Goal: Task Accomplishment & Management: Manage account settings

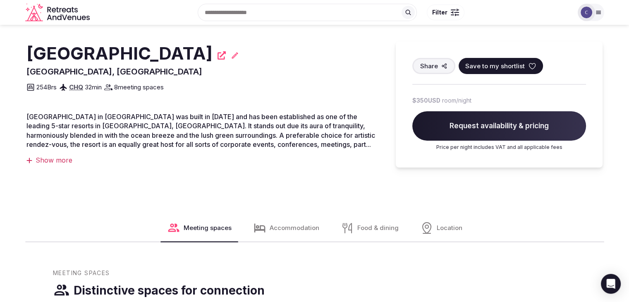
click at [141, 49] on h2 "[GEOGRAPHIC_DATA]" at bounding box center [119, 53] width 186 height 24
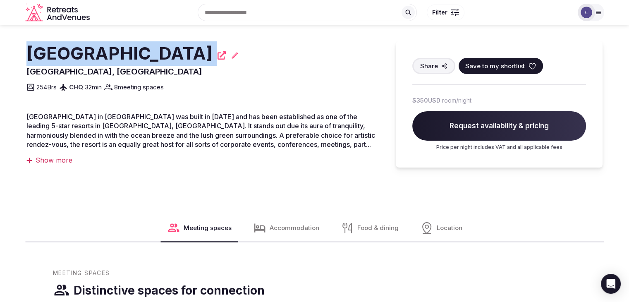
click at [141, 49] on h2 "[GEOGRAPHIC_DATA]" at bounding box center [119, 53] width 186 height 24
copy div "[GEOGRAPHIC_DATA]"
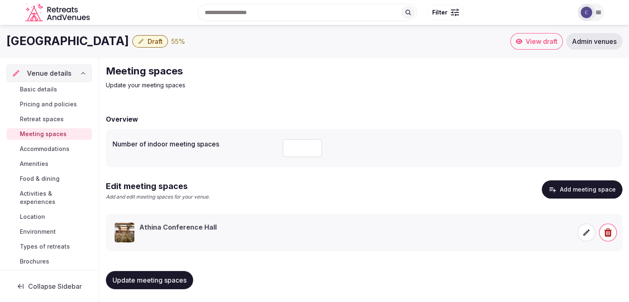
click at [55, 90] on span "Basic details" at bounding box center [38, 89] width 37 height 8
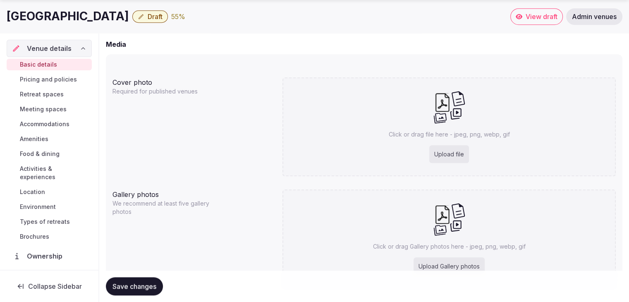
scroll to position [707, 0]
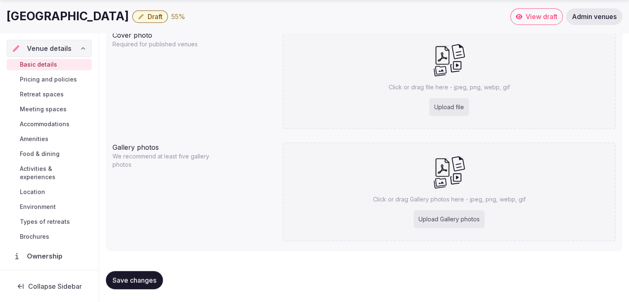
click at [457, 103] on div "Upload file" at bounding box center [449, 107] width 40 height 18
type input "**********"
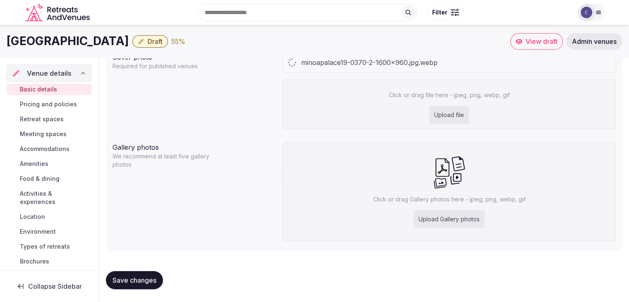
click at [447, 214] on div "Upload Gallery photos" at bounding box center [449, 219] width 71 height 18
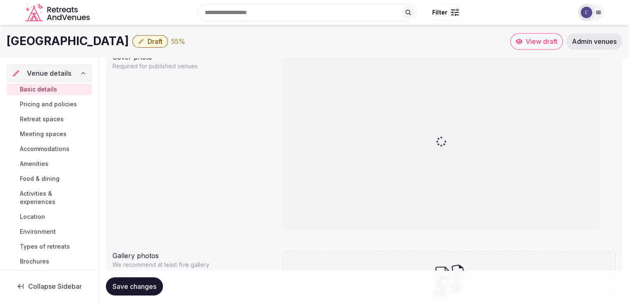
type input "**********"
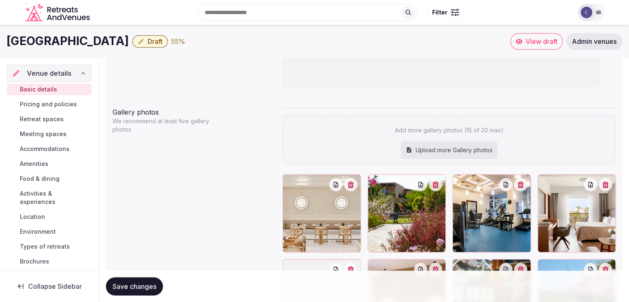
scroll to position [846, 0]
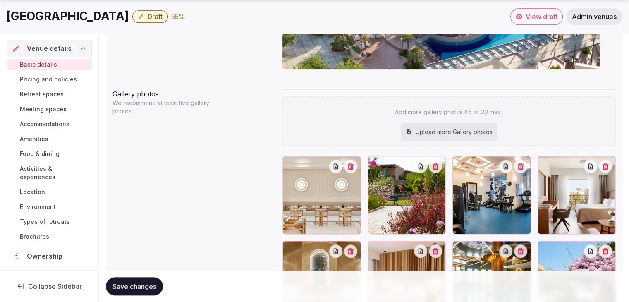
click at [420, 131] on div "Upload more Gallery photos" at bounding box center [449, 132] width 97 height 18
type input "**********"
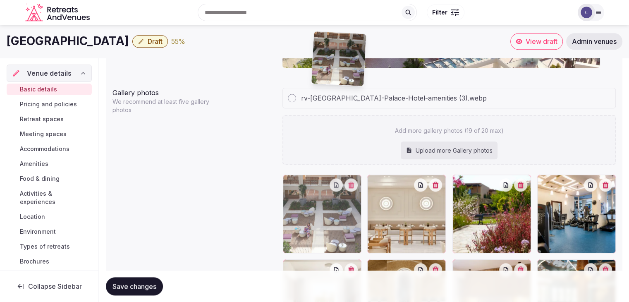
scroll to position [839, 0]
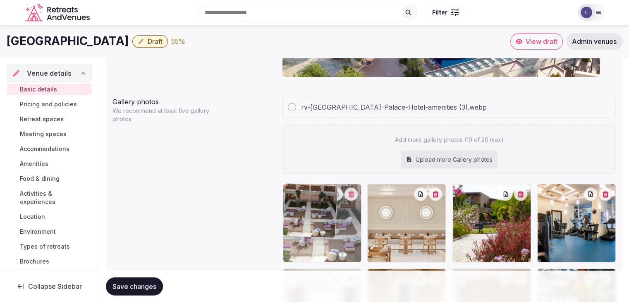
drag, startPoint x: 542, startPoint y: 108, endPoint x: 305, endPoint y: 196, distance: 252.5
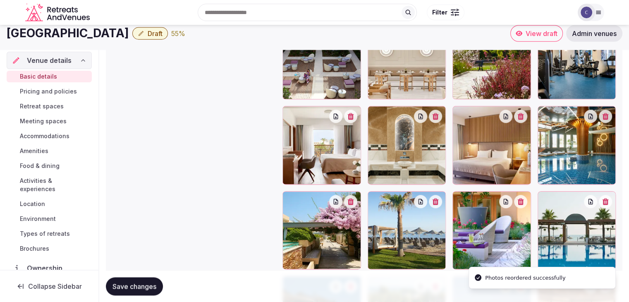
scroll to position [963, 0]
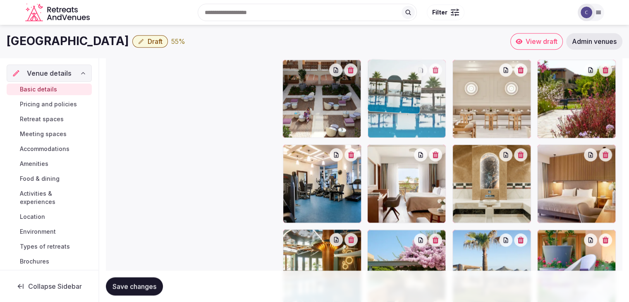
drag, startPoint x: 542, startPoint y: 235, endPoint x: 407, endPoint y: 71, distance: 213.0
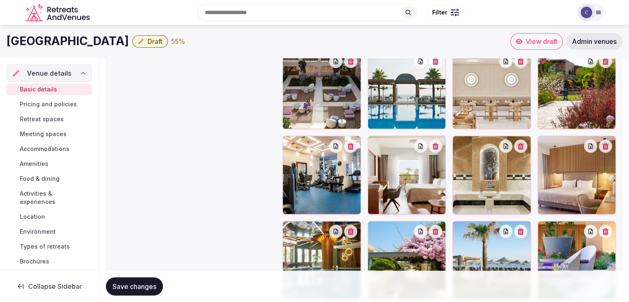
scroll to position [951, 0]
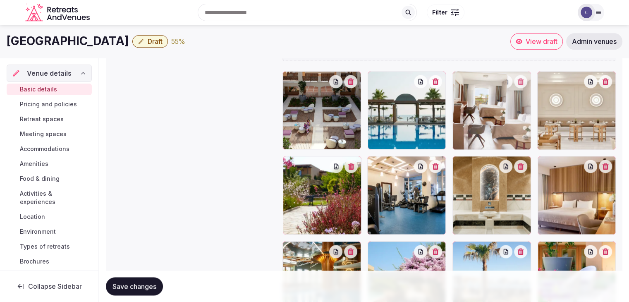
drag, startPoint x: 370, startPoint y: 163, endPoint x: 490, endPoint y: 93, distance: 139.0
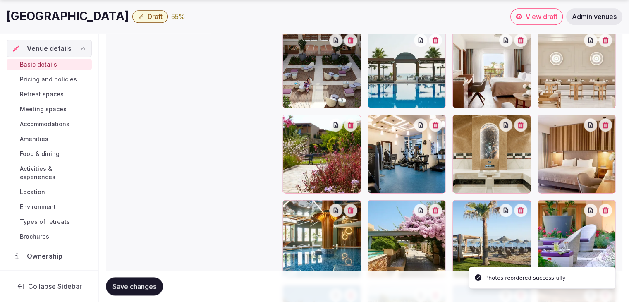
scroll to position [1034, 0]
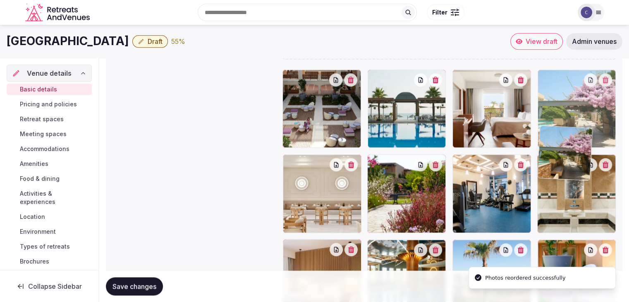
drag, startPoint x: 375, startPoint y: 163, endPoint x: 570, endPoint y: 96, distance: 205.4
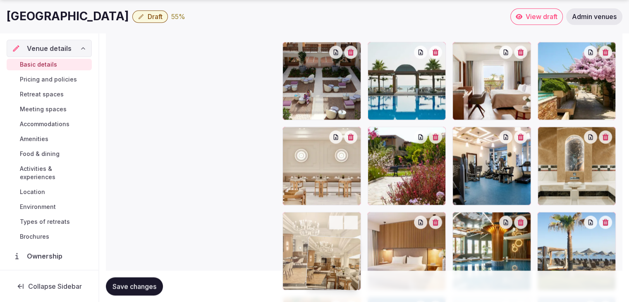
scroll to position [985, 0]
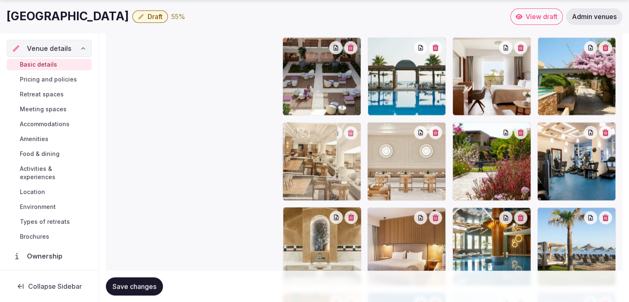
drag, startPoint x: 289, startPoint y: 183, endPoint x: 321, endPoint y: 139, distance: 53.9
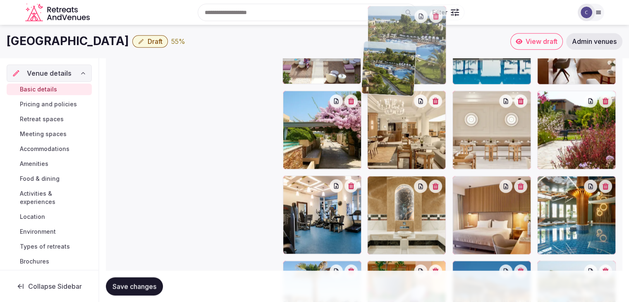
scroll to position [1012, 0]
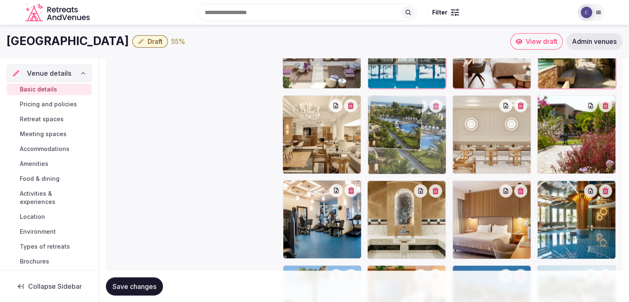
drag, startPoint x: 462, startPoint y: 169, endPoint x: 410, endPoint y: 114, distance: 76.3
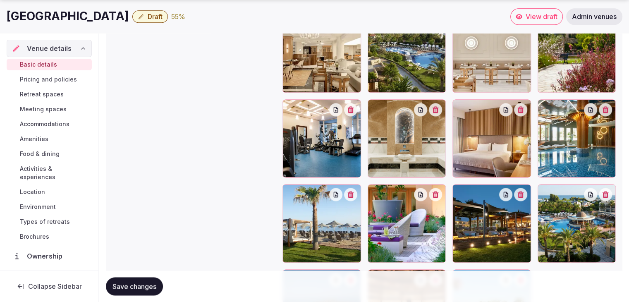
scroll to position [1095, 0]
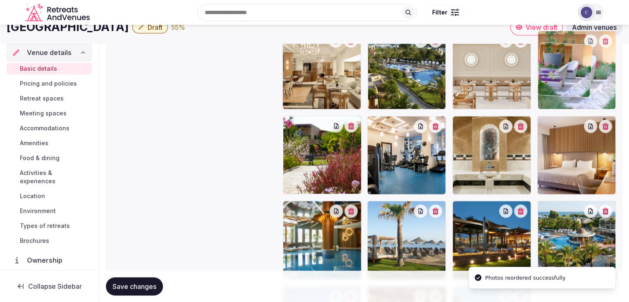
drag, startPoint x: 375, startPoint y: 191, endPoint x: 561, endPoint y: 46, distance: 235.2
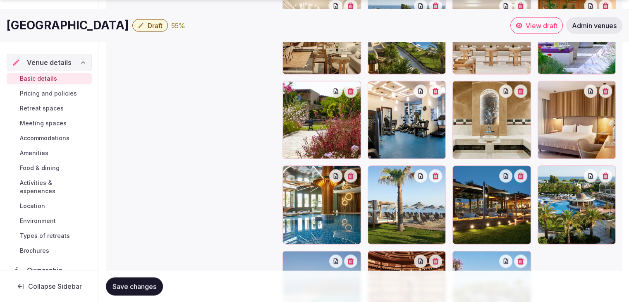
scroll to position [1188, 0]
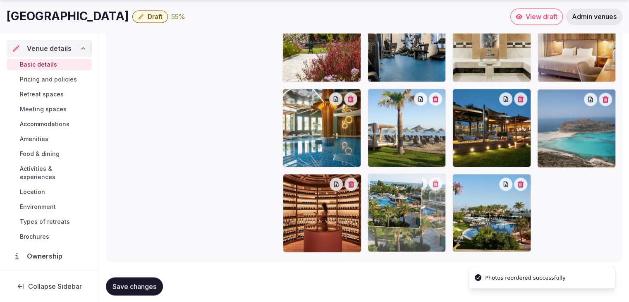
drag, startPoint x: 546, startPoint y: 100, endPoint x: 398, endPoint y: 205, distance: 181.5
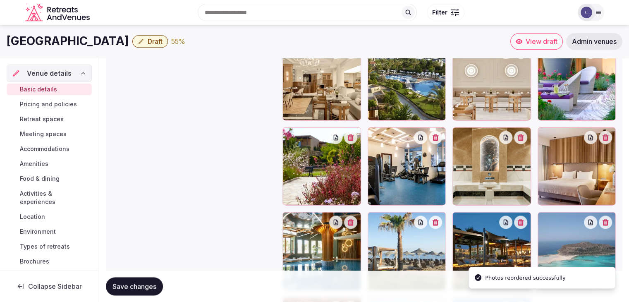
scroll to position [1064, 0]
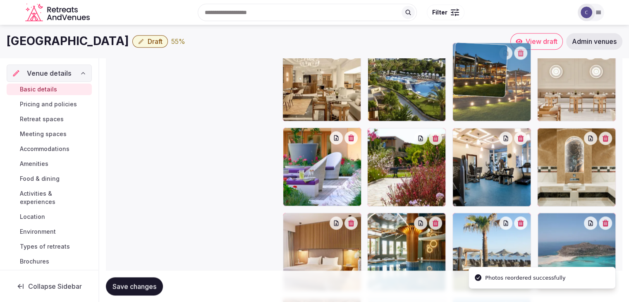
drag, startPoint x: 458, startPoint y: 220, endPoint x: 477, endPoint y: 79, distance: 142.3
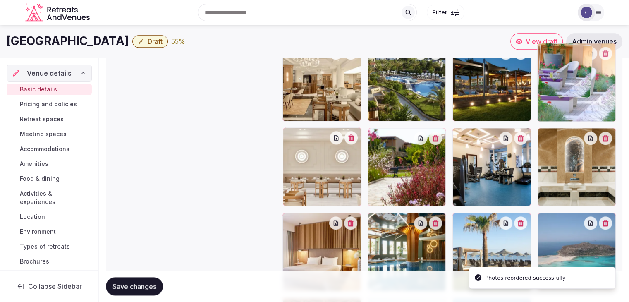
drag, startPoint x: 293, startPoint y: 135, endPoint x: 531, endPoint y: 94, distance: 241.7
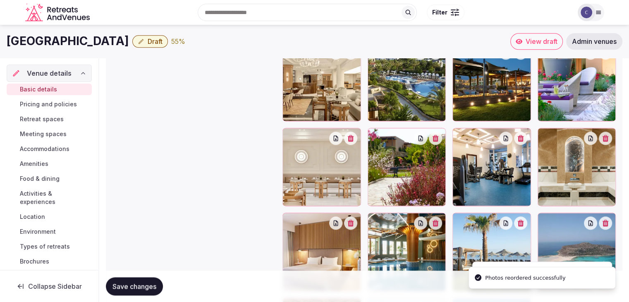
click at [132, 284] on span "Save changes" at bounding box center [134, 286] width 44 height 8
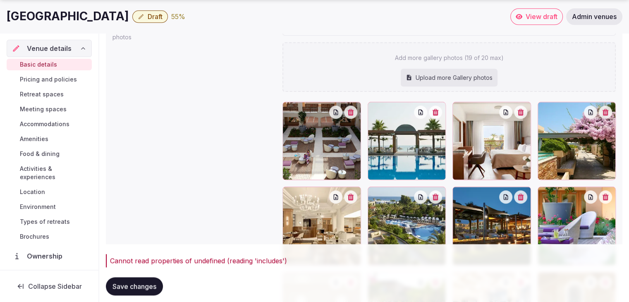
scroll to position [992, 0]
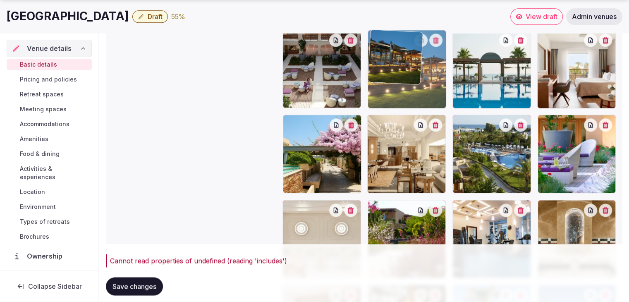
drag, startPoint x: 459, startPoint y: 123, endPoint x: 376, endPoint y: 57, distance: 105.7
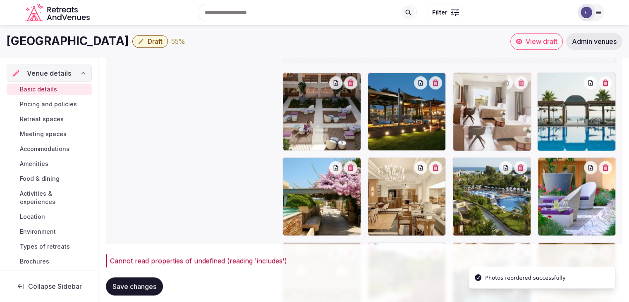
drag, startPoint x: 541, startPoint y: 42, endPoint x: 475, endPoint y: 81, distance: 76.9
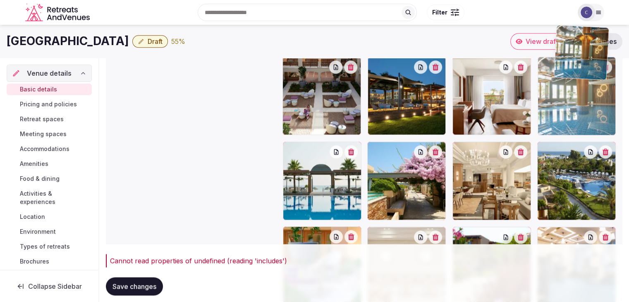
scroll to position [944, 0]
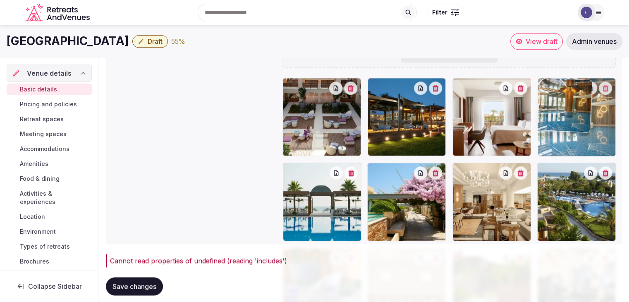
drag, startPoint x: 376, startPoint y: 126, endPoint x: 544, endPoint y: 105, distance: 169.2
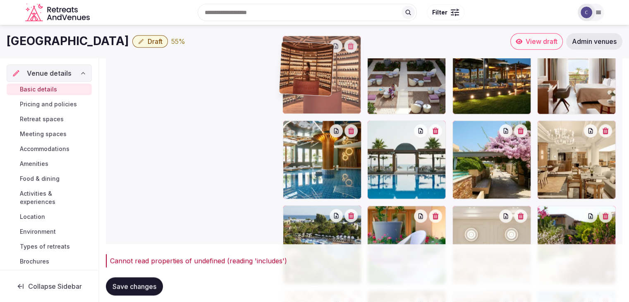
scroll to position [986, 0]
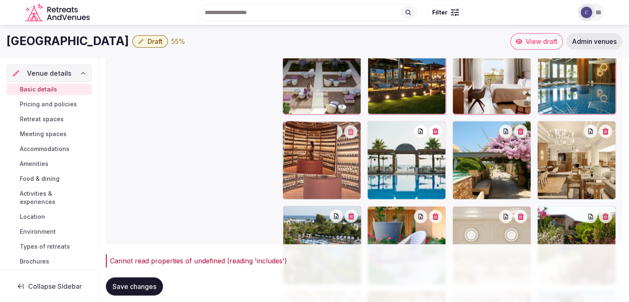
drag, startPoint x: 296, startPoint y: 147, endPoint x: 293, endPoint y: 152, distance: 5.7
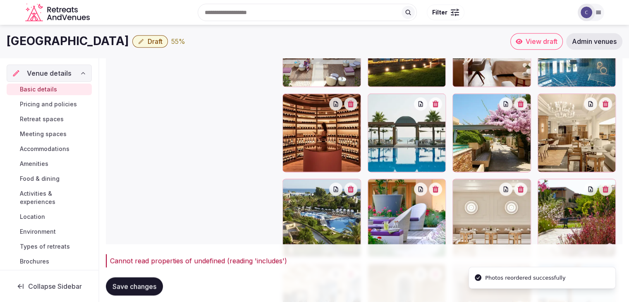
scroll to position [1028, 0]
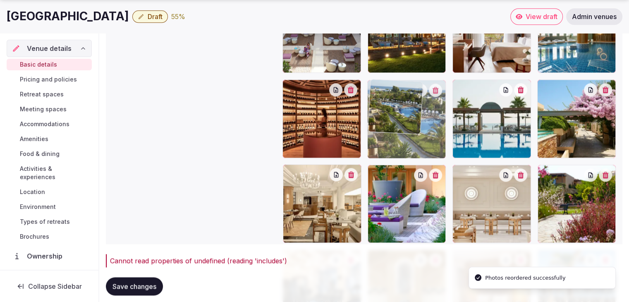
drag, startPoint x: 290, startPoint y: 171, endPoint x: 389, endPoint y: 109, distance: 116.5
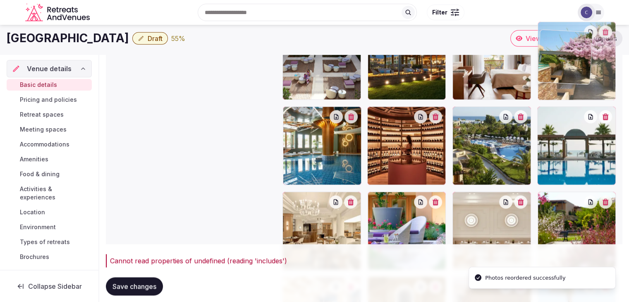
drag, startPoint x: 544, startPoint y: 85, endPoint x: 541, endPoint y: 51, distance: 34.0
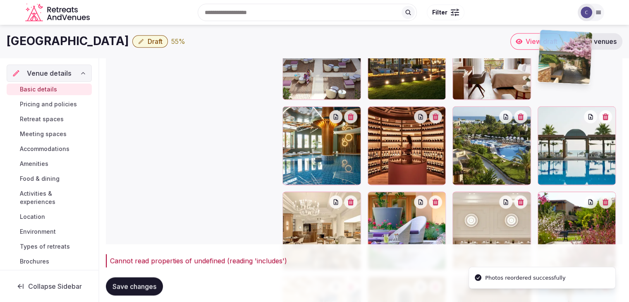
scroll to position [992, 0]
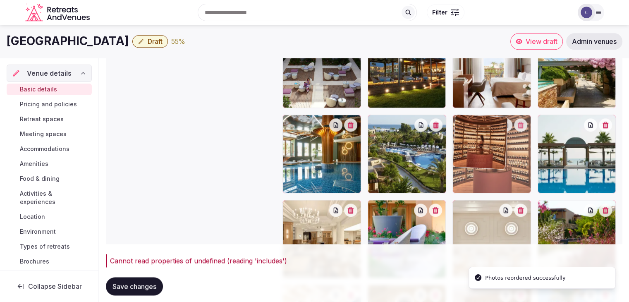
drag, startPoint x: 374, startPoint y: 122, endPoint x: 473, endPoint y: 139, distance: 100.6
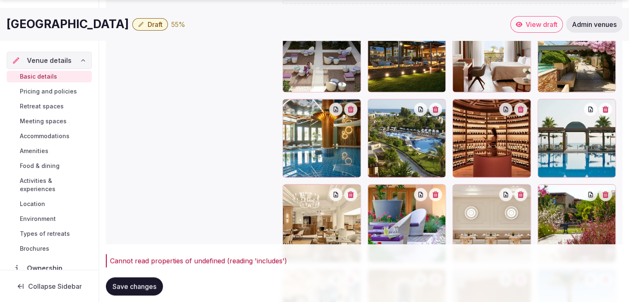
scroll to position [1102, 0]
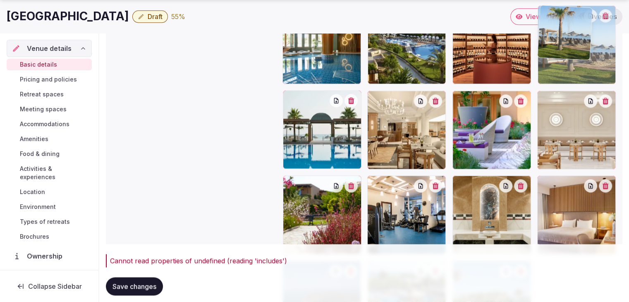
drag, startPoint x: 541, startPoint y: 187, endPoint x: 544, endPoint y: 79, distance: 108.8
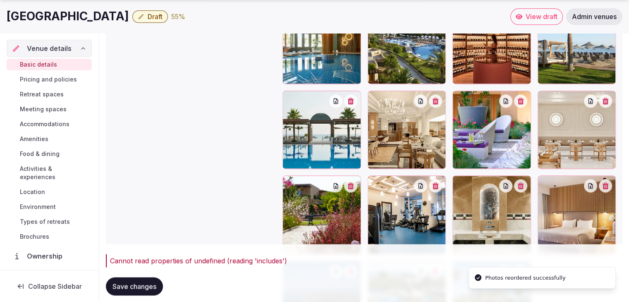
drag, startPoint x: 155, startPoint y: 283, endPoint x: 169, endPoint y: 280, distance: 14.4
click at [157, 282] on button "Save changes" at bounding box center [134, 286] width 57 height 18
click at [45, 170] on span "Activities & experiences" at bounding box center [54, 173] width 69 height 17
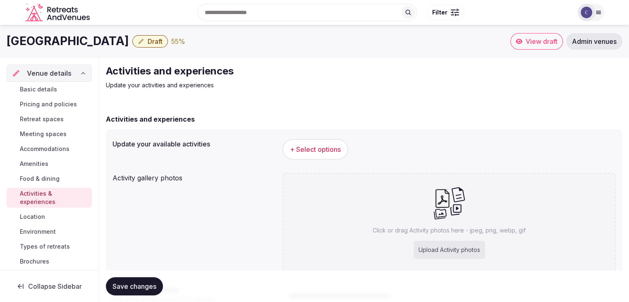
click at [87, 41] on h1 "Minoa Palace Hotel" at bounding box center [68, 41] width 122 height 16
copy div "Minoa Palace Hotel"
click at [324, 156] on button "+ Select options" at bounding box center [315, 149] width 66 height 21
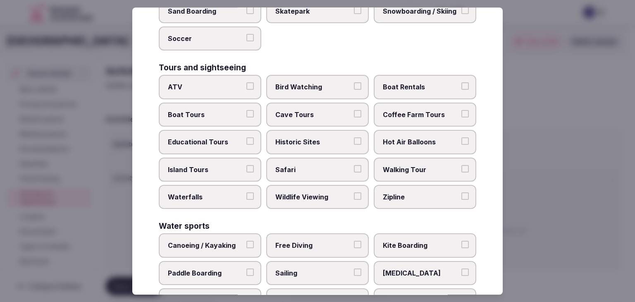
scroll to position [638, 0]
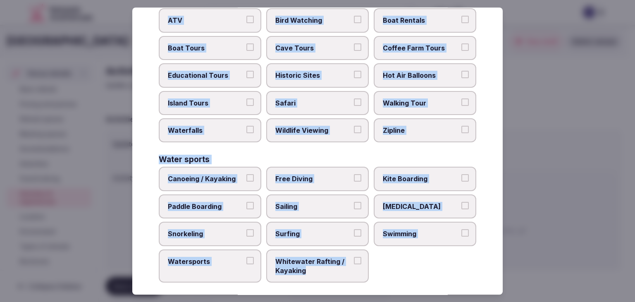
drag, startPoint x: 160, startPoint y: 57, endPoint x: 384, endPoint y: 262, distance: 303.8
click at [384, 262] on div "Select your activities Choose all applicable activities offered. Culture Dancin…" at bounding box center [317, 150] width 371 height 287
copy div "Choose all applicable activities offered. Culture Dancing Food and Culinary Cla…"
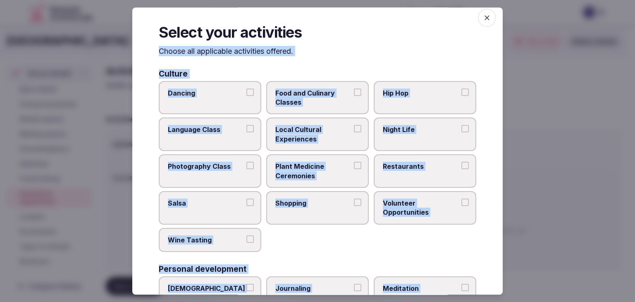
scroll to position [0, 0]
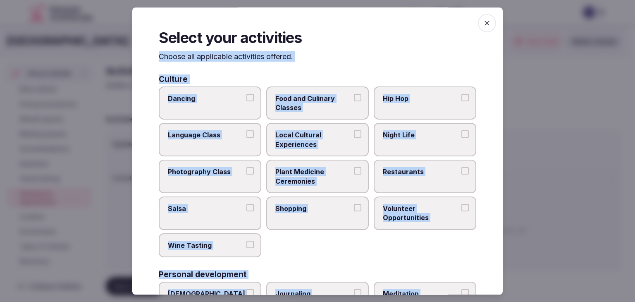
click at [329, 136] on span "Local Cultural Experiences" at bounding box center [313, 140] width 76 height 19
click at [354, 136] on button "Local Cultural Experiences" at bounding box center [357, 134] width 7 height 7
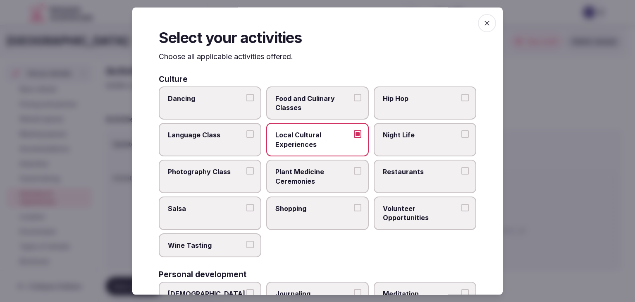
click at [391, 171] on span "Restaurants" at bounding box center [421, 171] width 76 height 9
click at [461, 171] on button "Restaurants" at bounding box center [464, 170] width 7 height 7
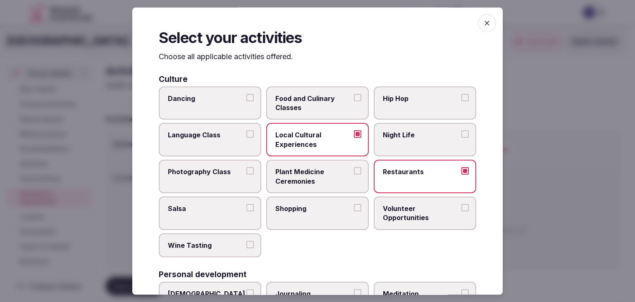
click at [301, 210] on span "Shopping" at bounding box center [313, 208] width 76 height 9
click at [354, 210] on button "Shopping" at bounding box center [357, 207] width 7 height 7
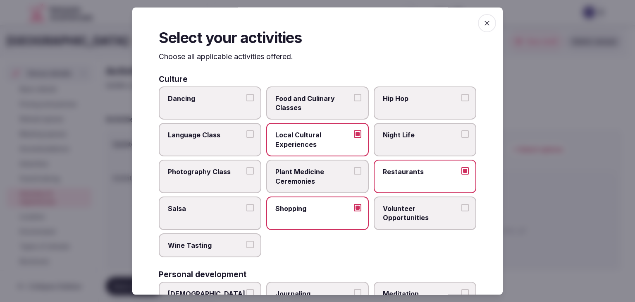
click at [220, 241] on span "Wine Tasting" at bounding box center [206, 245] width 76 height 9
click at [246, 241] on button "Wine Tasting" at bounding box center [249, 244] width 7 height 7
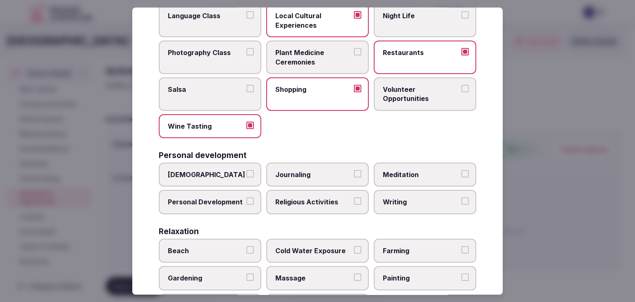
scroll to position [124, 0]
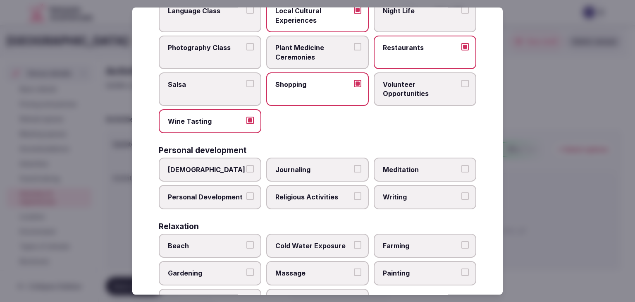
click at [227, 172] on label "Ayurveda" at bounding box center [210, 170] width 103 height 24
click at [246, 172] on button "Ayurveda" at bounding box center [249, 168] width 7 height 7
drag, startPoint x: 409, startPoint y: 172, endPoint x: 392, endPoint y: 174, distance: 16.3
click at [406, 173] on label "Meditation" at bounding box center [425, 170] width 103 height 24
click at [209, 200] on label "Personal Development" at bounding box center [210, 197] width 103 height 24
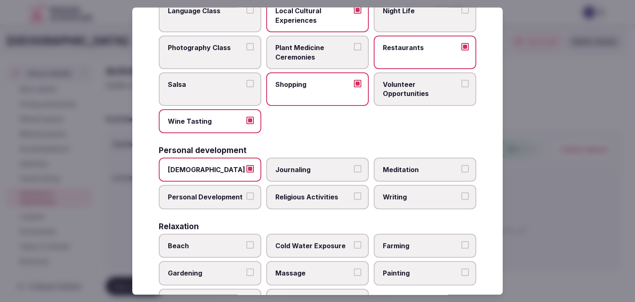
click at [246, 200] on button "Personal Development" at bounding box center [249, 196] width 7 height 7
click at [397, 166] on span "Meditation" at bounding box center [421, 169] width 76 height 9
click at [461, 166] on button "Meditation" at bounding box center [464, 168] width 7 height 7
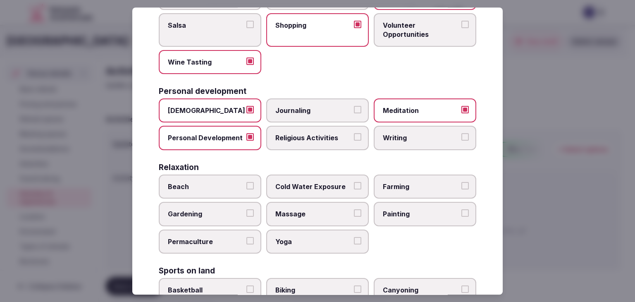
scroll to position [248, 0]
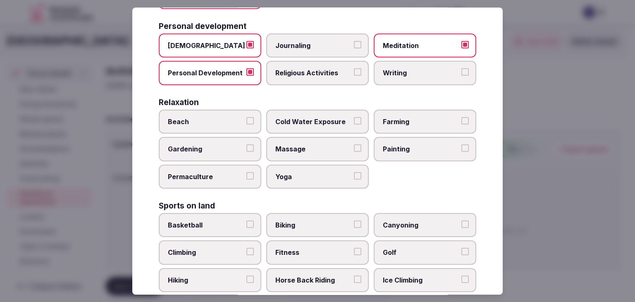
click at [309, 172] on span "Yoga" at bounding box center [313, 176] width 76 height 9
click at [354, 172] on button "Yoga" at bounding box center [357, 175] width 7 height 7
click at [306, 140] on label "Massage" at bounding box center [317, 149] width 103 height 24
click at [354, 145] on button "Massage" at bounding box center [357, 148] width 7 height 7
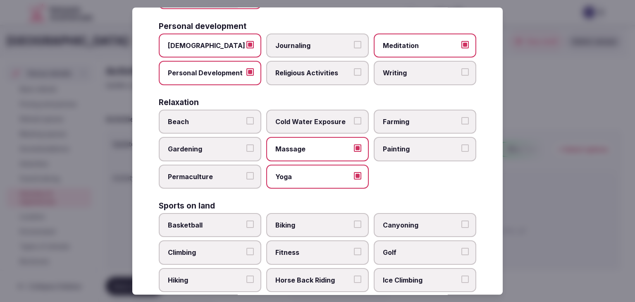
click at [207, 110] on label "Beach" at bounding box center [210, 122] width 103 height 24
click at [246, 117] on button "Beach" at bounding box center [249, 120] width 7 height 7
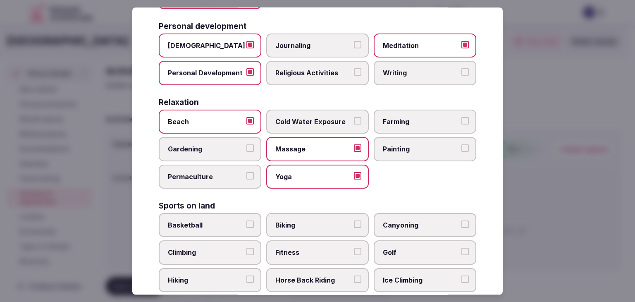
scroll to position [331, 0]
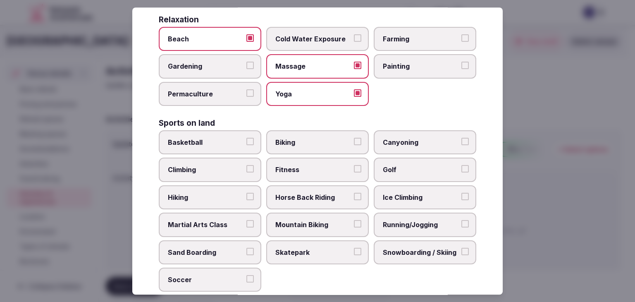
click at [304, 138] on span "Biking" at bounding box center [313, 142] width 76 height 9
click at [354, 138] on button "Biking" at bounding box center [357, 141] width 7 height 7
click at [294, 167] on span "Fitness" at bounding box center [313, 169] width 76 height 9
click at [354, 167] on button "Fitness" at bounding box center [357, 168] width 7 height 7
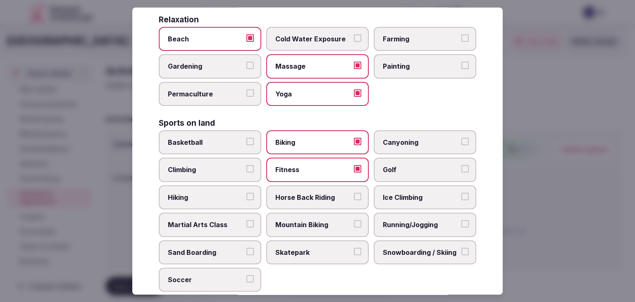
click at [227, 194] on span "Hiking" at bounding box center [206, 197] width 76 height 9
click at [246, 194] on button "Hiking" at bounding box center [249, 196] width 7 height 7
click at [401, 227] on label "Running/Jogging" at bounding box center [425, 225] width 103 height 24
click at [461, 227] on button "Running/Jogging" at bounding box center [464, 223] width 7 height 7
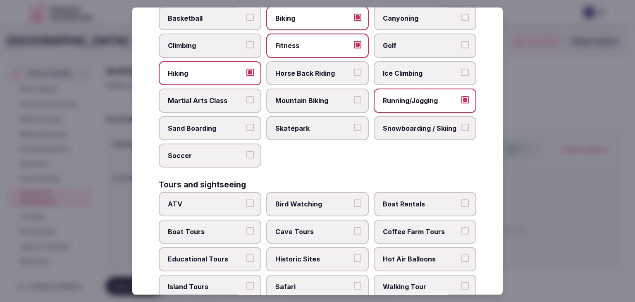
scroll to position [538, 0]
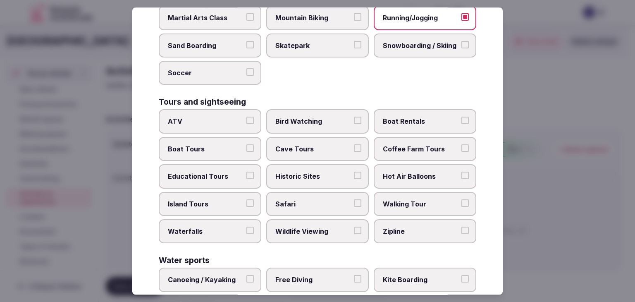
click at [289, 176] on label "Historic Sites" at bounding box center [317, 176] width 103 height 24
click at [354, 176] on button "Historic Sites" at bounding box center [357, 175] width 7 height 7
click at [227, 203] on label "Island Tours" at bounding box center [210, 204] width 103 height 24
click at [246, 203] on button "Island Tours" at bounding box center [249, 202] width 7 height 7
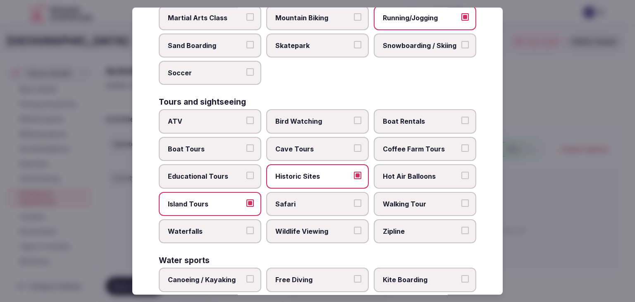
click at [398, 201] on span "Walking Tour" at bounding box center [421, 203] width 76 height 9
click at [461, 201] on button "Walking Tour" at bounding box center [464, 202] width 7 height 7
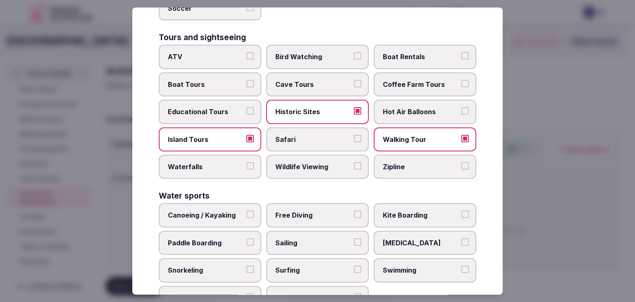
scroll to position [638, 0]
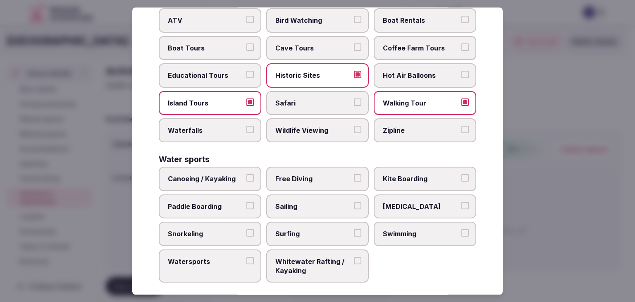
drag, startPoint x: 398, startPoint y: 230, endPoint x: 384, endPoint y: 217, distance: 19.3
click at [398, 230] on label "Swimming" at bounding box center [425, 234] width 103 height 24
click at [461, 230] on button "Swimming" at bounding box center [464, 232] width 7 height 7
click at [324, 202] on span "Sailing" at bounding box center [313, 206] width 76 height 9
click at [354, 202] on button "Sailing" at bounding box center [357, 205] width 7 height 7
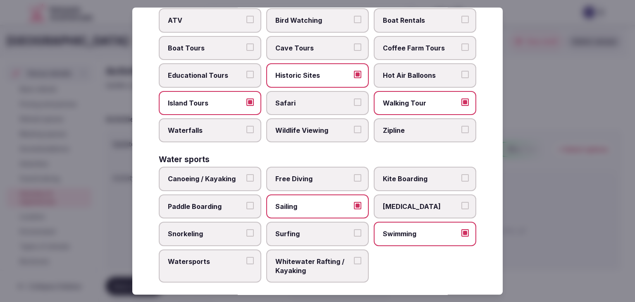
click at [219, 175] on span "Canoeing / Kayaking" at bounding box center [206, 179] width 76 height 9
click at [246, 175] on button "Canoeing / Kayaking" at bounding box center [249, 178] width 7 height 7
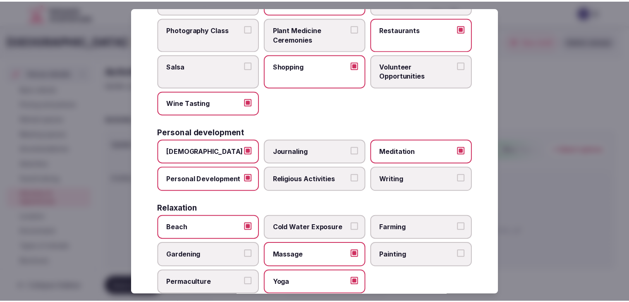
scroll to position [0, 0]
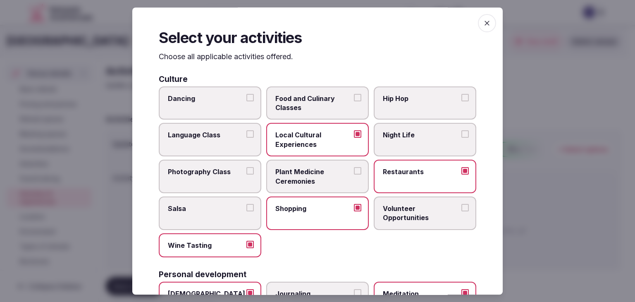
click at [483, 23] on icon "button" at bounding box center [487, 23] width 8 height 8
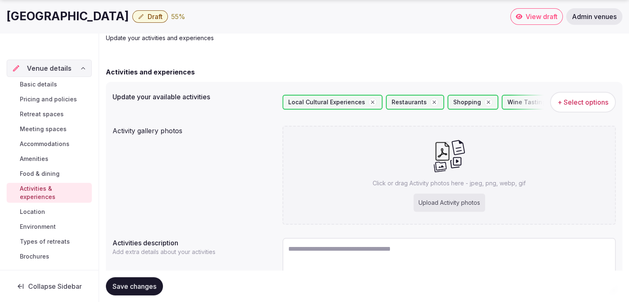
scroll to position [83, 0]
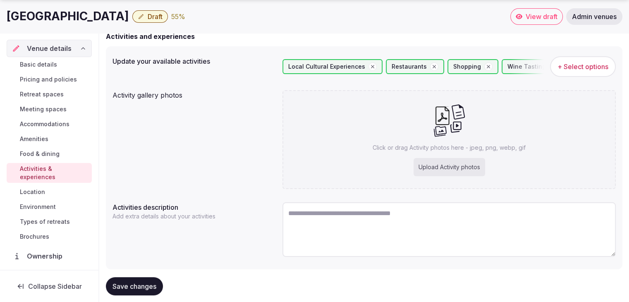
click at [457, 171] on div "Upload Activity photos" at bounding box center [450, 167] width 72 height 18
type input "**********"
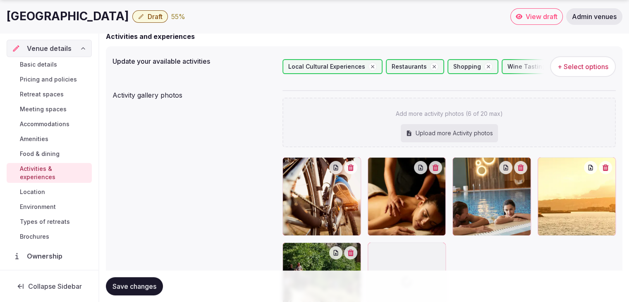
scroll to position [165, 0]
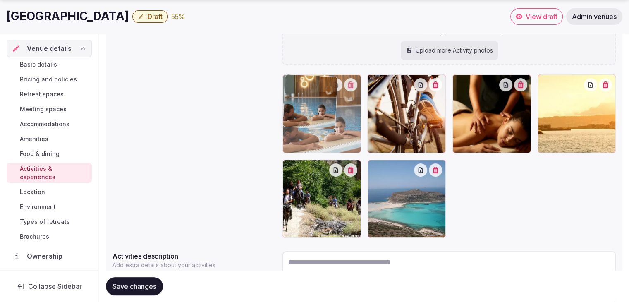
drag, startPoint x: 461, startPoint y: 83, endPoint x: 323, endPoint y: 99, distance: 139.5
click at [330, 98] on body "Search Popular Destinations Toscana, Italy Riviera Maya, Mexico Indonesia, Bali…" at bounding box center [314, 102] width 629 height 535
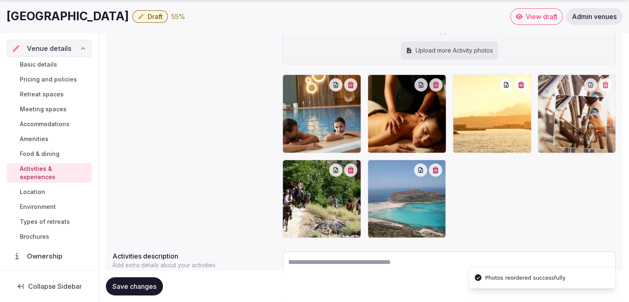
drag, startPoint x: 367, startPoint y: 82, endPoint x: 554, endPoint y: 103, distance: 188.1
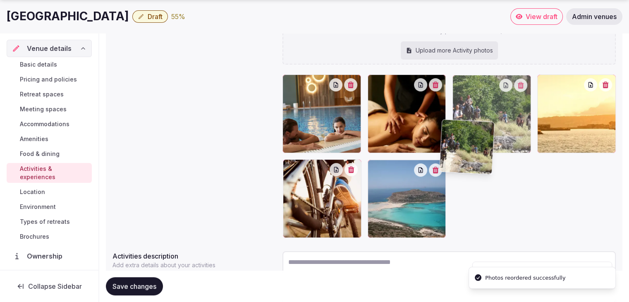
drag, startPoint x: 291, startPoint y: 167, endPoint x: 446, endPoint y: 132, distance: 159.0
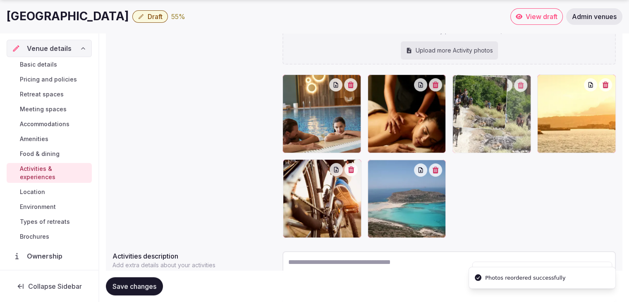
click at [446, 132] on body "Search Popular Destinations Toscana, Italy Riviera Maya, Mexico Indonesia, Bali…" at bounding box center [314, 102] width 629 height 535
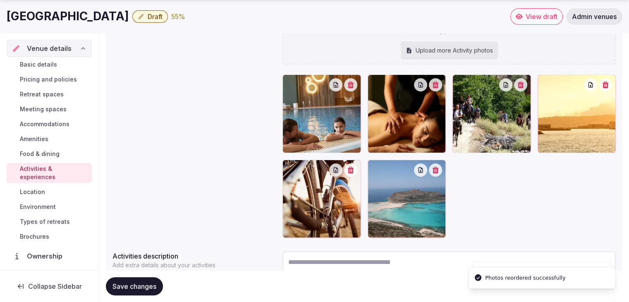
click at [141, 290] on button "Save changes" at bounding box center [134, 286] width 57 height 18
click at [47, 205] on span "Environment" at bounding box center [38, 207] width 36 height 8
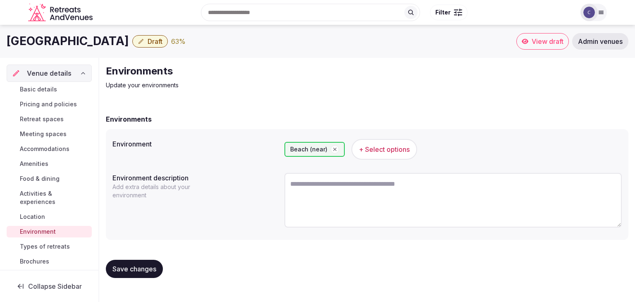
click at [96, 41] on h1 "Minoa Palace Hotel" at bounding box center [68, 41] width 122 height 16
copy div "Minoa Palace Hotel"
click at [394, 142] on button "+ Select options" at bounding box center [384, 149] width 66 height 21
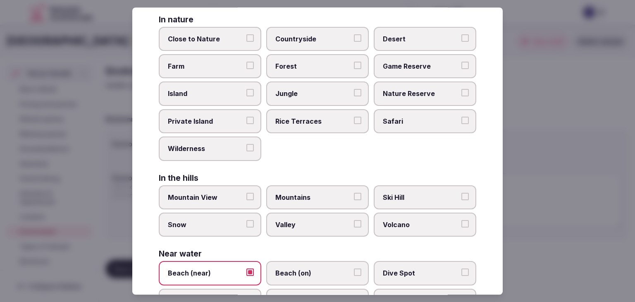
scroll to position [198, 0]
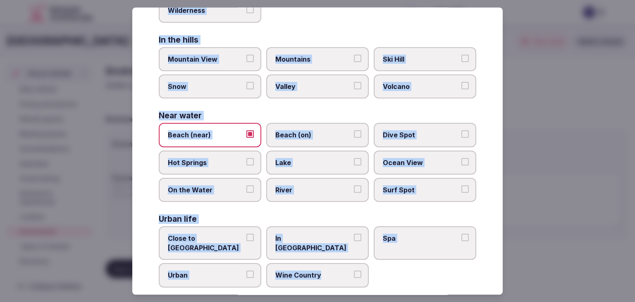
drag, startPoint x: 159, startPoint y: 57, endPoint x: 375, endPoint y: 267, distance: 301.2
click at [375, 268] on div "Select your environment Choose all applicable environments offered. In nature C…" at bounding box center [317, 150] width 371 height 287
copy div "Choose all applicable environments offered. In nature Close to Nature Countrysi…"
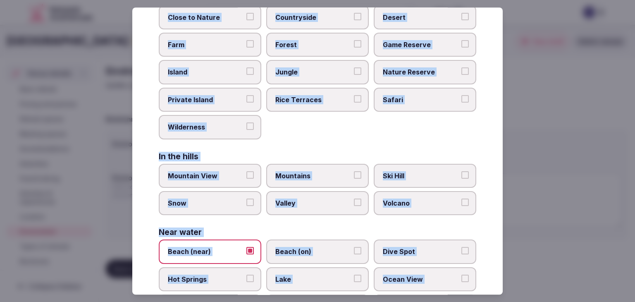
scroll to position [0, 0]
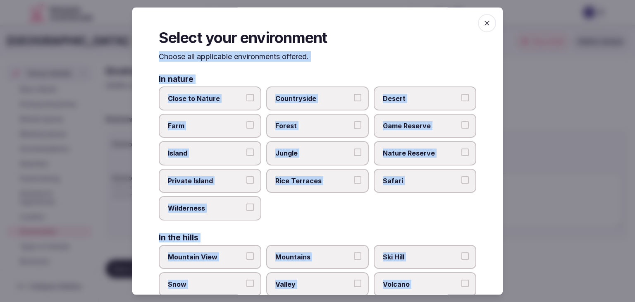
drag, startPoint x: 237, startPoint y: 103, endPoint x: 250, endPoint y: 97, distance: 14.4
click at [237, 102] on span "Close to Nature" at bounding box center [206, 98] width 76 height 9
click at [246, 101] on button "Close to Nature" at bounding box center [249, 97] width 7 height 7
click at [298, 96] on span "Countryside" at bounding box center [313, 98] width 76 height 9
click at [354, 96] on button "Countryside" at bounding box center [357, 97] width 7 height 7
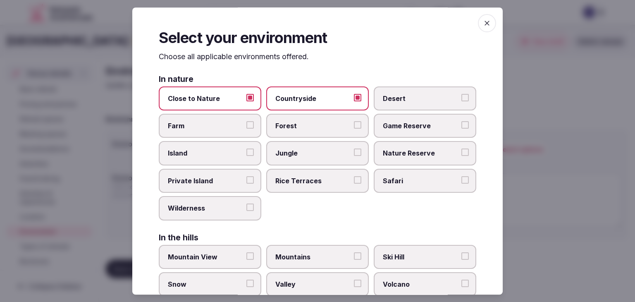
click at [220, 157] on label "Island" at bounding box center [210, 153] width 103 height 24
click at [246, 156] on button "Island" at bounding box center [249, 152] width 7 height 7
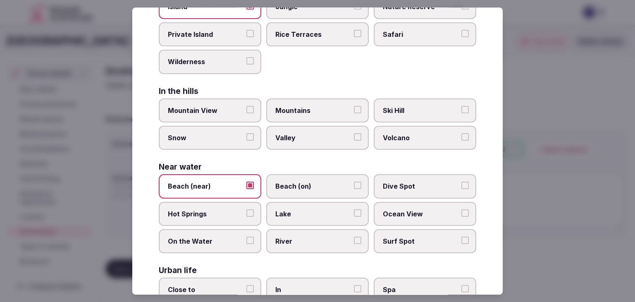
scroll to position [165, 0]
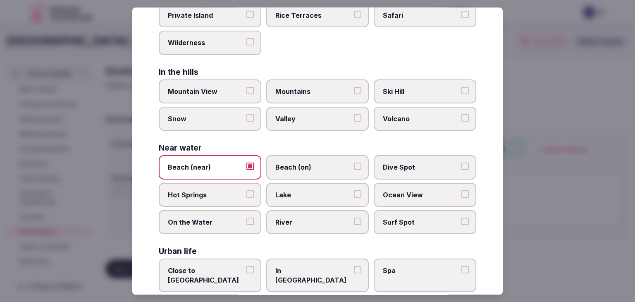
click at [310, 163] on span "Beach (on)" at bounding box center [313, 167] width 76 height 9
click at [354, 163] on button "Beach (on)" at bounding box center [357, 166] width 7 height 7
click at [395, 193] on span "Ocean View" at bounding box center [421, 194] width 76 height 9
click at [461, 193] on button "Ocean View" at bounding box center [464, 193] width 7 height 7
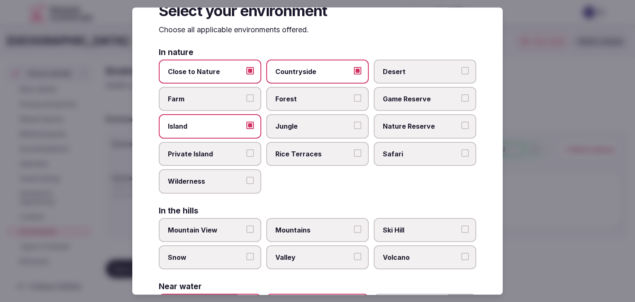
scroll to position [0, 0]
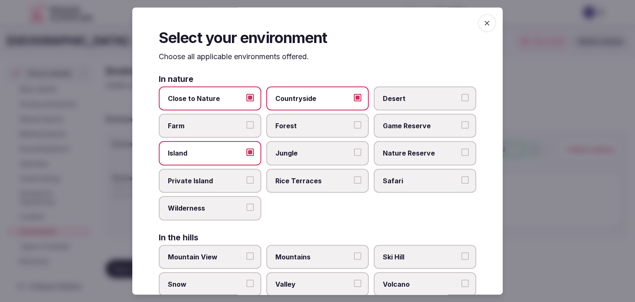
click at [478, 26] on span "button" at bounding box center [487, 23] width 18 height 18
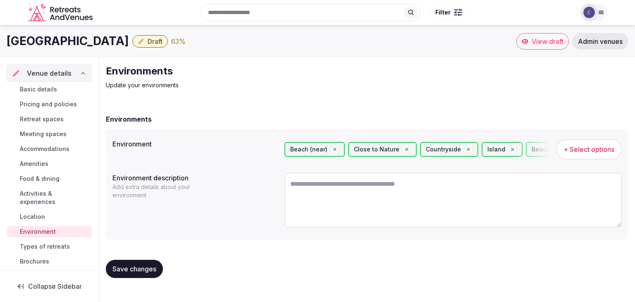
click at [75, 38] on h1 "Minoa Palace Hotel" at bounding box center [68, 41] width 122 height 16
copy div "Minoa Palace Hotel"
click at [377, 206] on textarea at bounding box center [452, 200] width 337 height 55
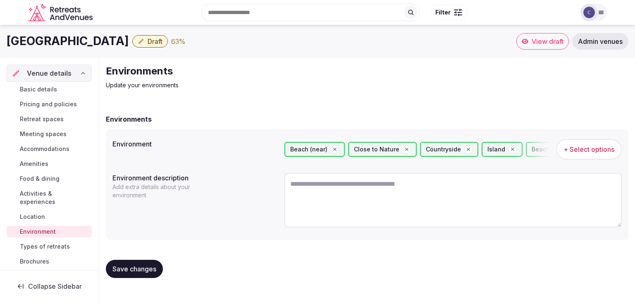
paste textarea "**********"
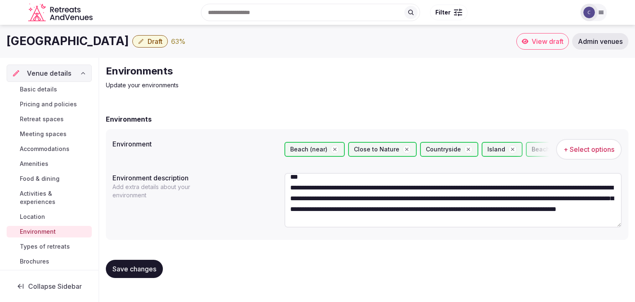
scroll to position [41, 0]
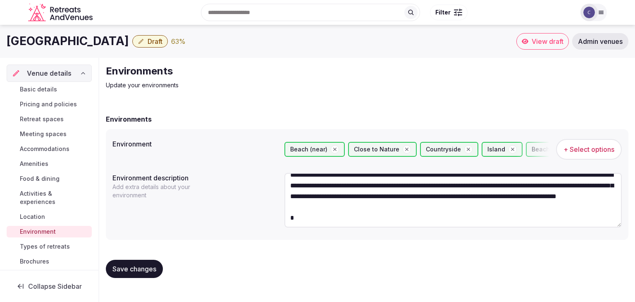
click at [375, 213] on textarea "**********" at bounding box center [452, 200] width 337 height 54
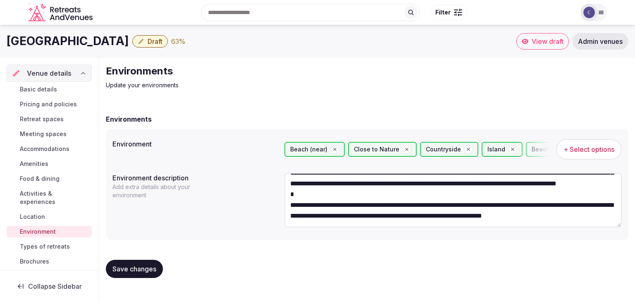
scroll to position [75, 0]
type textarea "**********"
click at [129, 270] on span "Save changes" at bounding box center [134, 269] width 44 height 8
click at [58, 245] on span "Types of retreats" at bounding box center [45, 246] width 50 height 8
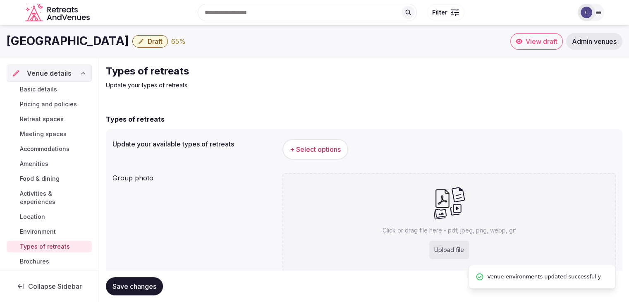
click at [330, 149] on span "+ Select options" at bounding box center [315, 149] width 51 height 9
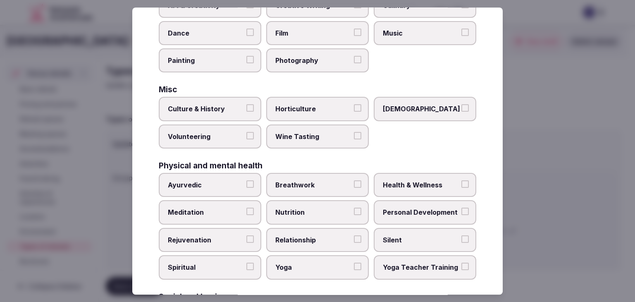
scroll to position [336, 0]
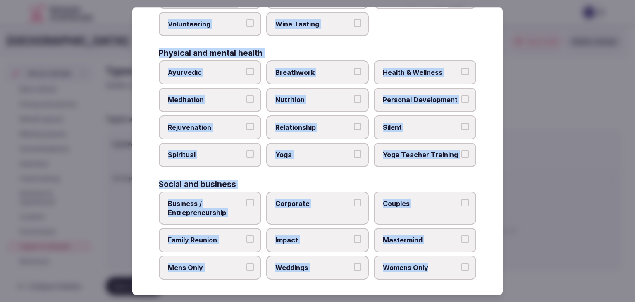
drag, startPoint x: 160, startPoint y: 56, endPoint x: 476, endPoint y: 263, distance: 378.0
click at [476, 263] on div "Select your types of retreats Choose all applicable types of retreats offered. …" at bounding box center [317, 150] width 371 height 287
copy div "Choose all applicable types of retreats offered. Active Adventure Cold Water Ex…"
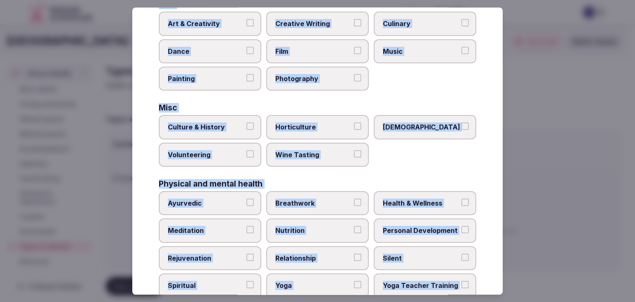
scroll to position [171, 0]
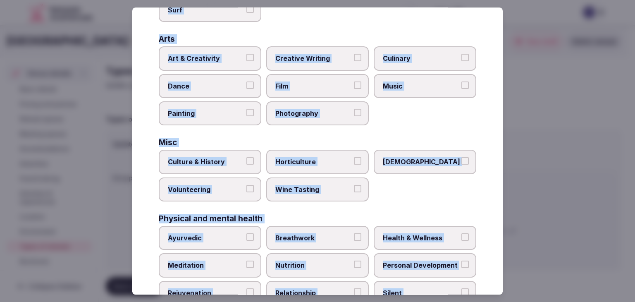
click at [211, 163] on span "Culture & History" at bounding box center [206, 162] width 76 height 9
click at [246, 163] on button "Culture & History" at bounding box center [249, 161] width 7 height 7
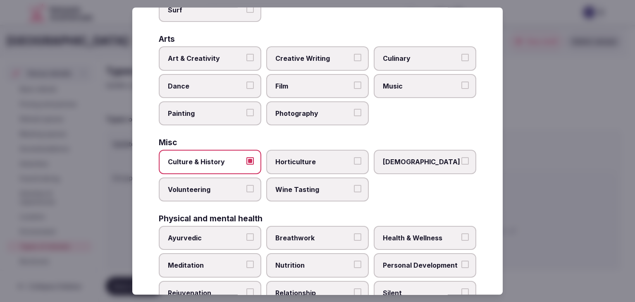
click at [289, 186] on span "Wine Tasting" at bounding box center [313, 189] width 76 height 9
click at [354, 186] on button "Wine Tasting" at bounding box center [357, 188] width 7 height 7
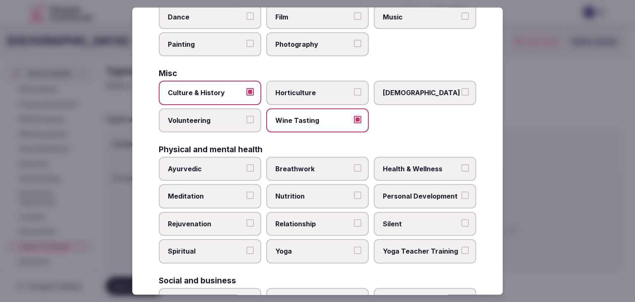
scroll to position [253, 0]
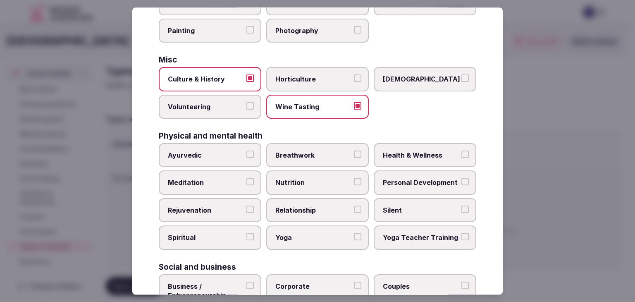
click at [211, 153] on span "Ayurvedic" at bounding box center [206, 155] width 76 height 9
click at [246, 153] on button "Ayurvedic" at bounding box center [249, 154] width 7 height 7
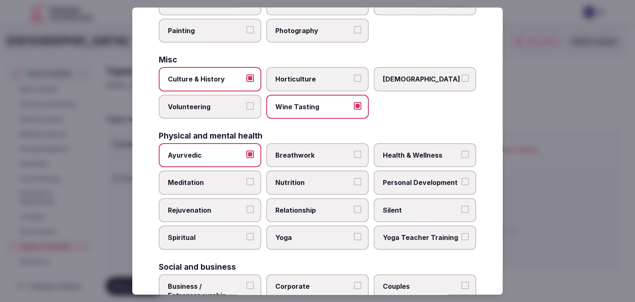
click at [413, 182] on span "Personal Development" at bounding box center [421, 182] width 76 height 9
click at [461, 182] on button "Personal Development" at bounding box center [464, 181] width 7 height 7
click at [344, 250] on div "Active Adventure Cold Water Exposure Cycling Golf Hunting & Fishing Kiteboardin…" at bounding box center [318, 92] width 318 height 541
click at [339, 239] on label "Yoga" at bounding box center [317, 238] width 103 height 24
click at [354, 239] on button "Yoga" at bounding box center [357, 236] width 7 height 7
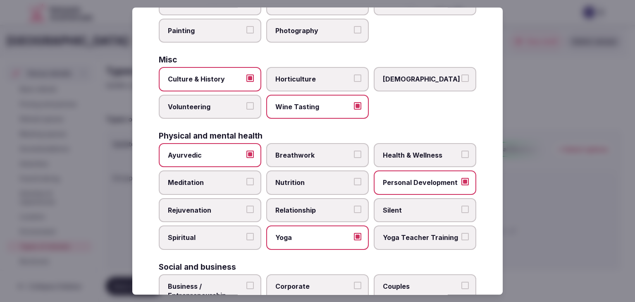
click at [197, 201] on label "Rejuvenation" at bounding box center [210, 210] width 103 height 24
click at [246, 206] on button "Rejuvenation" at bounding box center [249, 209] width 7 height 7
click at [200, 178] on span "Meditation" at bounding box center [206, 182] width 76 height 9
click at [246, 178] on button "Meditation" at bounding box center [249, 181] width 7 height 7
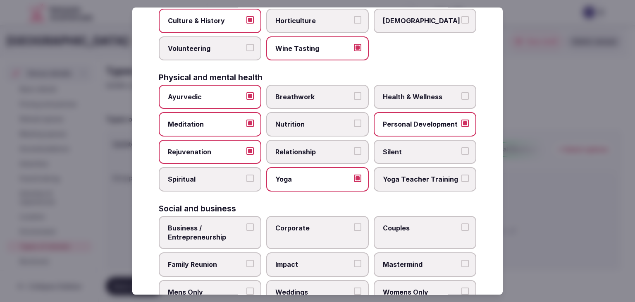
scroll to position [336, 0]
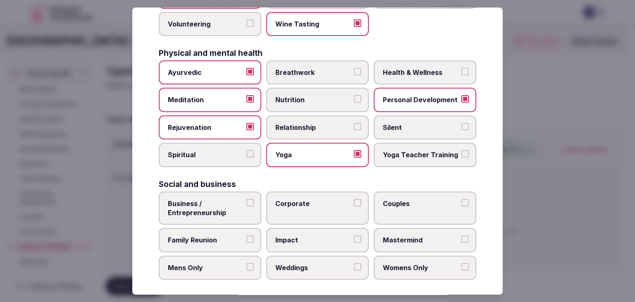
click at [311, 201] on span "Corporate" at bounding box center [313, 203] width 76 height 9
click at [354, 201] on button "Corporate" at bounding box center [357, 202] width 7 height 7
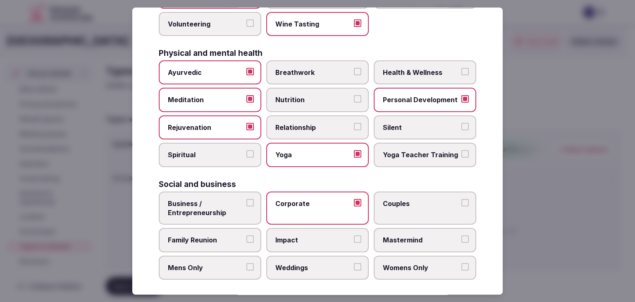
drag, startPoint x: 300, startPoint y: 263, endPoint x: 365, endPoint y: 226, distance: 74.6
click at [300, 263] on span "Weddings" at bounding box center [313, 267] width 76 height 9
click at [354, 263] on button "Weddings" at bounding box center [357, 266] width 7 height 7
click at [412, 209] on label "Couples" at bounding box center [425, 207] width 103 height 33
click at [461, 206] on button "Couples" at bounding box center [464, 202] width 7 height 7
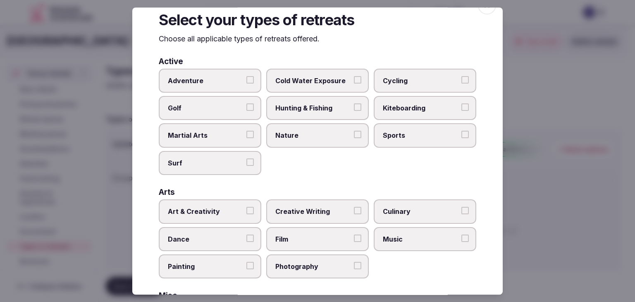
scroll to position [0, 0]
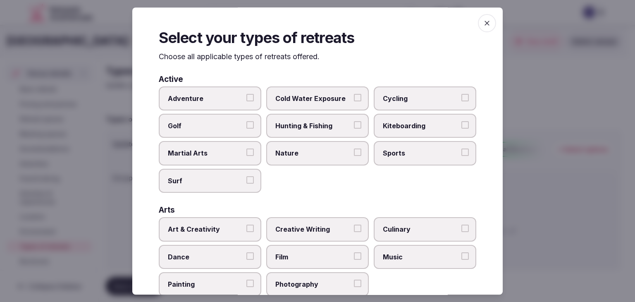
click at [484, 22] on icon "button" at bounding box center [487, 23] width 8 height 8
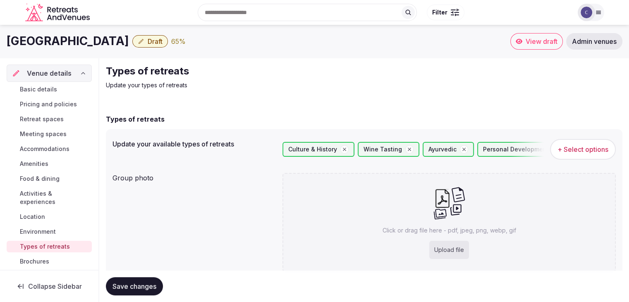
click at [457, 255] on div "Upload file" at bounding box center [449, 250] width 40 height 18
type input "**********"
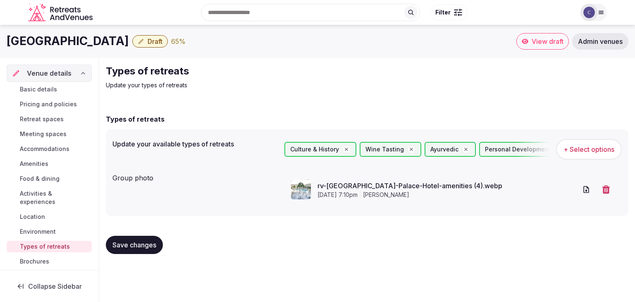
click at [151, 242] on span "Save changes" at bounding box center [134, 245] width 44 height 8
click at [47, 164] on span "Amenities" at bounding box center [34, 164] width 29 height 8
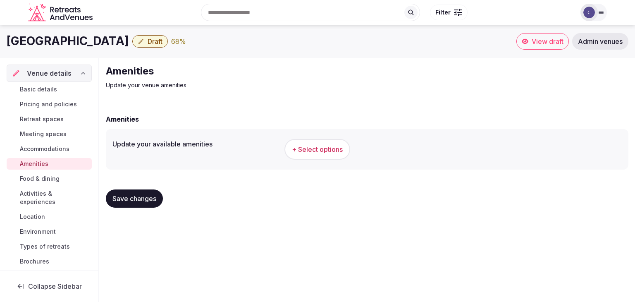
click at [328, 146] on span "+ Select options" at bounding box center [317, 149] width 51 height 9
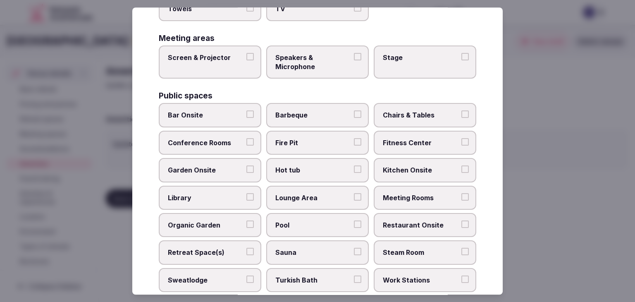
scroll to position [445, 0]
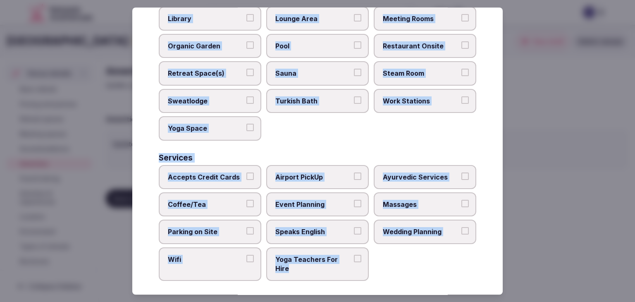
drag, startPoint x: 157, startPoint y: 55, endPoint x: 351, endPoint y: 277, distance: 295.1
click at [351, 278] on div "Select your venue amenities Choose all applicable amenities offered. Activities…" at bounding box center [317, 150] width 371 height 287
copy div "Choose all applicable amenities offered. Activities Bicycles Camping Allowed On…"
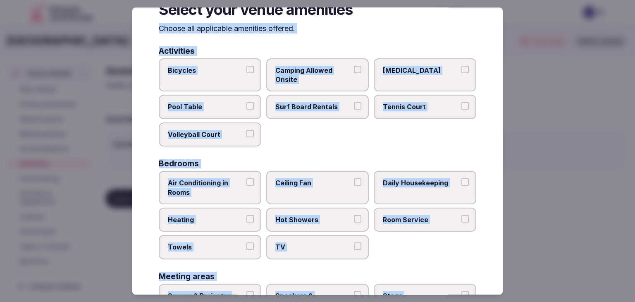
scroll to position [0, 0]
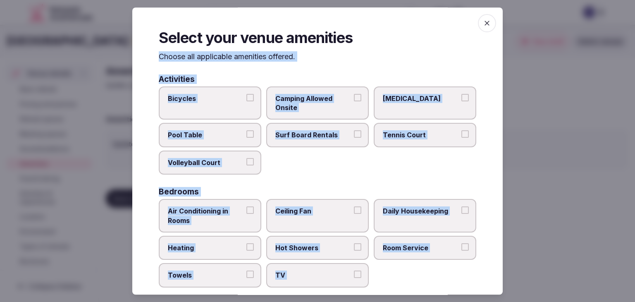
click at [223, 106] on label "Bicycles" at bounding box center [210, 102] width 103 height 33
click at [246, 101] on button "Bicycles" at bounding box center [249, 97] width 7 height 7
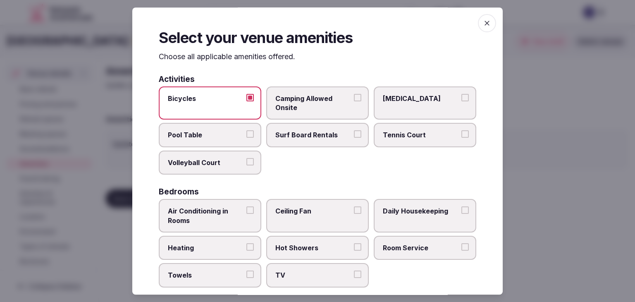
click at [383, 131] on span "Tennis Court" at bounding box center [421, 135] width 76 height 9
click at [461, 131] on button "Tennis Court" at bounding box center [464, 134] width 7 height 7
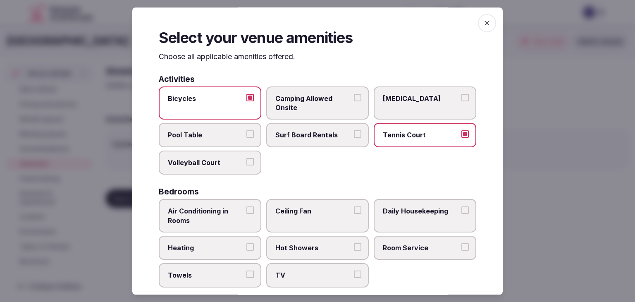
click at [208, 161] on span "Volleyball Court" at bounding box center [206, 162] width 76 height 9
click at [246, 161] on button "Volleyball Court" at bounding box center [249, 161] width 7 height 7
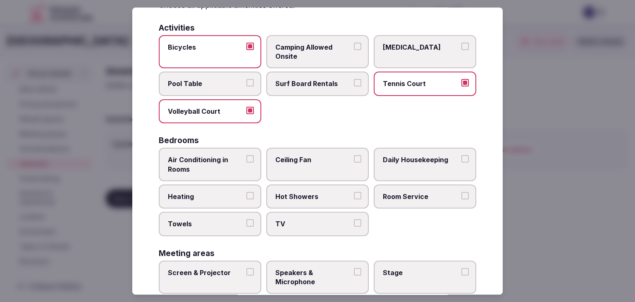
scroll to position [83, 0]
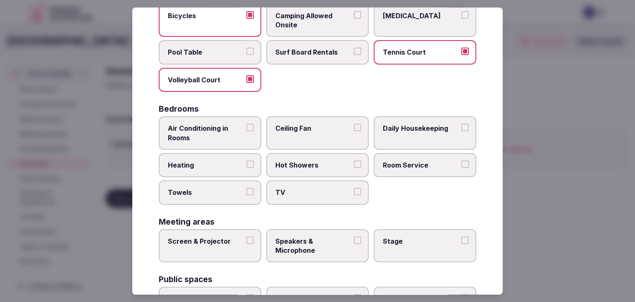
click at [237, 140] on span "Air Conditioning in Rooms" at bounding box center [206, 133] width 76 height 19
click at [246, 131] on button "Air Conditioning in Rooms" at bounding box center [249, 127] width 7 height 7
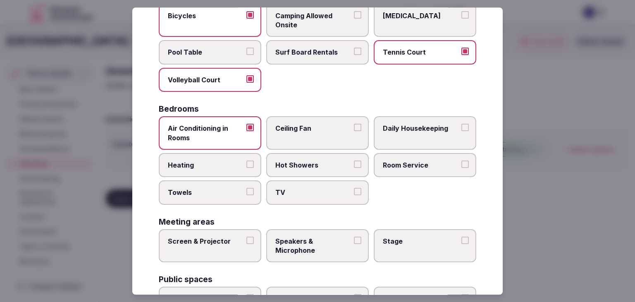
drag, startPoint x: 235, startPoint y: 155, endPoint x: 235, endPoint y: 160, distance: 5.4
click at [235, 157] on label "Heating" at bounding box center [210, 165] width 103 height 24
click at [246, 160] on button "Heating" at bounding box center [249, 163] width 7 height 7
click at [226, 192] on span "Towels" at bounding box center [206, 192] width 76 height 9
click at [246, 192] on button "Towels" at bounding box center [249, 191] width 7 height 7
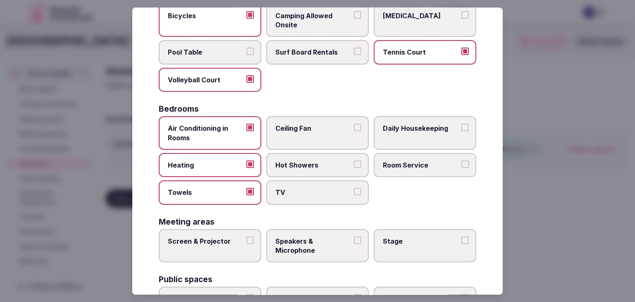
click at [296, 192] on span "TV" at bounding box center [313, 192] width 76 height 9
click at [354, 192] on button "TV" at bounding box center [357, 191] width 7 height 7
drag, startPoint x: 305, startPoint y: 158, endPoint x: 311, endPoint y: 128, distance: 30.5
click at [304, 157] on label "Hot Showers" at bounding box center [317, 165] width 103 height 24
click at [354, 160] on button "Hot Showers" at bounding box center [357, 163] width 7 height 7
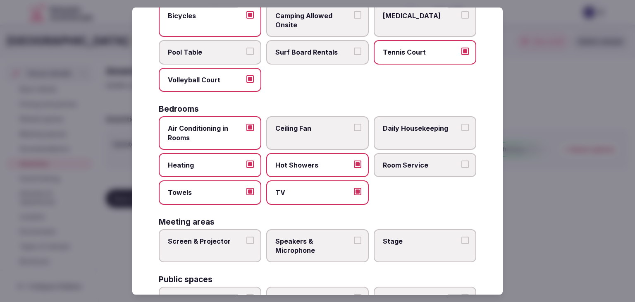
click at [312, 126] on span "Ceiling Fan" at bounding box center [313, 128] width 76 height 9
click at [354, 126] on button "Ceiling Fan" at bounding box center [357, 127] width 7 height 7
click at [429, 128] on span "Daily Housekeeping" at bounding box center [421, 128] width 76 height 9
click at [461, 128] on button "Daily Housekeeping" at bounding box center [464, 127] width 7 height 7
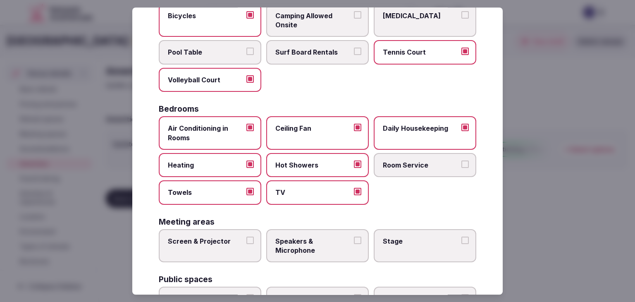
click at [422, 156] on label "Room Service" at bounding box center [425, 165] width 103 height 24
click at [461, 160] on button "Room Service" at bounding box center [464, 163] width 7 height 7
click at [213, 237] on span "Screen & Projector" at bounding box center [206, 241] width 76 height 9
click at [246, 237] on button "Screen & Projector" at bounding box center [249, 240] width 7 height 7
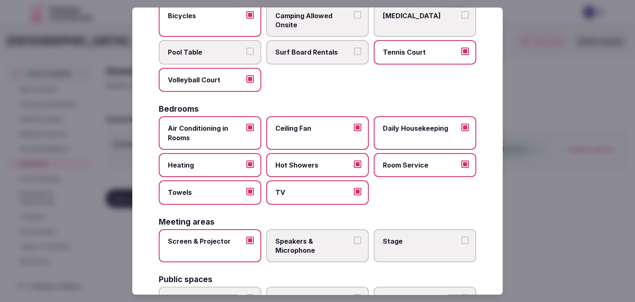
click at [275, 240] on span "Speakers & Microphone" at bounding box center [313, 246] width 76 height 19
click at [354, 240] on button "Speakers & Microphone" at bounding box center [357, 240] width 7 height 7
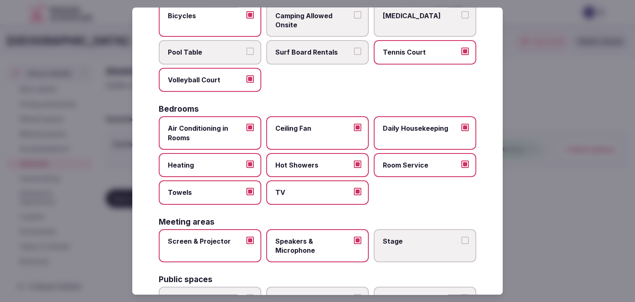
click at [387, 247] on label "Stage" at bounding box center [425, 245] width 103 height 33
click at [461, 244] on button "Stage" at bounding box center [464, 240] width 7 height 7
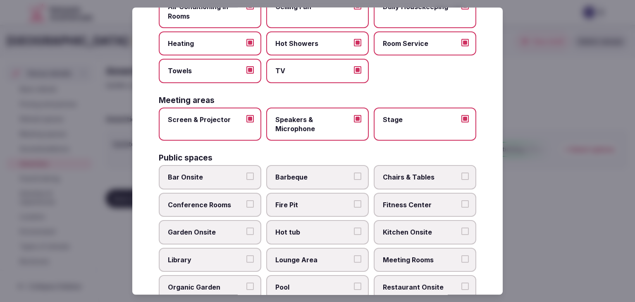
scroll to position [248, 0]
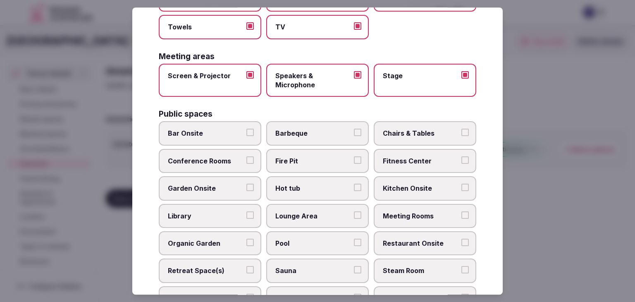
click at [226, 134] on span "Bar Onsite" at bounding box center [206, 133] width 76 height 9
click at [246, 134] on button "Bar Onsite" at bounding box center [249, 132] width 7 height 7
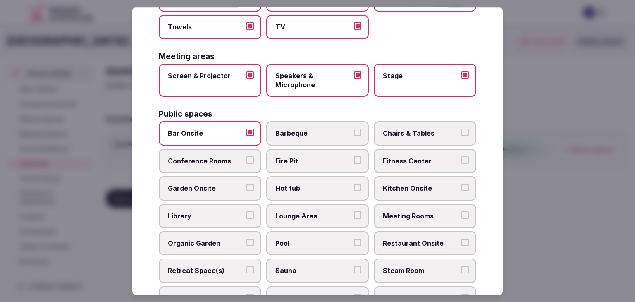
drag, startPoint x: 397, startPoint y: 139, endPoint x: 396, endPoint y: 151, distance: 12.4
click at [397, 139] on label "Chairs & Tables" at bounding box center [425, 134] width 103 height 24
click at [461, 136] on button "Chairs & Tables" at bounding box center [464, 132] width 7 height 7
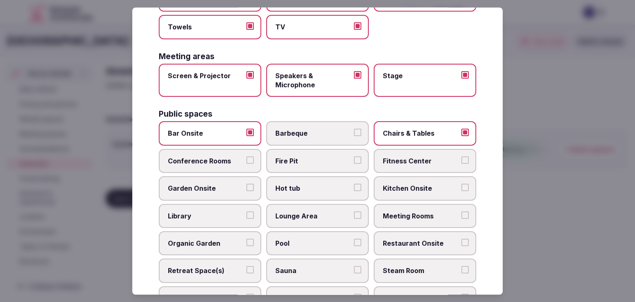
click at [397, 159] on span "Fitness Center" at bounding box center [421, 160] width 76 height 9
click at [461, 159] on button "Fitness Center" at bounding box center [464, 159] width 7 height 7
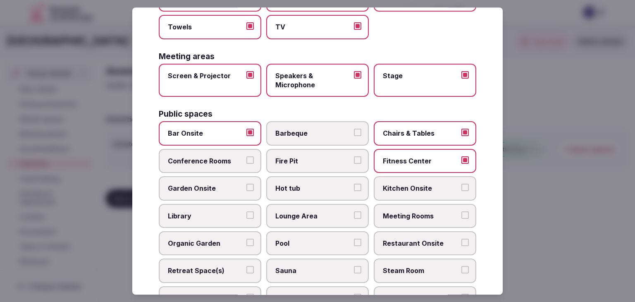
click at [409, 212] on span "Meeting Rooms" at bounding box center [421, 215] width 76 height 9
click at [461, 212] on button "Meeting Rooms" at bounding box center [464, 214] width 7 height 7
click at [404, 244] on span "Restaurant Onsite" at bounding box center [421, 243] width 76 height 9
click at [461, 244] on button "Restaurant Onsite" at bounding box center [464, 242] width 7 height 7
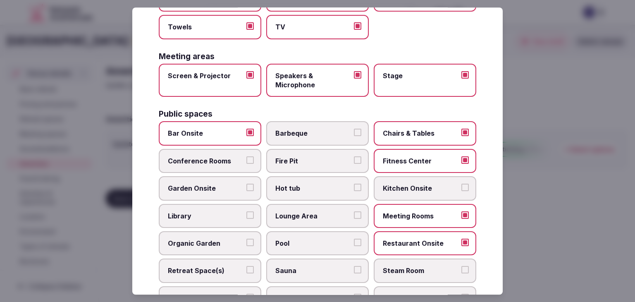
click at [311, 214] on span "Lounge Area" at bounding box center [313, 215] width 76 height 9
click at [354, 214] on button "Lounge Area" at bounding box center [357, 214] width 7 height 7
click at [310, 240] on span "Pool" at bounding box center [313, 243] width 76 height 9
click at [354, 240] on button "Pool" at bounding box center [357, 242] width 7 height 7
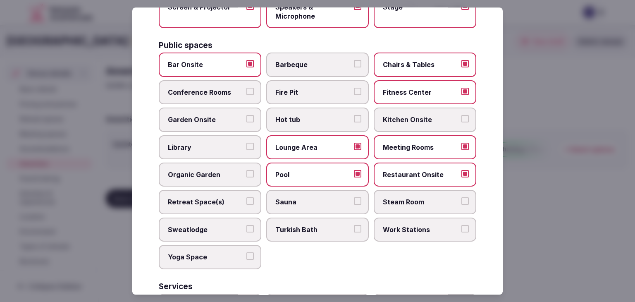
scroll to position [331, 0]
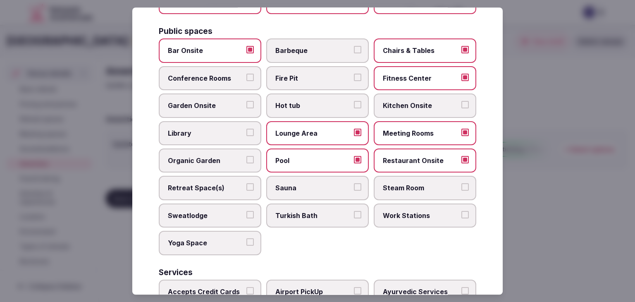
click at [230, 177] on label "Retreat Space(s)" at bounding box center [210, 188] width 103 height 24
click at [246, 184] on button "Retreat Space(s)" at bounding box center [249, 187] width 7 height 7
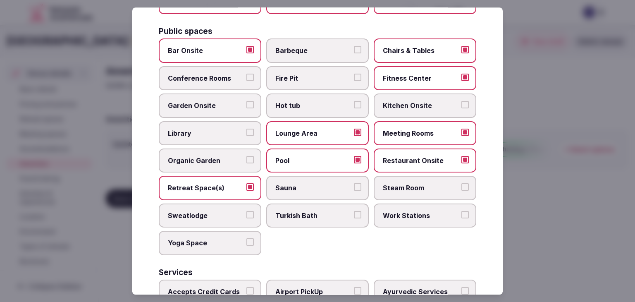
click at [310, 184] on span "Sauna" at bounding box center [313, 188] width 76 height 9
click at [354, 184] on button "Sauna" at bounding box center [357, 187] width 7 height 7
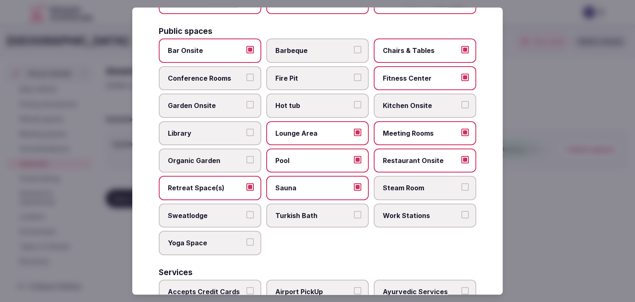
click at [395, 184] on span "Steam Room" at bounding box center [421, 188] width 76 height 9
click at [461, 184] on button "Steam Room" at bounding box center [464, 187] width 7 height 7
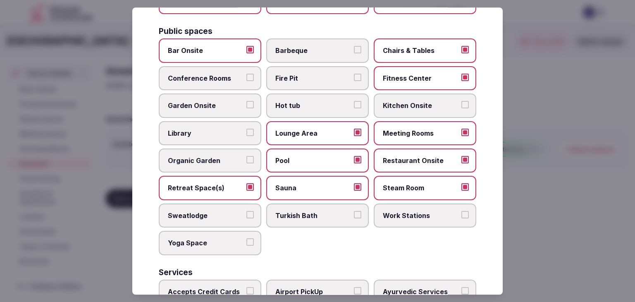
click at [311, 217] on label "Turkish Bath" at bounding box center [317, 215] width 103 height 24
click at [354, 217] on button "Turkish Bath" at bounding box center [357, 214] width 7 height 7
click at [213, 251] on div "Activities Bicycles Camping Allowed Onsite Ice Bath Pool Table Surf Board Renta…" at bounding box center [318, 69] width 318 height 651
click at [215, 244] on label "Yoga Space" at bounding box center [210, 243] width 103 height 24
click at [246, 244] on button "Yoga Space" at bounding box center [249, 241] width 7 height 7
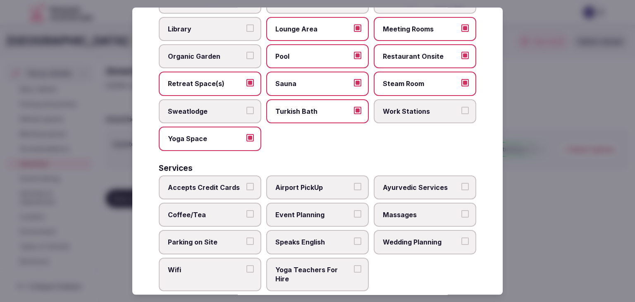
scroll to position [445, 0]
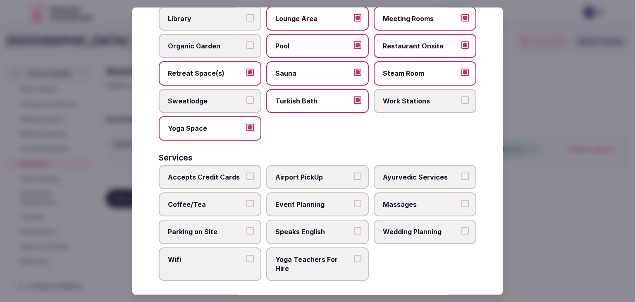
click at [217, 180] on label "Accepts Credit Cards" at bounding box center [210, 177] width 103 height 24
click at [246, 180] on button "Accepts Credit Cards" at bounding box center [249, 175] width 7 height 7
click at [203, 207] on label "Coffee/Tea" at bounding box center [210, 204] width 103 height 24
click at [246, 207] on button "Coffee/Tea" at bounding box center [249, 203] width 7 height 7
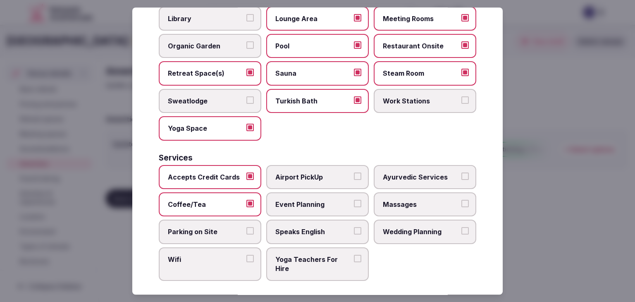
click at [200, 228] on span "Parking on Site" at bounding box center [206, 231] width 76 height 9
click at [246, 228] on button "Parking on Site" at bounding box center [249, 230] width 7 height 7
click at [198, 261] on label "Wifi" at bounding box center [210, 263] width 103 height 33
click at [246, 261] on button "Wifi" at bounding box center [249, 258] width 7 height 7
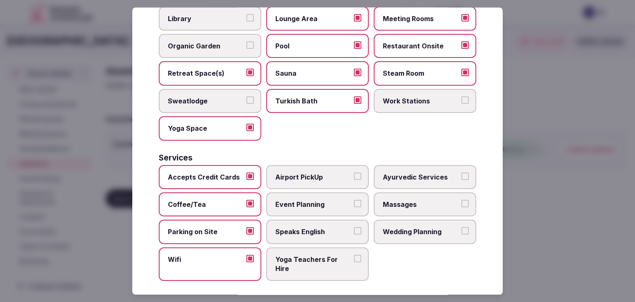
drag, startPoint x: 289, startPoint y: 228, endPoint x: 294, endPoint y: 201, distance: 28.3
click at [288, 228] on span "Speaks English" at bounding box center [313, 231] width 76 height 9
click at [354, 228] on button "Speaks English" at bounding box center [357, 230] width 7 height 7
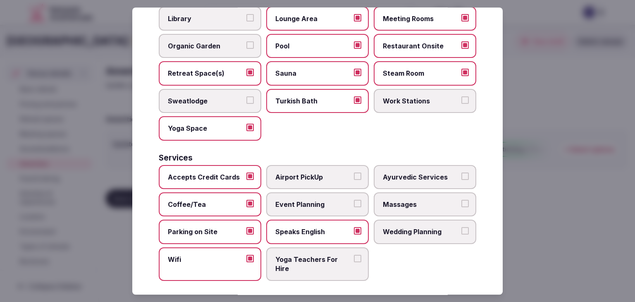
drag, startPoint x: 296, startPoint y: 200, endPoint x: 308, endPoint y: 175, distance: 27.9
click at [296, 200] on span "Event Planning" at bounding box center [313, 204] width 76 height 9
click at [354, 200] on button "Event Planning" at bounding box center [357, 203] width 7 height 7
click at [308, 174] on span "Airport PickUp" at bounding box center [313, 176] width 76 height 9
click at [354, 174] on button "Airport PickUp" at bounding box center [357, 175] width 7 height 7
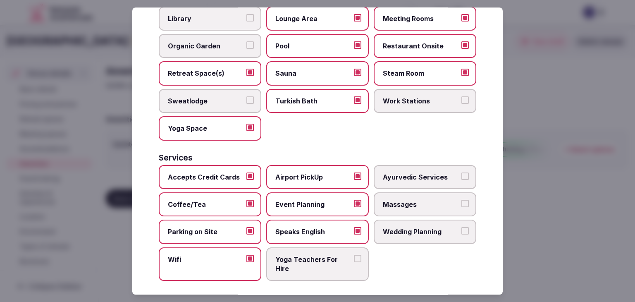
click at [402, 177] on label "Ayurvedic Services" at bounding box center [425, 177] width 103 height 24
click at [461, 177] on button "Ayurvedic Services" at bounding box center [464, 175] width 7 height 7
drag, startPoint x: 399, startPoint y: 201, endPoint x: 399, endPoint y: 215, distance: 14.9
click at [399, 201] on span "Massages" at bounding box center [421, 204] width 76 height 9
click at [461, 201] on button "Massages" at bounding box center [464, 203] width 7 height 7
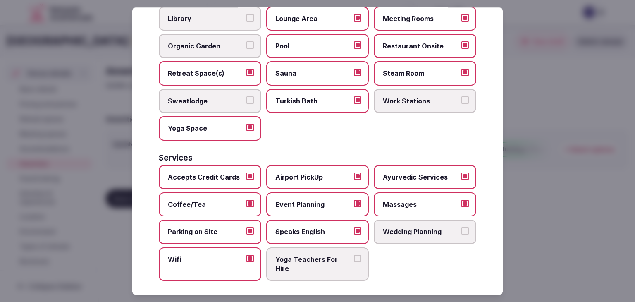
click at [399, 220] on label "Wedding Planning" at bounding box center [425, 232] width 103 height 24
click at [461, 227] on button "Wedding Planning" at bounding box center [464, 230] width 7 height 7
click at [326, 261] on span "Yoga Teachers For Hire" at bounding box center [313, 264] width 76 height 19
click at [354, 261] on button "Yoga Teachers For Hire" at bounding box center [357, 258] width 7 height 7
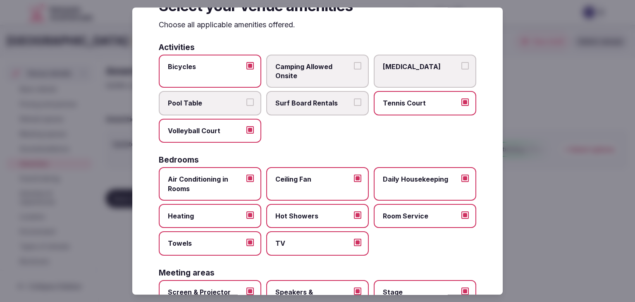
scroll to position [0, 0]
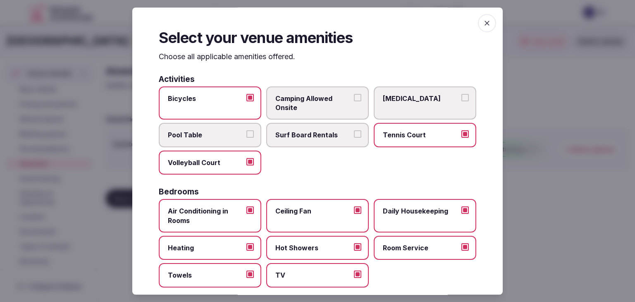
click at [483, 27] on span "button" at bounding box center [487, 23] width 18 height 18
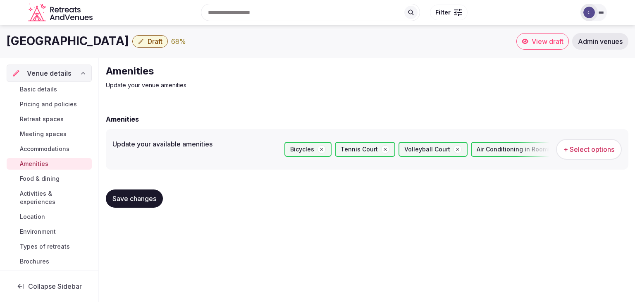
click at [144, 203] on button "Save changes" at bounding box center [134, 198] width 57 height 18
click at [58, 116] on span "Retreat spaces" at bounding box center [42, 119] width 44 height 8
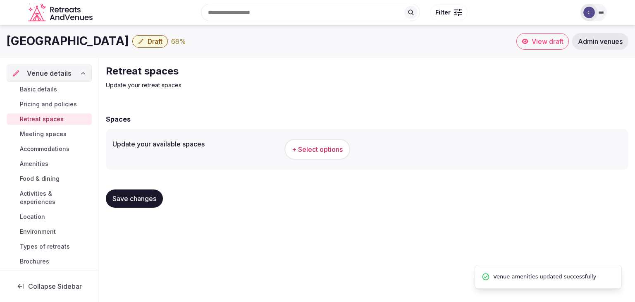
click at [327, 156] on button "+ Select options" at bounding box center [317, 149] width 66 height 21
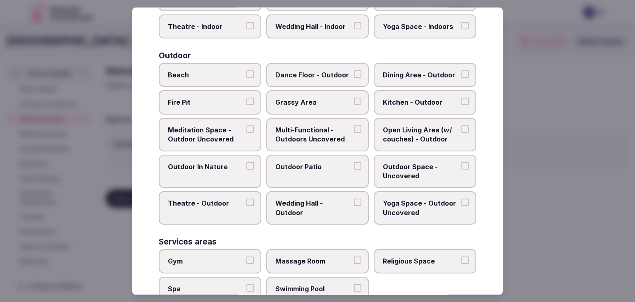
scroll to position [374, 0]
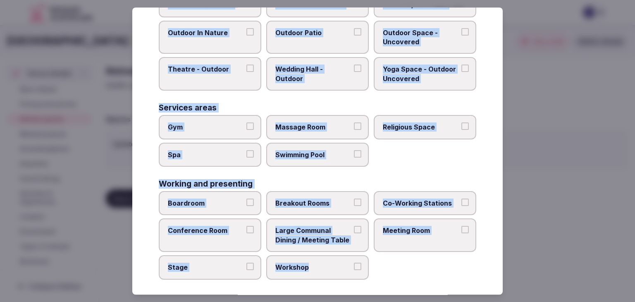
drag, startPoint x: 159, startPoint y: 53, endPoint x: 369, endPoint y: 273, distance: 303.9
click at [372, 274] on div "Select your retreat spaces Choose all applicable retreat spaces offered. Covere…" at bounding box center [317, 150] width 371 height 287
copy div "Choose all applicable retreat spaces offered. Covered outdoor spaces Meditation…"
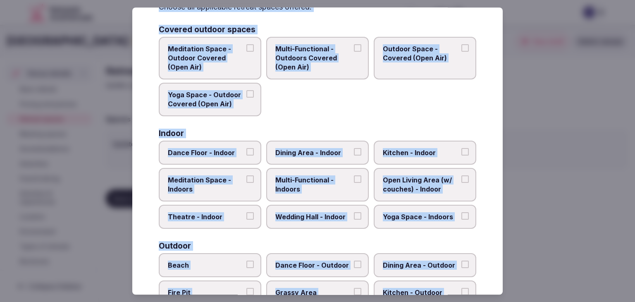
scroll to position [0, 0]
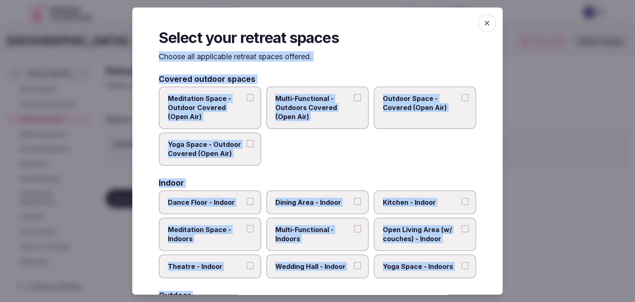
click at [322, 116] on span "Multi-Functional - Outdoors Covered (Open Air)" at bounding box center [313, 108] width 76 height 28
click at [354, 101] on button "Multi-Functional - Outdoors Covered (Open Air)" at bounding box center [357, 97] width 7 height 7
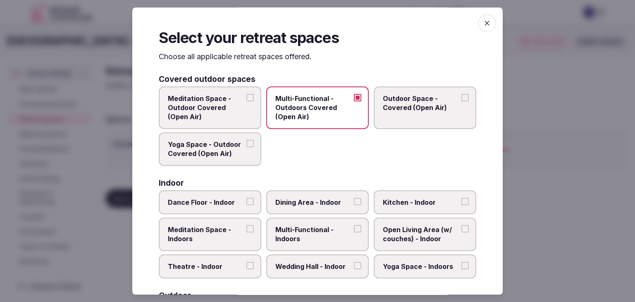
drag, startPoint x: 404, startPoint y: 115, endPoint x: 273, endPoint y: 112, distance: 130.7
click at [404, 115] on label "Outdoor Space - Covered (Open Air)" at bounding box center [425, 107] width 103 height 43
click at [198, 110] on span "Meditation Space - Outdoor Covered (Open Air)" at bounding box center [206, 108] width 76 height 28
click at [246, 101] on button "Meditation Space - Outdoor Covered (Open Air)" at bounding box center [249, 97] width 7 height 7
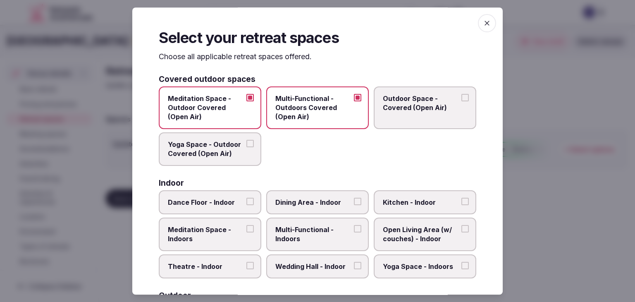
drag, startPoint x: 213, startPoint y: 163, endPoint x: 301, endPoint y: 131, distance: 94.6
click at [213, 163] on label "Yoga Space - Outdoor Covered (Open Air)" at bounding box center [210, 148] width 103 height 33
click at [246, 147] on button "Yoga Space - Outdoor Covered (Open Air)" at bounding box center [249, 143] width 7 height 7
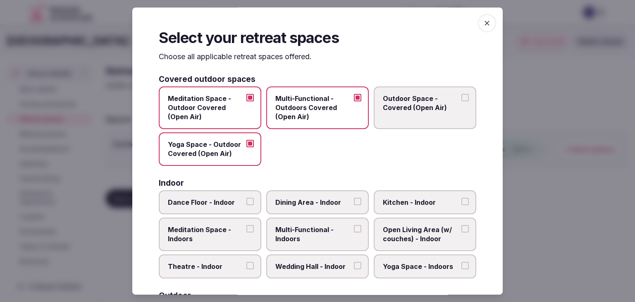
click at [364, 117] on label "Multi-Functional - Outdoors Covered (Open Air)" at bounding box center [317, 107] width 103 height 43
click at [361, 101] on button "Multi-Functional - Outdoors Covered (Open Air)" at bounding box center [357, 97] width 7 height 7
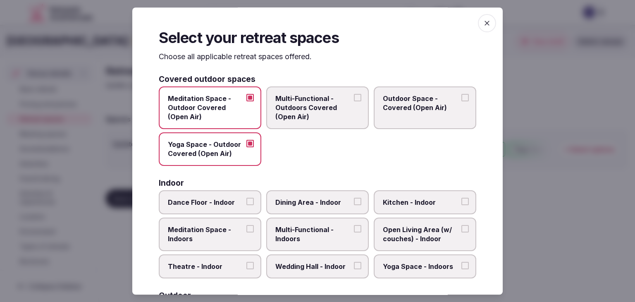
click at [411, 101] on span "Outdoor Space - Covered (Open Air)" at bounding box center [421, 103] width 76 height 19
click at [461, 101] on button "Outdoor Space - Covered (Open Air)" at bounding box center [464, 97] width 7 height 7
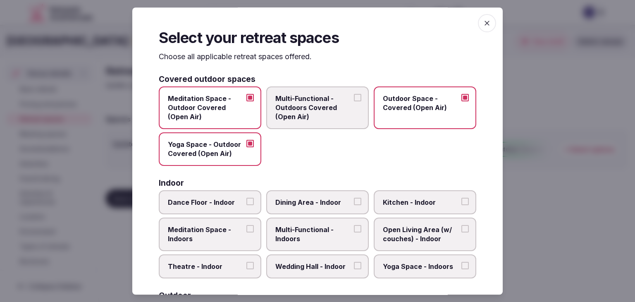
click at [318, 103] on span "Multi-Functional - Outdoors Covered (Open Air)" at bounding box center [313, 108] width 76 height 28
click at [354, 101] on button "Multi-Functional - Outdoors Covered (Open Air)" at bounding box center [357, 97] width 7 height 7
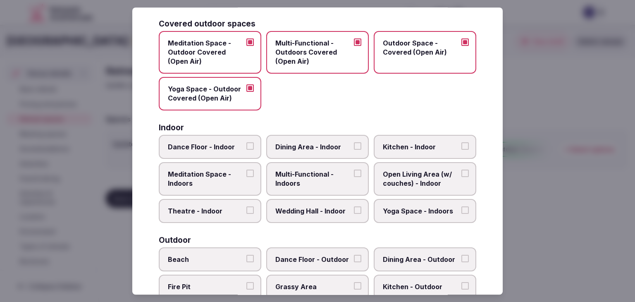
drag, startPoint x: 159, startPoint y: 57, endPoint x: 337, endPoint y: 265, distance: 274.2
click at [316, 293] on div "Select your retreat spaces Choose all applicable retreat spaces offered. Covere…" at bounding box center [317, 150] width 371 height 287
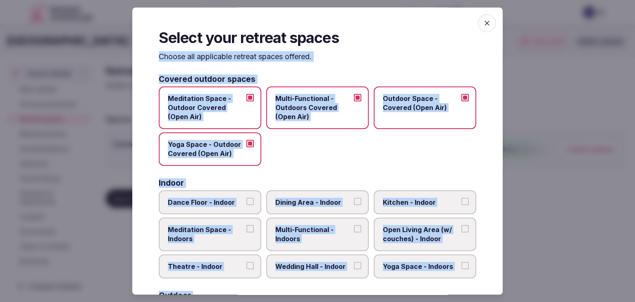
click at [483, 22] on icon "button" at bounding box center [487, 23] width 8 height 8
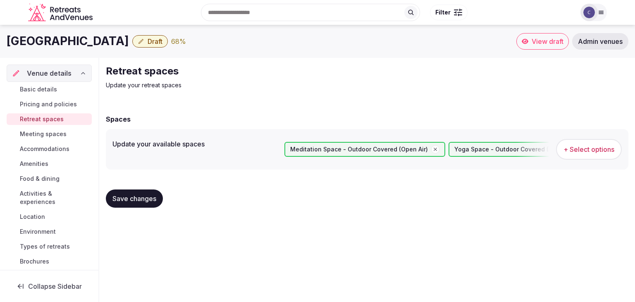
click at [49, 48] on h1 "Minoa Palace Hotel" at bounding box center [68, 41] width 122 height 16
copy div "Minoa Palace Hotel"
click at [597, 148] on span "+ Select options" at bounding box center [589, 149] width 51 height 9
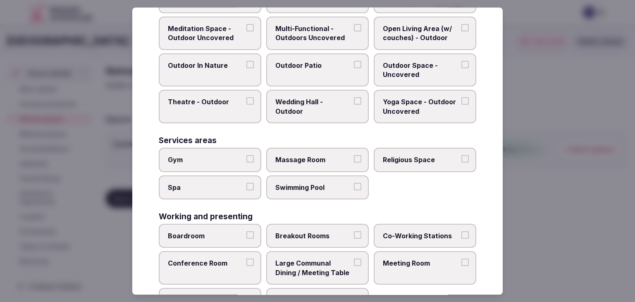
scroll to position [374, 0]
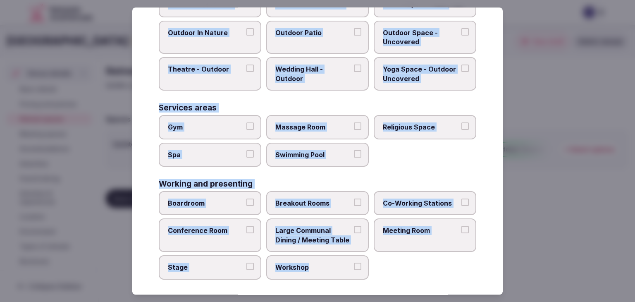
drag, startPoint x: 159, startPoint y: 57, endPoint x: 384, endPoint y: 265, distance: 306.4
click at [384, 268] on div "Select your retreat spaces Choose all applicable retreat spaces offered. Covere…" at bounding box center [317, 150] width 371 height 287
copy div "Choose all applicable retreat spaces offered. Covered outdoor spaces Meditation…"
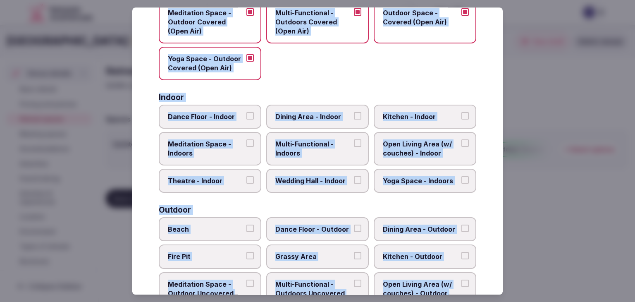
scroll to position [126, 0]
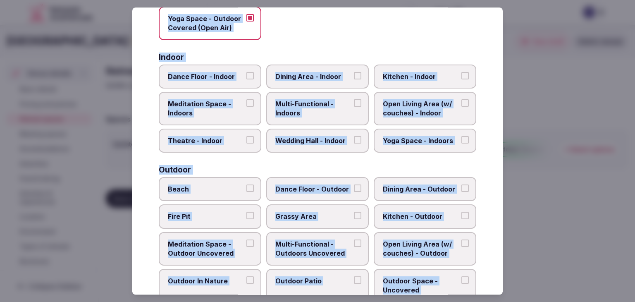
drag, startPoint x: 303, startPoint y: 118, endPoint x: 310, endPoint y: 85, distance: 34.2
click at [303, 118] on label "Multi-Functional - Indoors" at bounding box center [317, 108] width 103 height 33
click at [354, 107] on button "Multi-Functional - Indoors" at bounding box center [357, 102] width 7 height 7
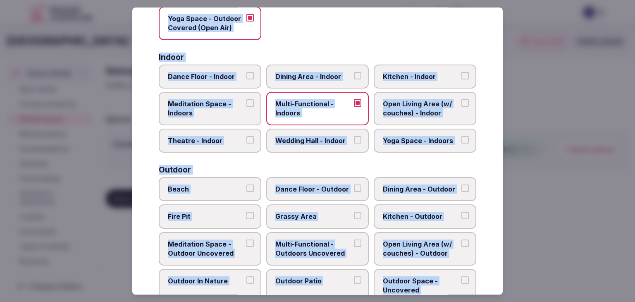
click at [310, 84] on label "Dining Area - Indoor" at bounding box center [317, 77] width 103 height 24
click at [354, 79] on button "Dining Area - Indoor" at bounding box center [357, 75] width 7 height 7
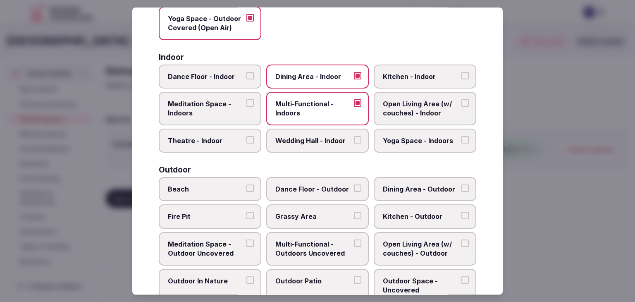
click at [311, 136] on span "Wedding Hall - Indoor" at bounding box center [313, 140] width 76 height 9
click at [354, 136] on button "Wedding Hall - Indoor" at bounding box center [357, 139] width 7 height 7
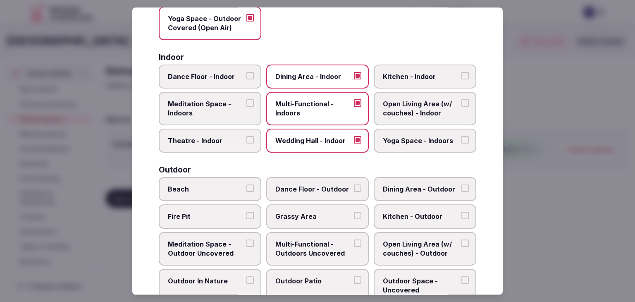
click at [218, 73] on span "Dance Floor - Indoor" at bounding box center [206, 76] width 76 height 9
click at [246, 73] on button "Dance Floor - Indoor" at bounding box center [249, 75] width 7 height 7
click at [417, 72] on span "Kitchen - Indoor" at bounding box center [421, 76] width 76 height 9
click at [461, 72] on button "Kitchen - Indoor" at bounding box center [464, 75] width 7 height 7
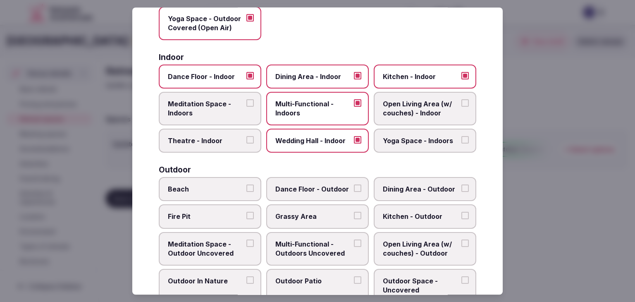
click at [400, 105] on span "Open Living Area (w/ couches) - Indoor" at bounding box center [421, 108] width 76 height 19
click at [461, 105] on button "Open Living Area (w/ couches) - Indoor" at bounding box center [464, 102] width 7 height 7
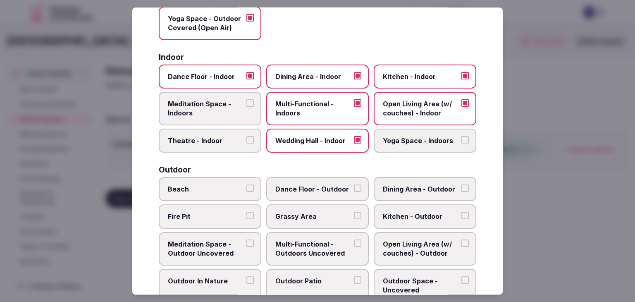
click at [402, 141] on span "Yoga Space - Indoors" at bounding box center [421, 140] width 76 height 9
click at [461, 141] on button "Yoga Space - Indoors" at bounding box center [464, 139] width 7 height 7
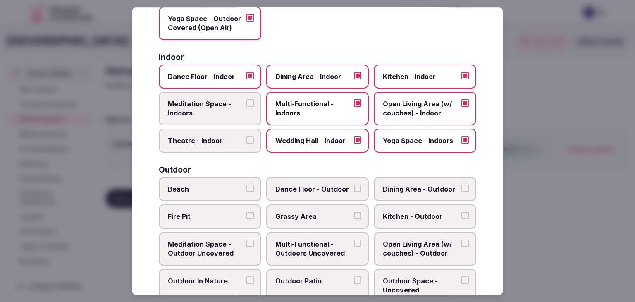
click at [225, 143] on label "Theatre - Indoor" at bounding box center [210, 141] width 103 height 24
click at [246, 143] on button "Theatre - Indoor" at bounding box center [249, 139] width 7 height 7
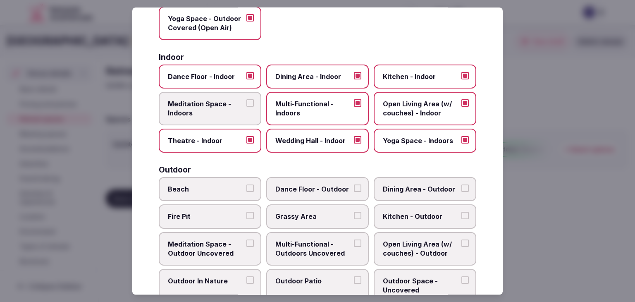
scroll to position [208, 0]
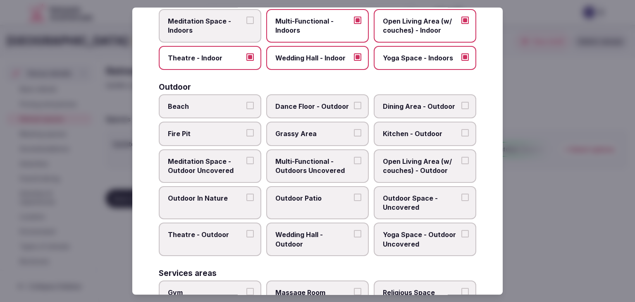
click at [306, 164] on span "Multi-Functional - Outdoors Uncovered" at bounding box center [313, 166] width 76 height 19
click at [354, 164] on button "Multi-Functional - Outdoors Uncovered" at bounding box center [357, 160] width 7 height 7
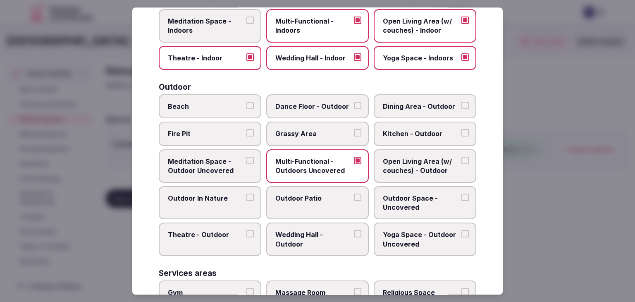
click at [305, 203] on label "Outdoor Patio" at bounding box center [317, 202] width 103 height 33
click at [354, 201] on button "Outdoor Patio" at bounding box center [357, 197] width 7 height 7
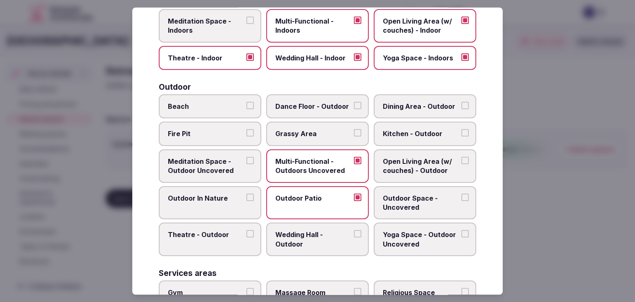
drag, startPoint x: 386, startPoint y: 201, endPoint x: 385, endPoint y: 190, distance: 11.3
click at [386, 201] on span "Outdoor Space - Uncovered" at bounding box center [421, 203] width 76 height 19
click at [461, 201] on button "Outdoor Space - Uncovered" at bounding box center [464, 197] width 7 height 7
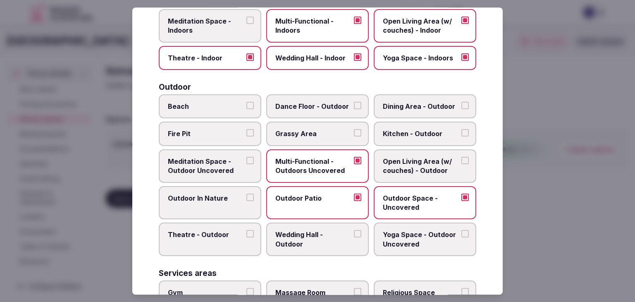
click at [425, 102] on span "Dining Area - Outdoor" at bounding box center [421, 106] width 76 height 9
click at [461, 102] on button "Dining Area - Outdoor" at bounding box center [464, 105] width 7 height 7
click at [305, 134] on span "Grassy Area" at bounding box center [313, 133] width 76 height 9
click at [354, 134] on button "Grassy Area" at bounding box center [357, 132] width 7 height 7
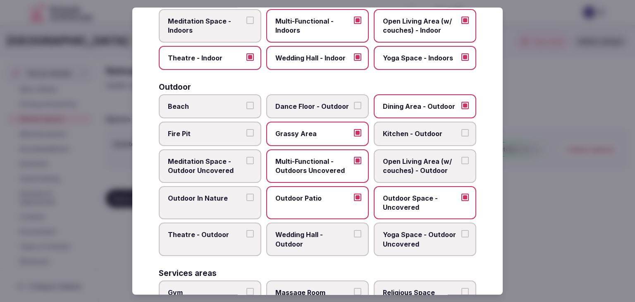
click at [214, 106] on span "Beach" at bounding box center [206, 106] width 76 height 9
click at [246, 106] on button "Beach" at bounding box center [249, 105] width 7 height 7
click at [220, 200] on label "Outdoor In Nature" at bounding box center [210, 202] width 103 height 33
click at [246, 200] on button "Outdoor In Nature" at bounding box center [249, 197] width 7 height 7
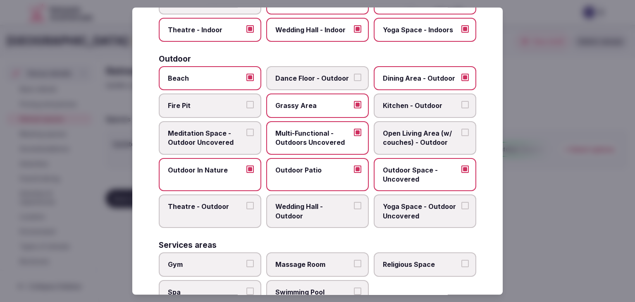
scroll to position [250, 0]
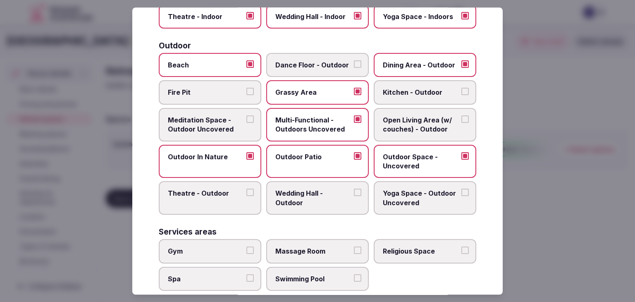
click at [383, 196] on span "Yoga Space - Outdoor Uncovered" at bounding box center [421, 198] width 76 height 19
click at [461, 196] on button "Yoga Space - Outdoor Uncovered" at bounding box center [464, 192] width 7 height 7
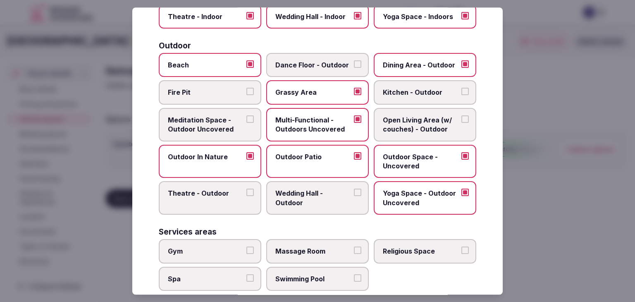
click at [311, 189] on span "Wedding Hall - Outdoor" at bounding box center [313, 198] width 76 height 19
click at [354, 189] on button "Wedding Hall - Outdoor" at bounding box center [357, 192] width 7 height 7
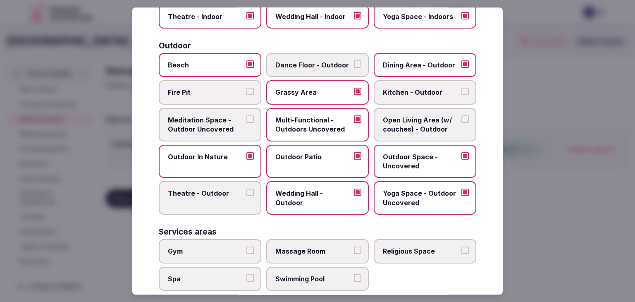
click at [205, 121] on span "Meditation Space - Outdoor Uncovered" at bounding box center [206, 124] width 76 height 19
click at [246, 121] on button "Meditation Space - Outdoor Uncovered" at bounding box center [249, 118] width 7 height 7
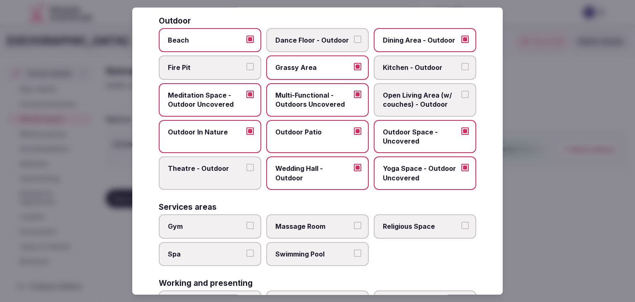
scroll to position [291, 0]
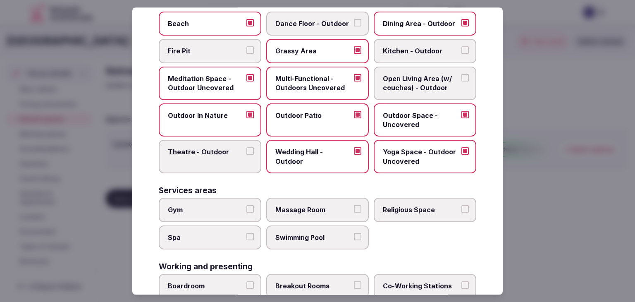
click at [217, 200] on label "Gym" at bounding box center [210, 210] width 103 height 24
click at [246, 205] on button "Gym" at bounding box center [249, 208] width 7 height 7
click at [227, 233] on span "Spa" at bounding box center [206, 237] width 76 height 9
click at [246, 233] on button "Spa" at bounding box center [249, 236] width 7 height 7
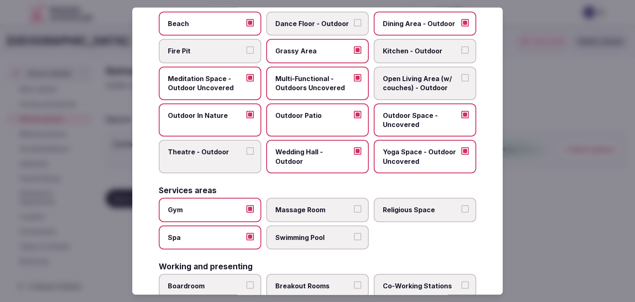
click at [316, 240] on label "Swimming Pool" at bounding box center [317, 237] width 103 height 24
click at [354, 240] on button "Swimming Pool" at bounding box center [357, 236] width 7 height 7
click at [314, 190] on div "Services areas" at bounding box center [318, 190] width 318 height 8
click at [313, 208] on span "Massage Room" at bounding box center [313, 209] width 76 height 9
click at [354, 208] on button "Massage Room" at bounding box center [357, 208] width 7 height 7
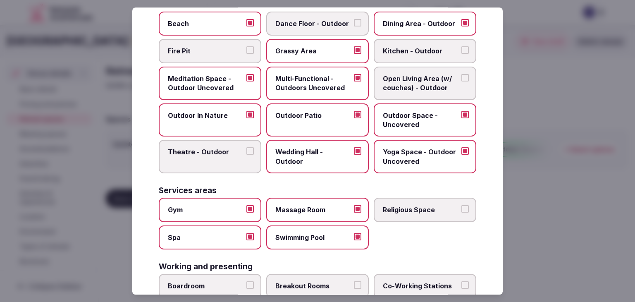
scroll to position [374, 0]
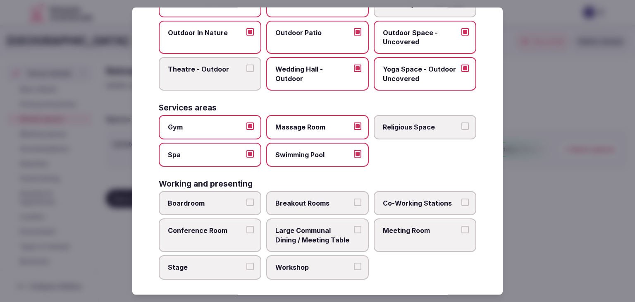
click at [220, 193] on label "Boardroom" at bounding box center [210, 203] width 103 height 24
click at [246, 198] on button "Boardroom" at bounding box center [249, 201] width 7 height 7
click at [299, 205] on label "Breakout Rooms" at bounding box center [317, 203] width 103 height 24
click at [354, 205] on button "Breakout Rooms" at bounding box center [357, 201] width 7 height 7
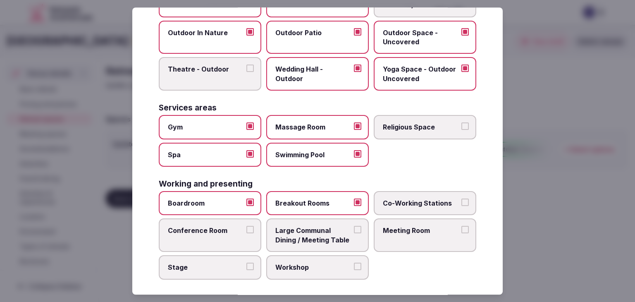
click at [450, 210] on label "Co-Working Stations" at bounding box center [425, 203] width 103 height 24
click at [461, 206] on button "Co-Working Stations" at bounding box center [464, 201] width 7 height 7
click at [424, 236] on label "Meeting Room" at bounding box center [425, 235] width 103 height 33
click at [461, 234] on button "Meeting Room" at bounding box center [464, 229] width 7 height 7
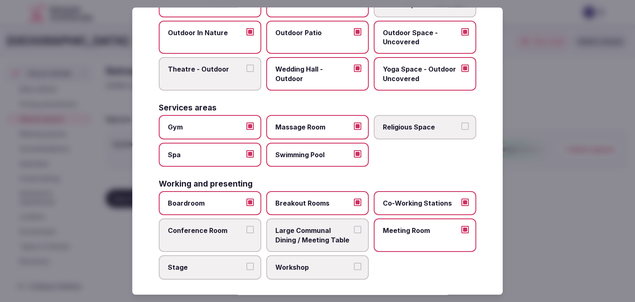
click at [356, 230] on label "Large Communal Dining / Meeting Table" at bounding box center [317, 235] width 103 height 33
click at [356, 230] on button "Large Communal Dining / Meeting Table" at bounding box center [357, 229] width 7 height 7
click at [203, 230] on span "Conference Room" at bounding box center [206, 230] width 76 height 9
click at [246, 230] on button "Conference Room" at bounding box center [249, 229] width 7 height 7
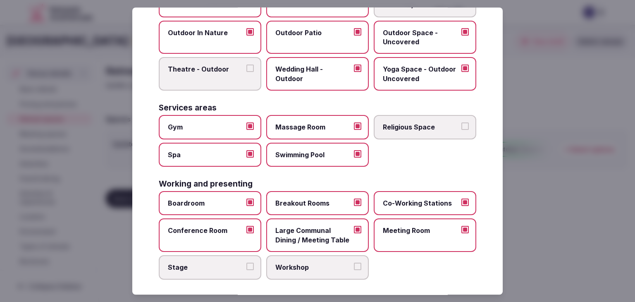
drag, startPoint x: 210, startPoint y: 263, endPoint x: 286, endPoint y: 277, distance: 77.0
click at [210, 263] on span "Stage" at bounding box center [206, 267] width 76 height 9
click at [246, 263] on button "Stage" at bounding box center [249, 266] width 7 height 7
click at [326, 263] on span "Workshop" at bounding box center [313, 267] width 76 height 9
click at [354, 263] on button "Workshop" at bounding box center [357, 266] width 7 height 7
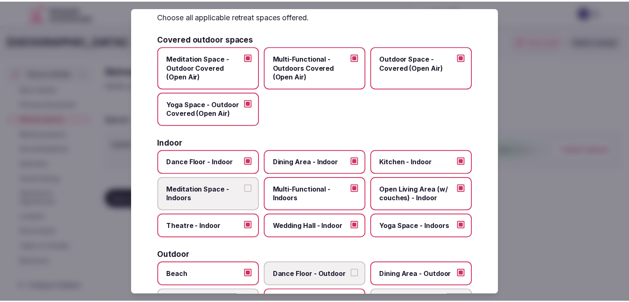
scroll to position [0, 0]
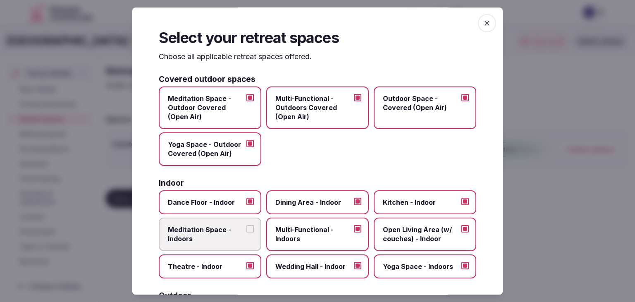
drag, startPoint x: 480, startPoint y: 24, endPoint x: 463, endPoint y: 22, distance: 16.8
click at [485, 24] on icon "button" at bounding box center [487, 23] width 5 height 5
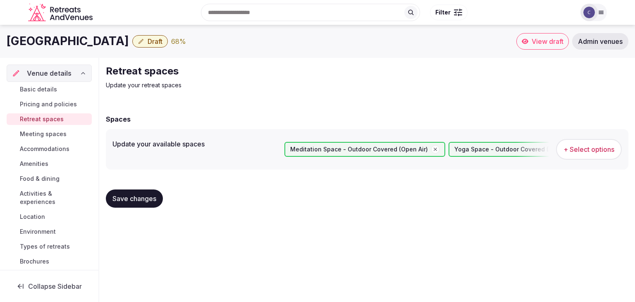
click at [139, 198] on span "Save changes" at bounding box center [134, 198] width 44 height 8
click at [38, 88] on span "Basic details" at bounding box center [38, 89] width 37 height 8
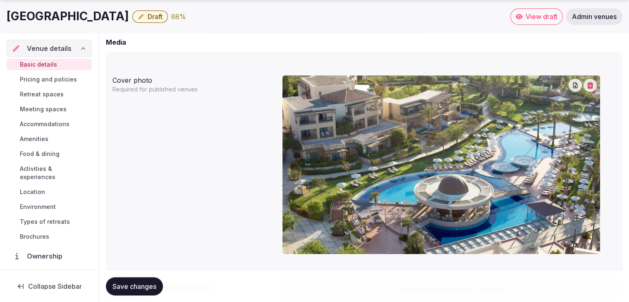
scroll to position [786, 0]
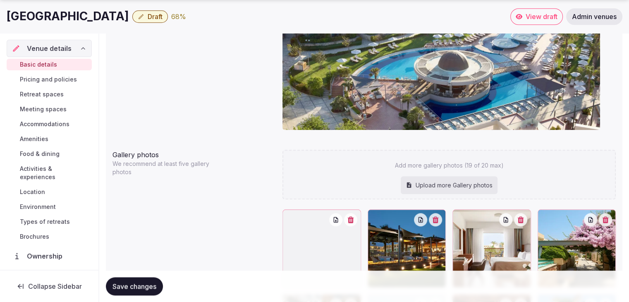
click at [60, 74] on link "Pricing and policies" at bounding box center [49, 80] width 85 height 12
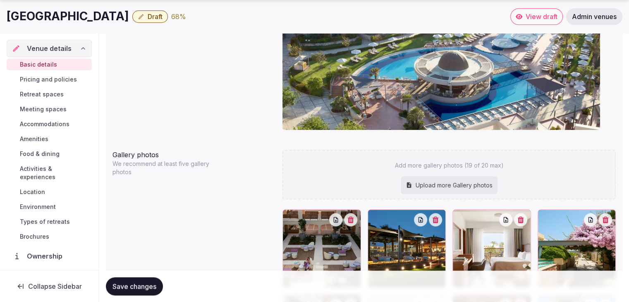
click at [59, 79] on span "Pricing and policies" at bounding box center [48, 79] width 57 height 8
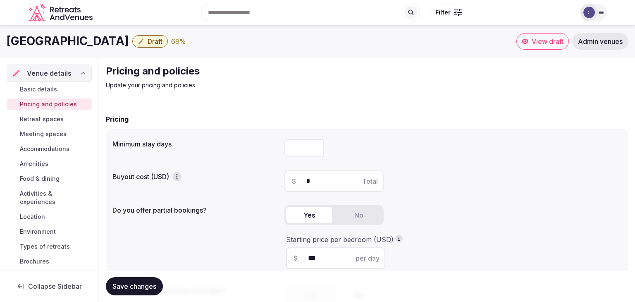
click at [69, 43] on h1 "Minoa Palace Hotel" at bounding box center [68, 41] width 122 height 16
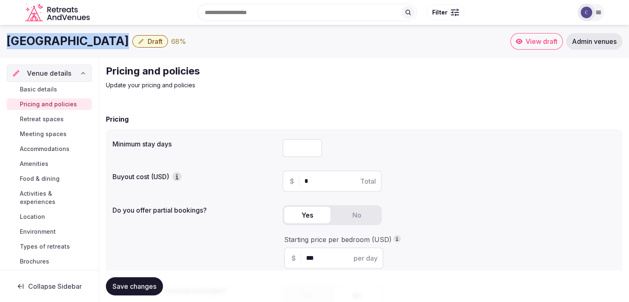
click at [69, 43] on h1 "Minoa Palace Hotel" at bounding box center [68, 41] width 122 height 16
click at [294, 153] on input "number" at bounding box center [302, 148] width 40 height 18
type input "*"
click at [129, 287] on span "Save changes" at bounding box center [134, 286] width 44 height 8
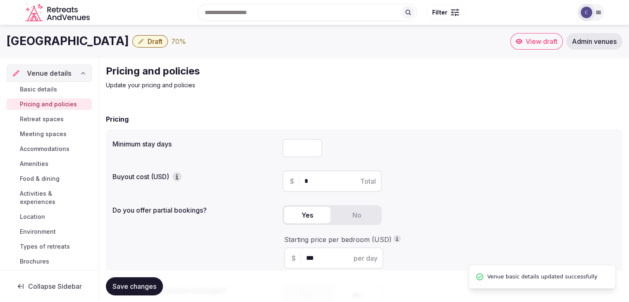
click at [36, 120] on span "Retreat spaces" at bounding box center [42, 119] width 44 height 8
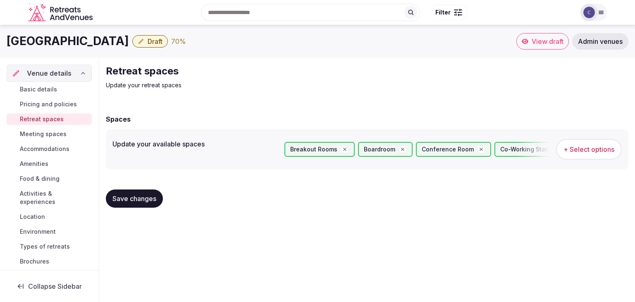
click at [34, 132] on span "Meeting spaces" at bounding box center [43, 134] width 47 height 8
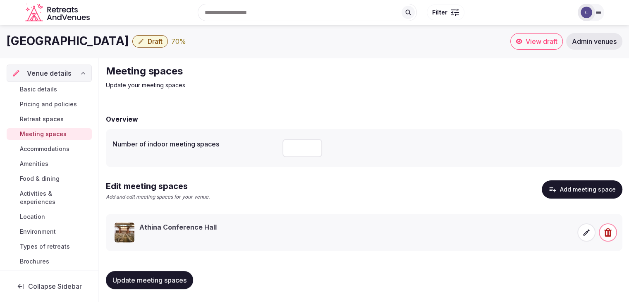
click at [36, 146] on span "Accommodations" at bounding box center [45, 149] width 50 height 8
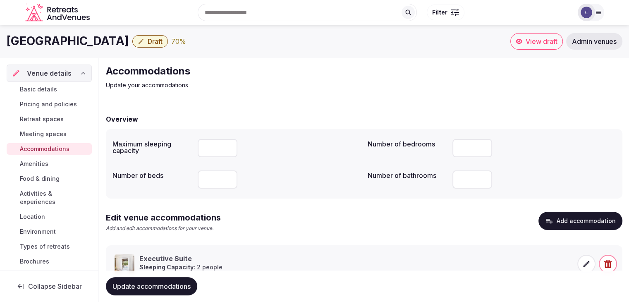
click at [95, 42] on h1 "Minoa Palace Hotel" at bounding box center [68, 41] width 122 height 16
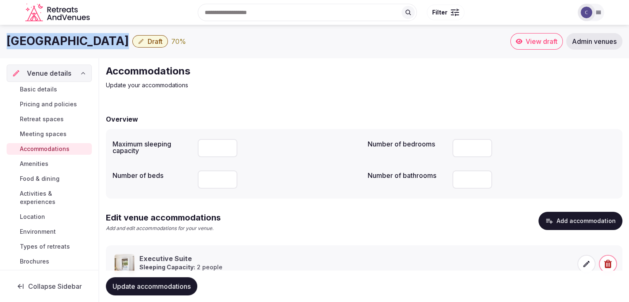
click at [95, 42] on h1 "Minoa Palace Hotel" at bounding box center [68, 41] width 122 height 16
click at [44, 165] on span "Amenities" at bounding box center [34, 164] width 29 height 8
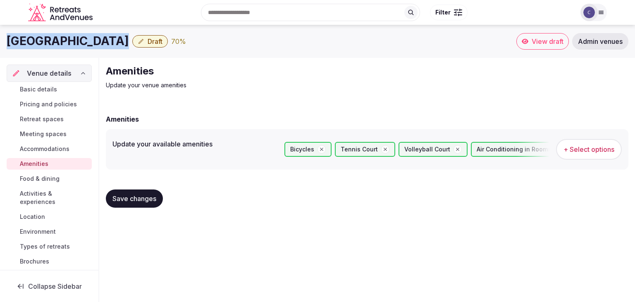
click at [44, 179] on span "Food & dining" at bounding box center [40, 179] width 40 height 8
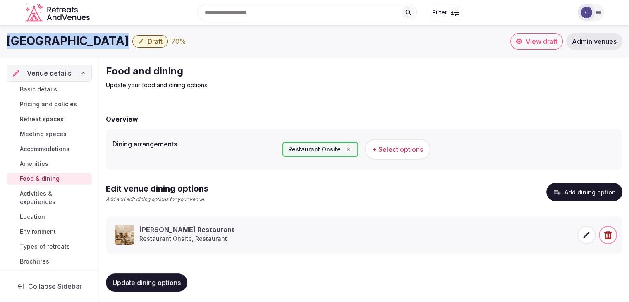
click at [39, 196] on span "Activities & experiences" at bounding box center [54, 197] width 69 height 17
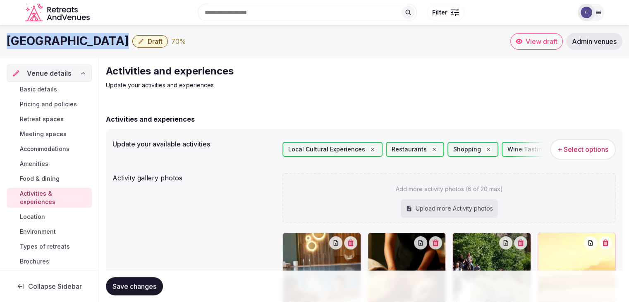
click at [38, 218] on span "Location" at bounding box center [32, 217] width 25 height 8
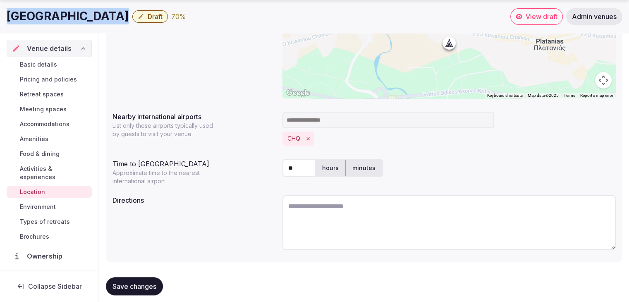
scroll to position [199, 0]
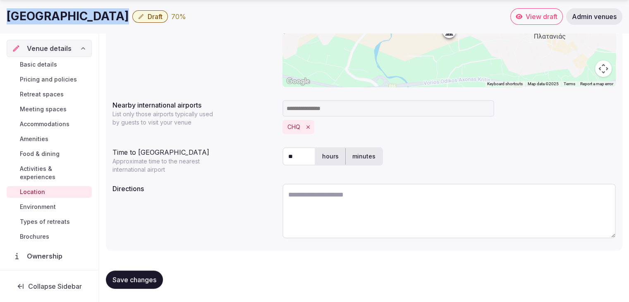
click at [45, 207] on span "Environment" at bounding box center [38, 207] width 36 height 8
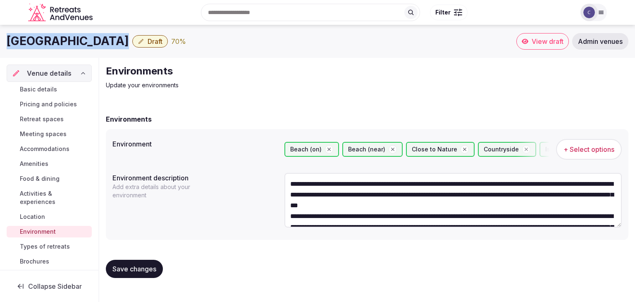
click at [45, 246] on span "Types of retreats" at bounding box center [45, 246] width 50 height 8
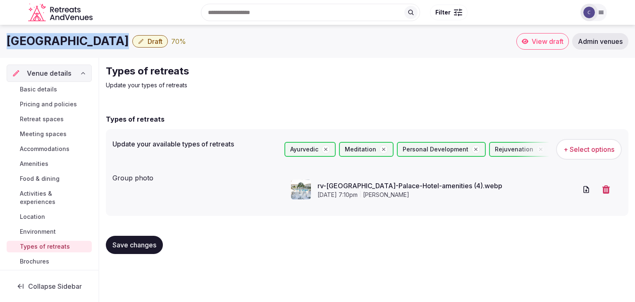
click at [148, 41] on span "Draft" at bounding box center [155, 41] width 15 height 8
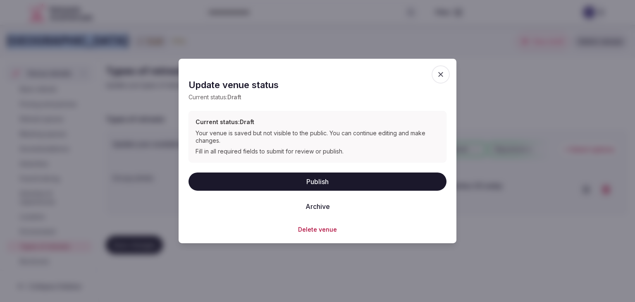
click at [299, 180] on button "Publish" at bounding box center [318, 181] width 258 height 18
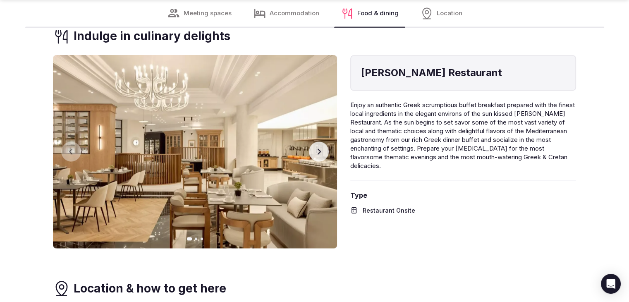
scroll to position [1406, 0]
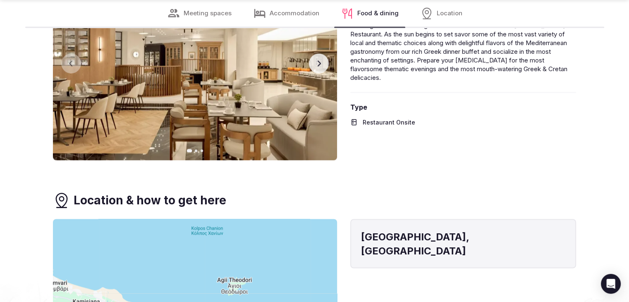
drag, startPoint x: 308, startPoint y: 65, endPoint x: 316, endPoint y: 63, distance: 8.0
click at [311, 65] on div "Previous slide Next slide" at bounding box center [195, 63] width 284 height 193
click at [316, 63] on icon "button" at bounding box center [319, 63] width 7 height 7
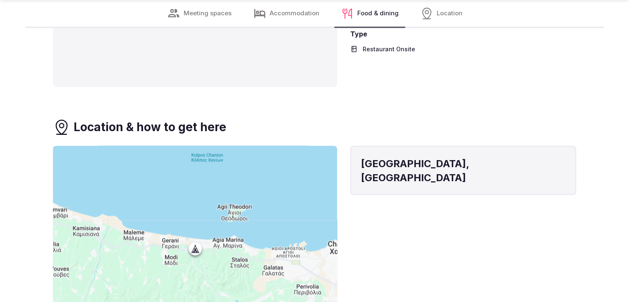
scroll to position [1489, 0]
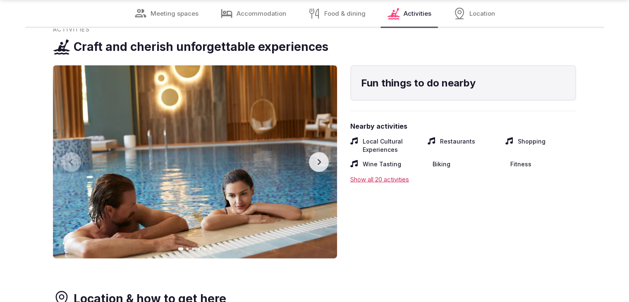
scroll to position [1778, 0]
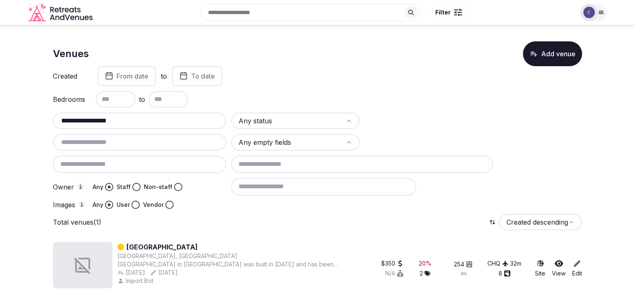
click at [163, 124] on input "**********" at bounding box center [139, 121] width 167 height 10
click at [163, 118] on input "**********" at bounding box center [139, 121] width 167 height 10
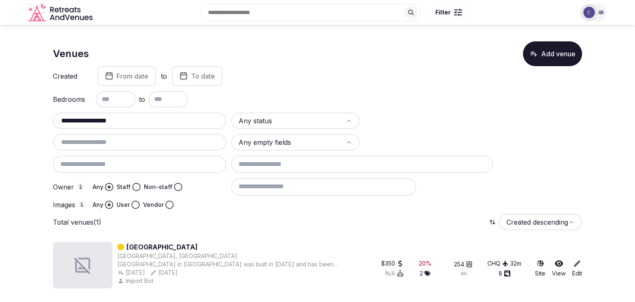
click at [163, 118] on input "**********" at bounding box center [139, 121] width 167 height 10
click at [162, 126] on div "**********" at bounding box center [139, 120] width 173 height 17
click at [158, 116] on input "**********" at bounding box center [139, 121] width 167 height 10
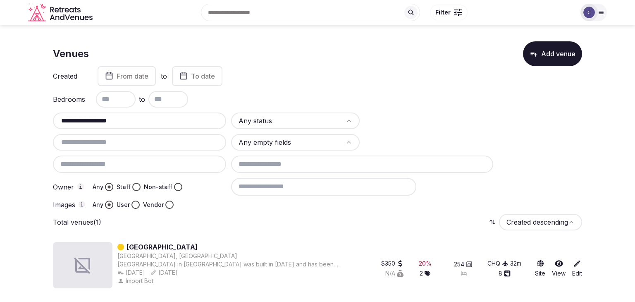
paste input "text"
click at [210, 120] on input "**********" at bounding box center [139, 121] width 167 height 10
paste input "*****"
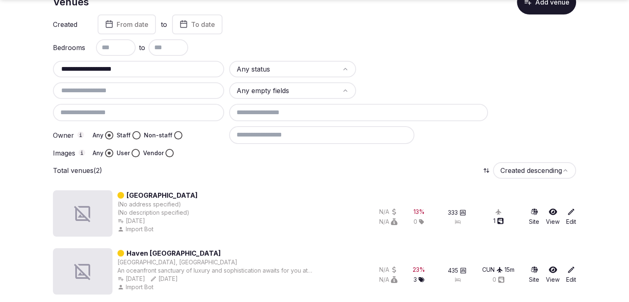
scroll to position [56, 0]
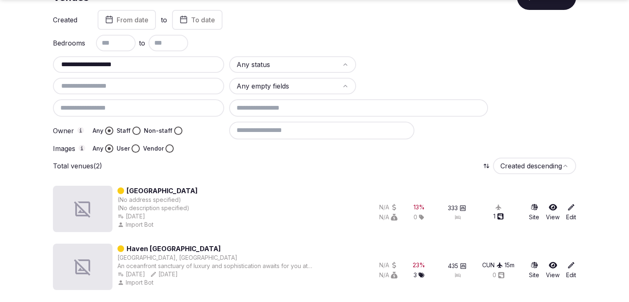
type input "**********"
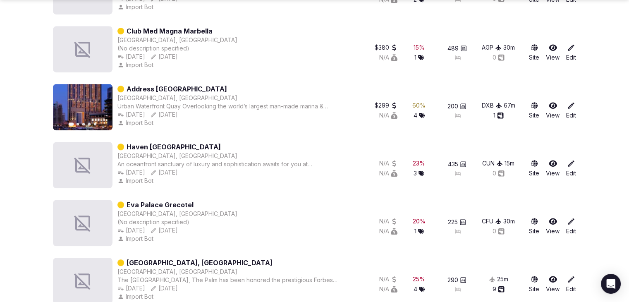
scroll to position [3721, 0]
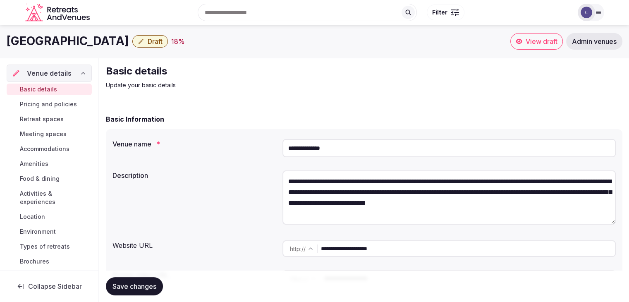
click at [378, 154] on input "**********" at bounding box center [448, 148] width 333 height 18
click at [426, 250] on input "**********" at bounding box center [468, 248] width 294 height 17
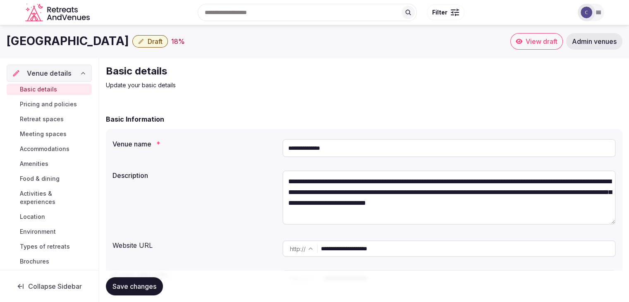
click at [426, 250] on input "**********" at bounding box center [468, 248] width 294 height 17
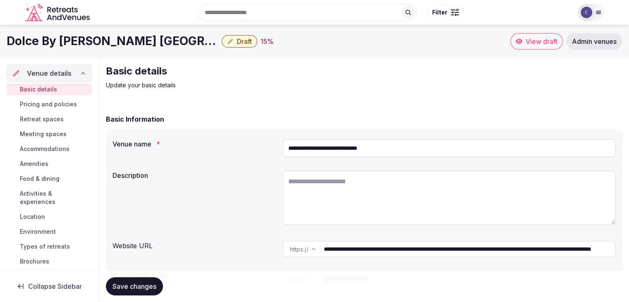
click at [426, 151] on input "**********" at bounding box center [448, 148] width 333 height 18
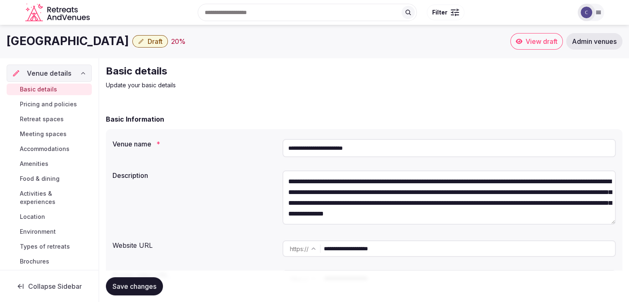
click at [387, 149] on input "**********" at bounding box center [448, 148] width 333 height 18
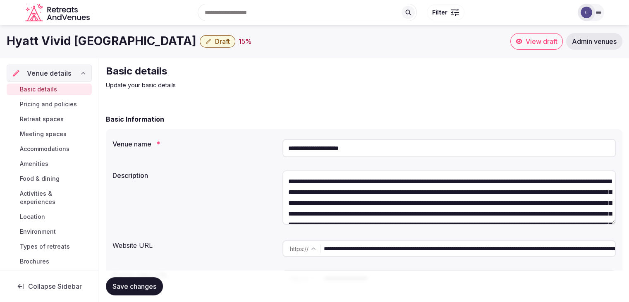
click at [366, 151] on input "**********" at bounding box center [448, 148] width 333 height 18
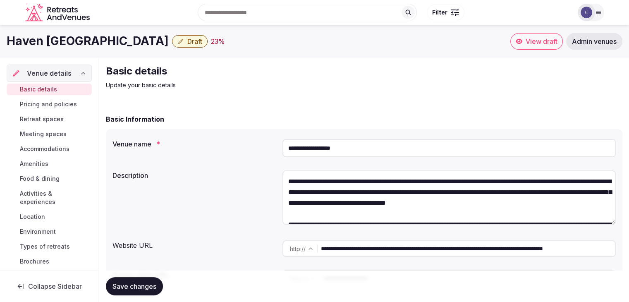
click at [373, 148] on input "**********" at bounding box center [448, 148] width 333 height 18
drag, startPoint x: 388, startPoint y: 250, endPoint x: 289, endPoint y: 250, distance: 99.2
click at [294, 250] on div "**********" at bounding box center [448, 248] width 333 height 17
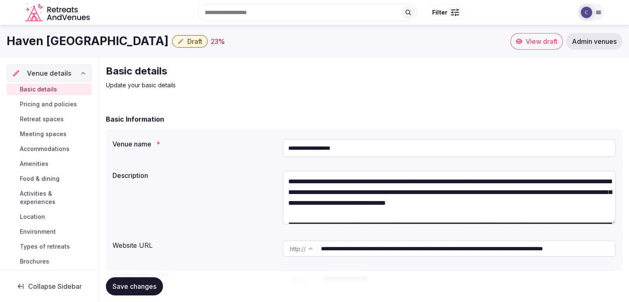
click at [58, 149] on span "Accommodations" at bounding box center [45, 149] width 50 height 8
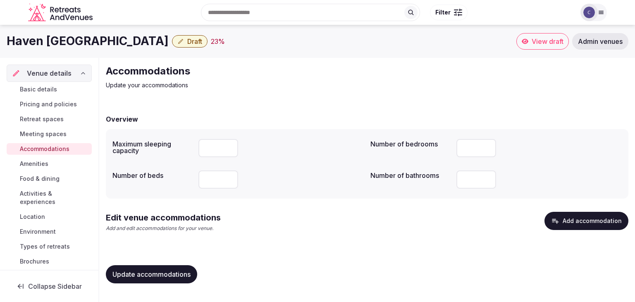
click at [603, 226] on button "Add accommodation" at bounding box center [587, 221] width 84 height 18
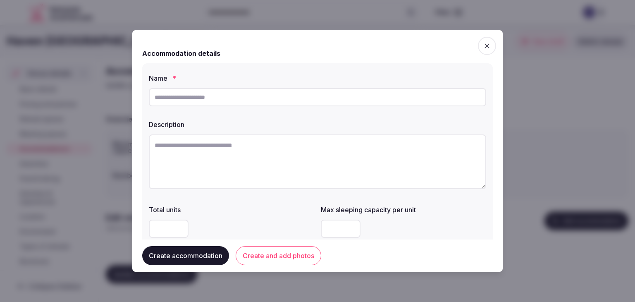
click at [258, 95] on input "text" at bounding box center [317, 97] width 337 height 18
paste input "**********"
type input "**********"
click at [258, 164] on textarea at bounding box center [317, 161] width 337 height 55
click at [299, 164] on textarea at bounding box center [317, 161] width 337 height 55
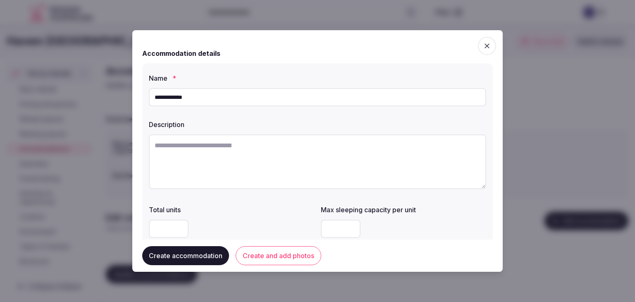
paste textarea "**********"
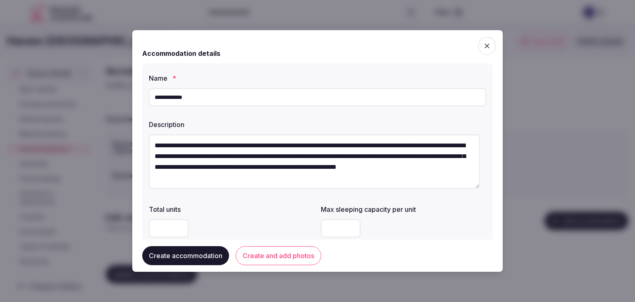
type textarea "**********"
click at [227, 97] on input "**********" at bounding box center [317, 97] width 337 height 18
click at [228, 97] on input "**********" at bounding box center [317, 97] width 337 height 18
paste input "**********"
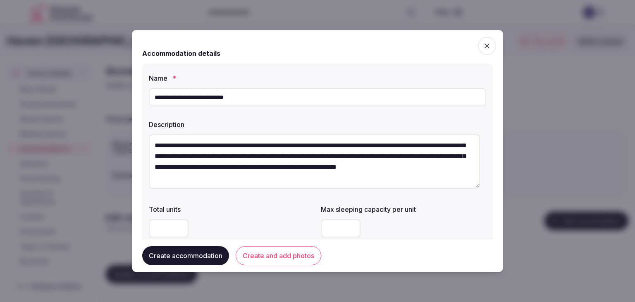
type input "**********"
click at [304, 159] on textarea "**********" at bounding box center [314, 161] width 331 height 54
paste textarea "**********"
click at [435, 179] on textarea "**********" at bounding box center [314, 161] width 331 height 54
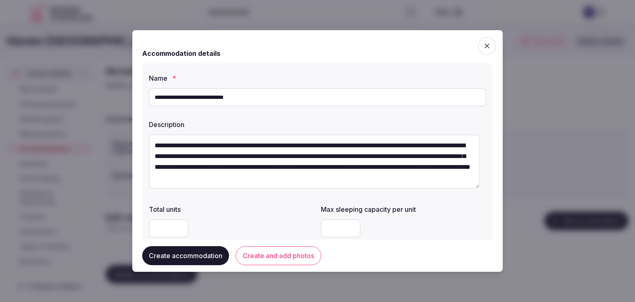
click at [432, 172] on textarea "**********" at bounding box center [314, 161] width 331 height 54
type textarea "**********"
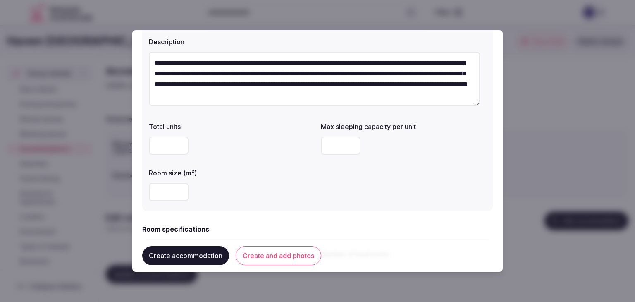
click at [326, 145] on input "number" at bounding box center [341, 145] width 40 height 18
type input "*"
click at [332, 194] on div "Total units Max sleeping capacity per unit * Room size (m²)" at bounding box center [317, 161] width 337 height 86
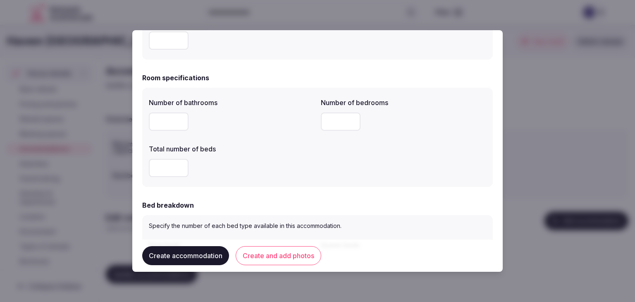
scroll to position [248, 0]
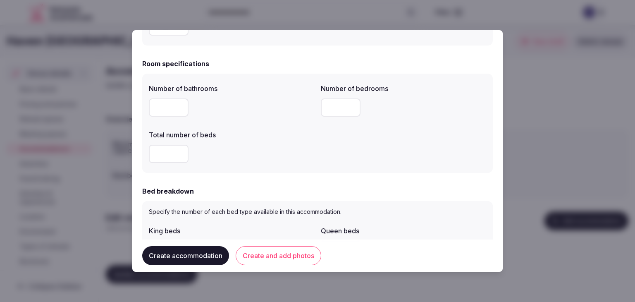
click at [170, 111] on input "number" at bounding box center [169, 107] width 40 height 18
type input "*"
click at [328, 105] on input "number" at bounding box center [341, 107] width 40 height 18
type input "*"
click at [170, 149] on input "number" at bounding box center [169, 154] width 40 height 18
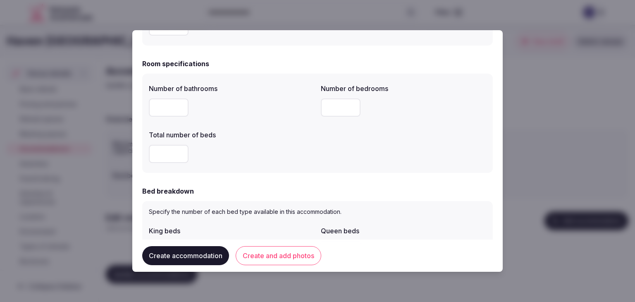
type input "*"
click at [273, 158] on div "*" at bounding box center [231, 154] width 165 height 18
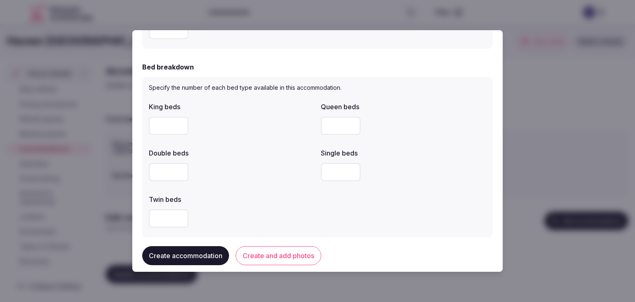
click at [281, 148] on div "Double beds" at bounding box center [231, 151] width 165 height 12
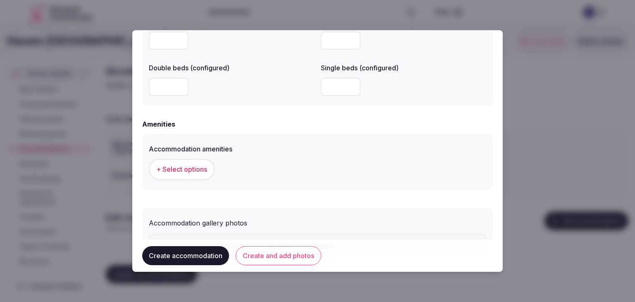
scroll to position [759, 0]
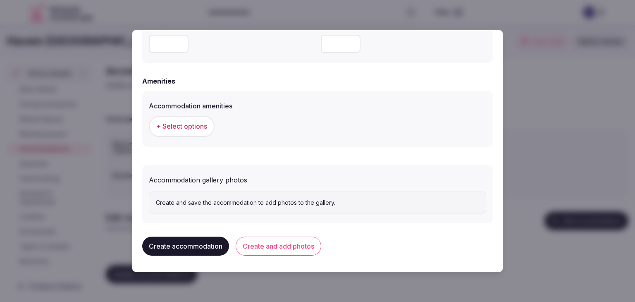
click at [193, 122] on span "+ Select options" at bounding box center [181, 126] width 51 height 9
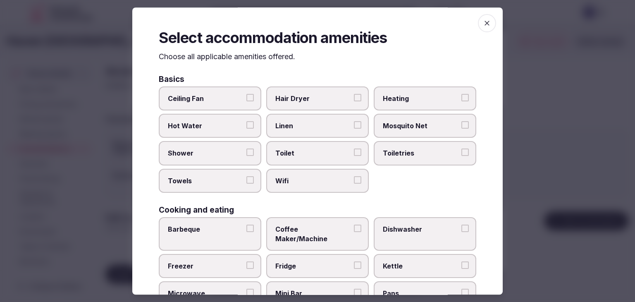
click at [308, 178] on span "Wifi" at bounding box center [313, 180] width 76 height 9
click at [354, 178] on button "Wifi" at bounding box center [357, 179] width 7 height 7
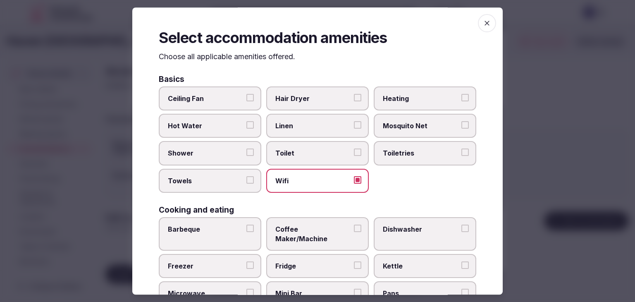
drag, startPoint x: 390, startPoint y: 152, endPoint x: 322, endPoint y: 112, distance: 79.1
click at [390, 152] on span "Toiletries" at bounding box center [421, 153] width 76 height 9
click at [461, 152] on button "Toiletries" at bounding box center [464, 152] width 7 height 7
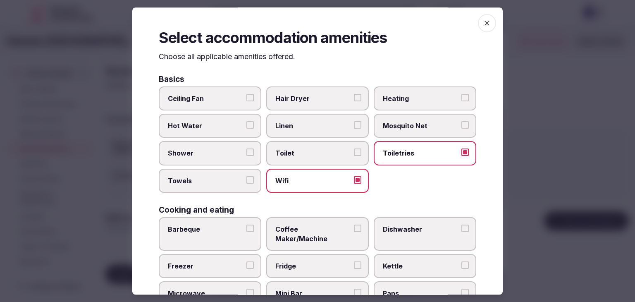
click at [321, 101] on span "Hair Dryer" at bounding box center [313, 98] width 76 height 9
click at [354, 101] on button "Hair Dryer" at bounding box center [357, 97] width 7 height 7
click at [240, 151] on span "Shower" at bounding box center [206, 153] width 76 height 9
click at [246, 151] on button "Shower" at bounding box center [249, 152] width 7 height 7
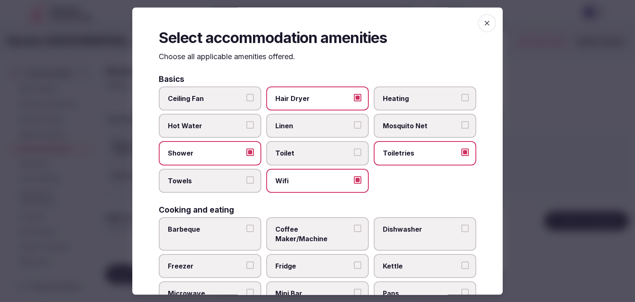
click at [235, 176] on span "Towels" at bounding box center [206, 180] width 76 height 9
click at [246, 176] on button "Towels" at bounding box center [249, 179] width 7 height 7
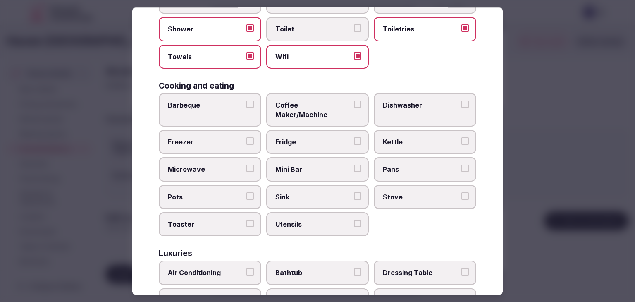
scroll to position [248, 0]
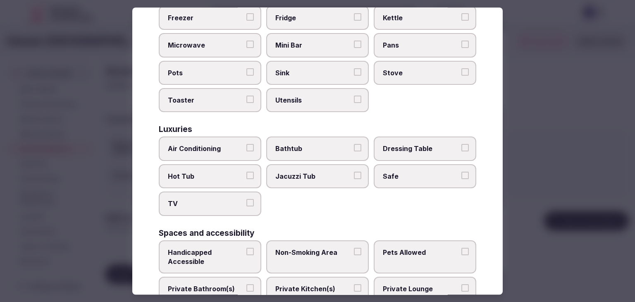
click at [218, 146] on label "Air Conditioning" at bounding box center [210, 149] width 103 height 24
click at [246, 146] on button "Air Conditioning" at bounding box center [249, 147] width 7 height 7
click at [225, 199] on span "TV" at bounding box center [206, 203] width 76 height 9
click at [246, 199] on button "TV" at bounding box center [249, 202] width 7 height 7
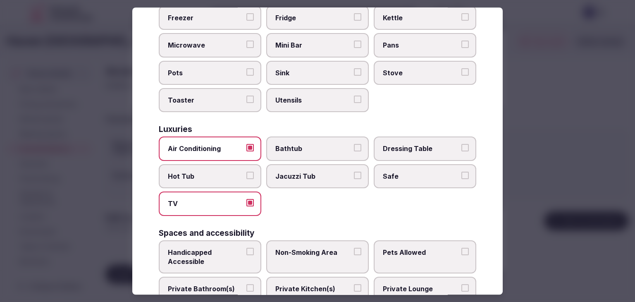
click at [406, 170] on label "Safe" at bounding box center [425, 176] width 103 height 24
click at [461, 172] on button "Safe" at bounding box center [464, 175] width 7 height 7
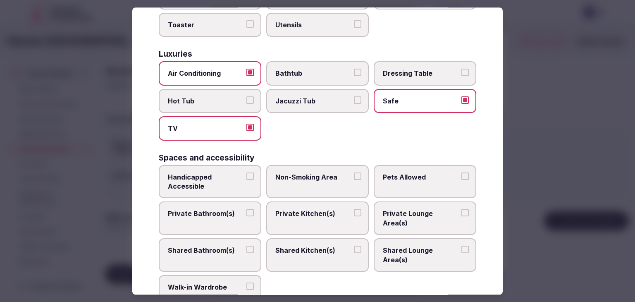
scroll to position [372, 0]
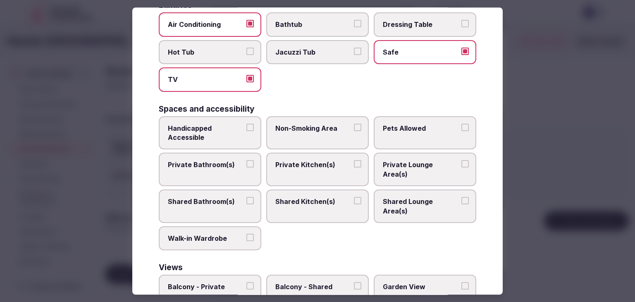
click at [237, 160] on span "Private Bathroom(s)" at bounding box center [206, 164] width 76 height 9
click at [246, 160] on button "Private Bathroom(s)" at bounding box center [249, 163] width 7 height 7
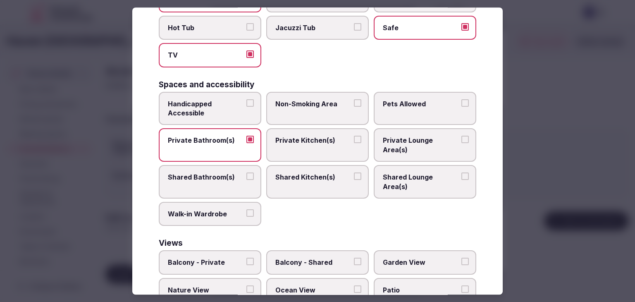
scroll to position [418, 0]
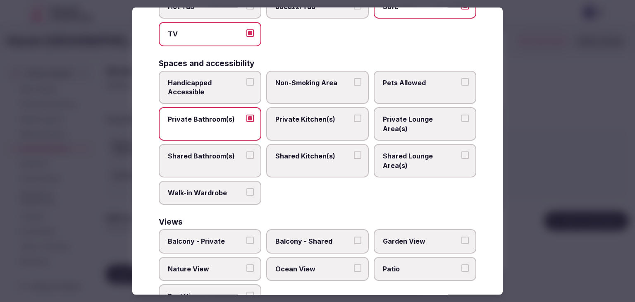
click at [229, 237] on span "Balcony - Private" at bounding box center [206, 241] width 76 height 9
click at [246, 237] on button "Balcony - Private" at bounding box center [249, 240] width 7 height 7
click at [393, 237] on span "Garden View" at bounding box center [421, 241] width 76 height 9
click at [461, 237] on button "Garden View" at bounding box center [464, 240] width 7 height 7
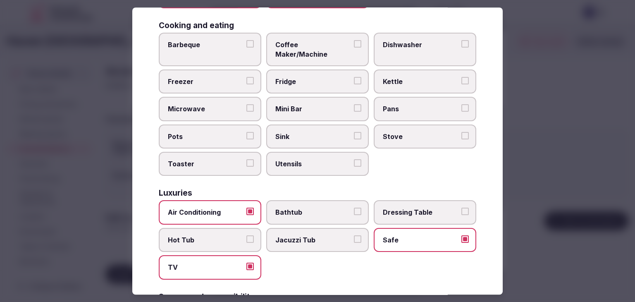
scroll to position [87, 0]
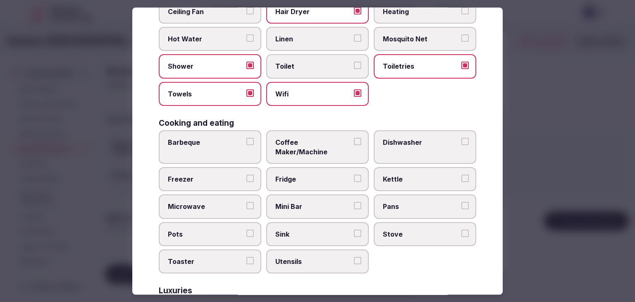
click at [311, 195] on label "Mini Bar" at bounding box center [317, 207] width 103 height 24
click at [354, 202] on button "Mini Bar" at bounding box center [357, 205] width 7 height 7
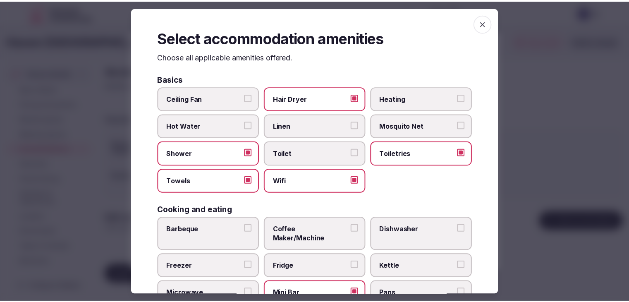
scroll to position [0, 0]
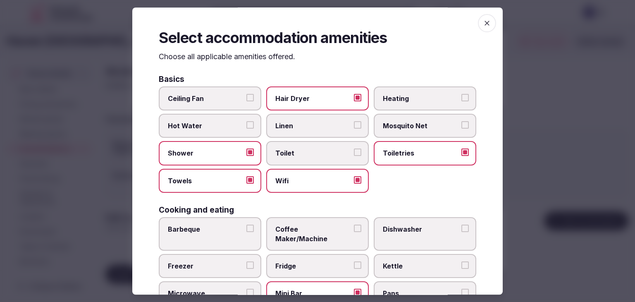
click at [485, 24] on icon "button" at bounding box center [487, 23] width 5 height 5
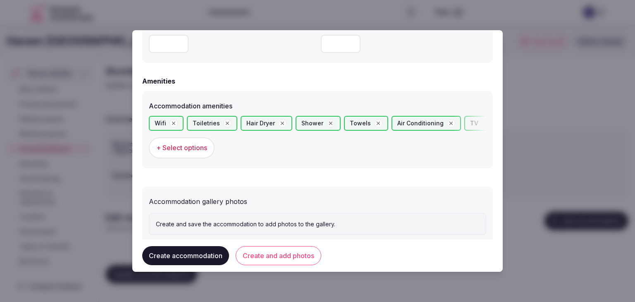
click at [254, 259] on button "Create and add photos" at bounding box center [279, 255] width 86 height 19
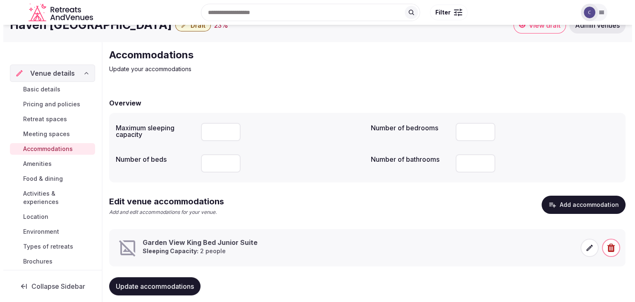
scroll to position [31, 0]
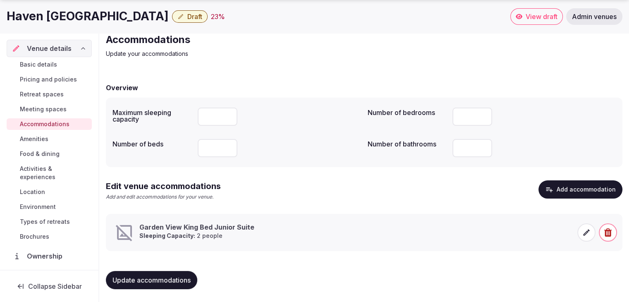
click at [581, 233] on span at bounding box center [586, 232] width 18 height 18
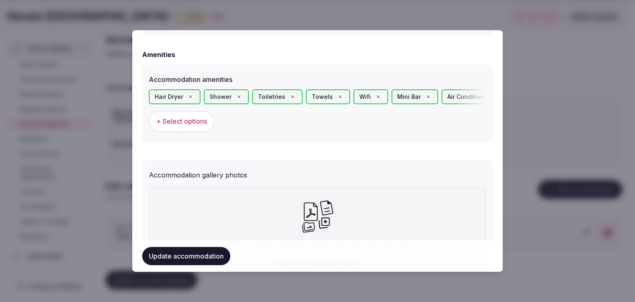
scroll to position [856, 0]
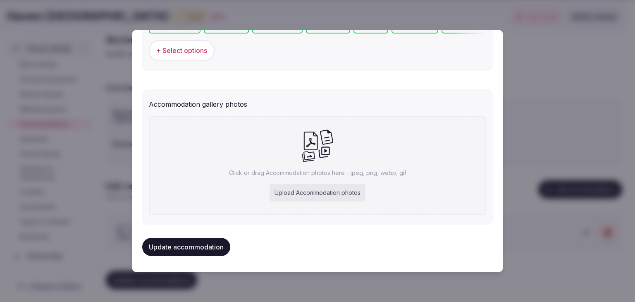
click at [309, 192] on div "Upload Accommodation photos" at bounding box center [318, 193] width 96 height 18
type input "**********"
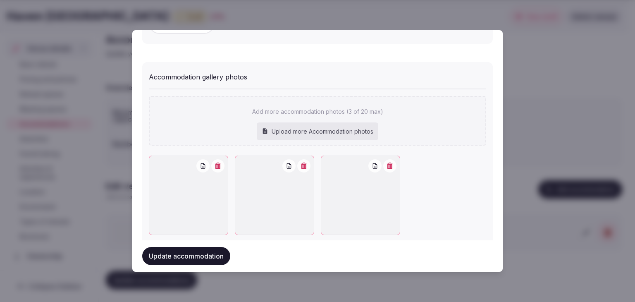
scroll to position [898, 0]
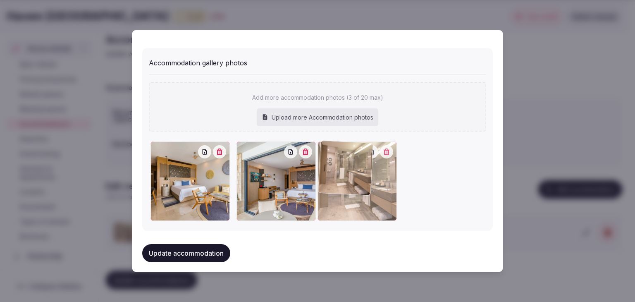
drag, startPoint x: 155, startPoint y: 150, endPoint x: 355, endPoint y: 158, distance: 199.9
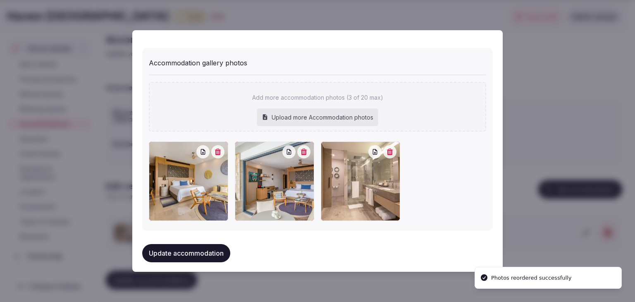
click at [170, 254] on button "Update accommodation" at bounding box center [186, 253] width 88 height 18
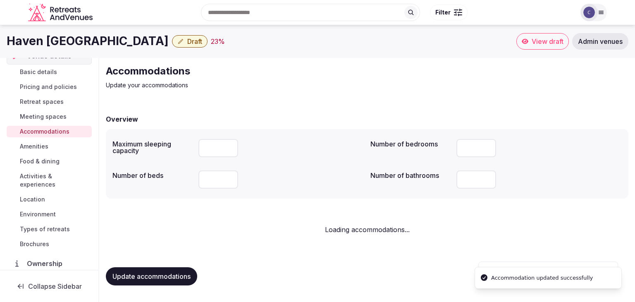
scroll to position [0, 0]
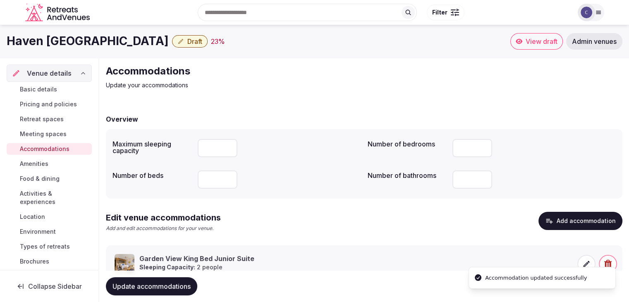
click at [159, 282] on span "Update accommodations" at bounding box center [151, 286] width 78 height 8
click at [45, 178] on span "Food & dining" at bounding box center [40, 179] width 40 height 8
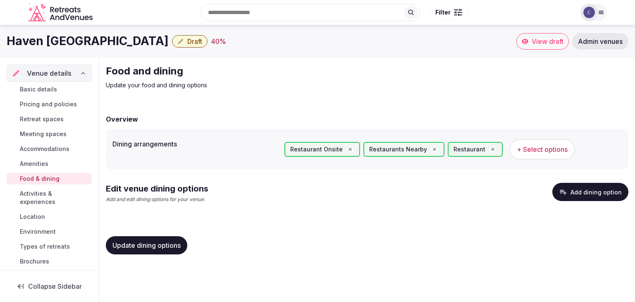
click at [610, 188] on button "Add dining option" at bounding box center [590, 192] width 76 height 18
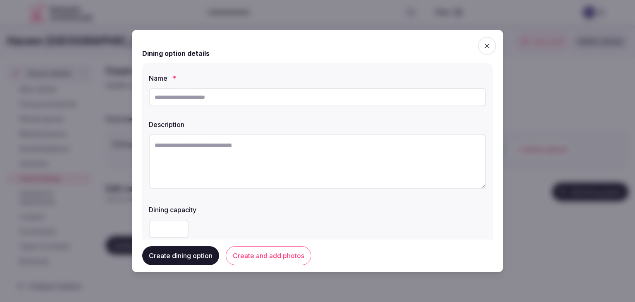
click at [225, 100] on input "text" at bounding box center [317, 97] width 337 height 18
paste input "*****"
type input "*****"
click at [225, 144] on textarea at bounding box center [317, 161] width 337 height 55
click at [261, 143] on textarea at bounding box center [317, 161] width 337 height 55
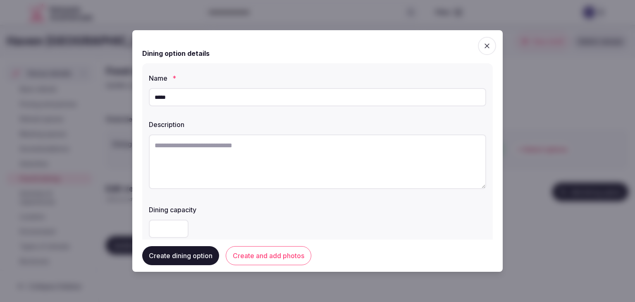
click at [259, 143] on textarea at bounding box center [317, 161] width 337 height 55
paste textarea "**********"
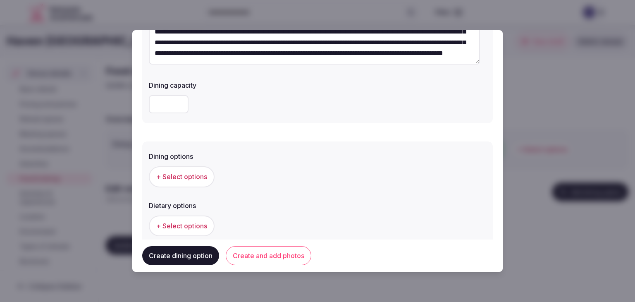
scroll to position [165, 0]
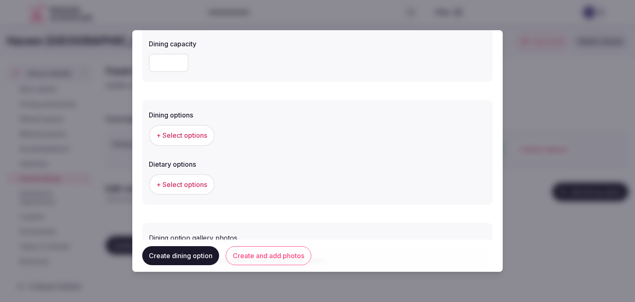
type textarea "**********"
click at [191, 134] on span "+ Select options" at bounding box center [181, 135] width 51 height 9
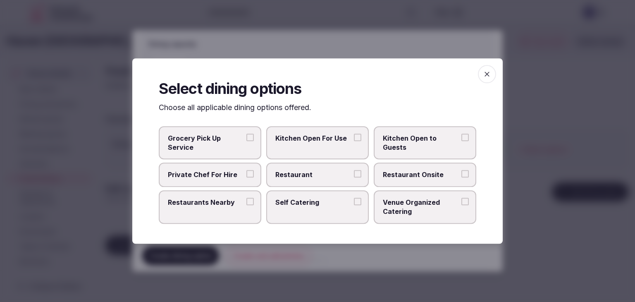
click at [313, 177] on span "Restaurant" at bounding box center [313, 174] width 76 height 9
click at [354, 177] on button "Restaurant" at bounding box center [357, 173] width 7 height 7
click at [414, 171] on span "Restaurant Onsite" at bounding box center [421, 174] width 76 height 9
click at [461, 171] on button "Restaurant Onsite" at bounding box center [464, 173] width 7 height 7
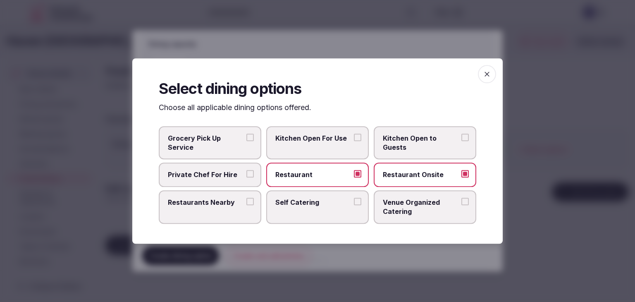
click at [507, 78] on div at bounding box center [317, 151] width 635 height 302
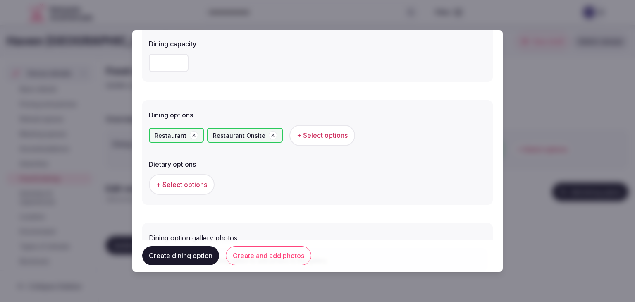
click at [256, 258] on button "Create and add photos" at bounding box center [269, 255] width 86 height 19
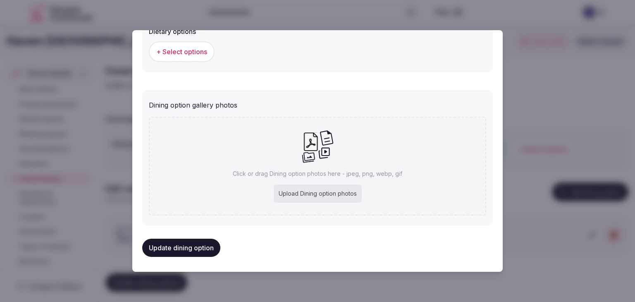
scroll to position [299, 0]
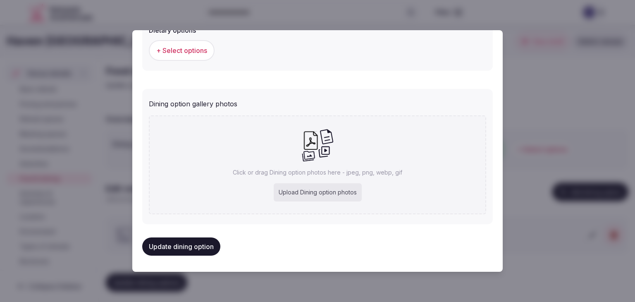
click at [337, 191] on div "Upload Dining option photos" at bounding box center [318, 192] width 88 height 18
type input "**********"
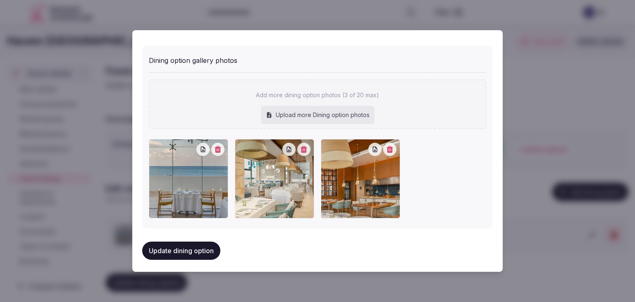
scroll to position [345, 0]
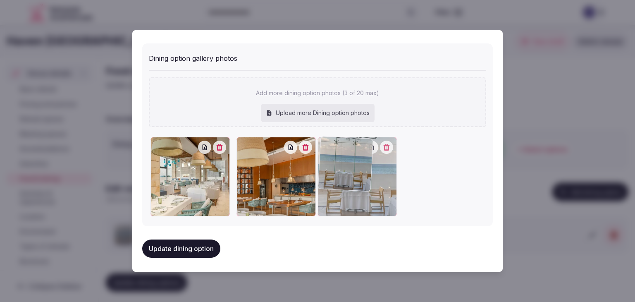
drag, startPoint x: 154, startPoint y: 145, endPoint x: 327, endPoint y: 146, distance: 172.4
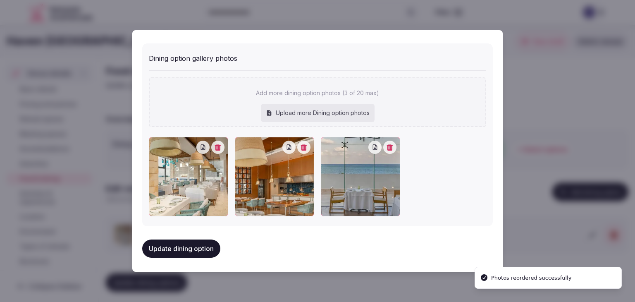
click at [194, 246] on button "Update dining option" at bounding box center [181, 248] width 78 height 18
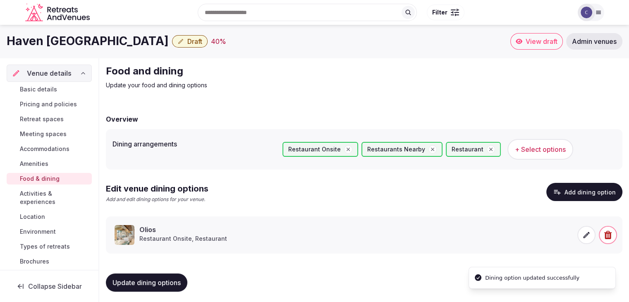
click at [174, 285] on span "Update dining options" at bounding box center [146, 282] width 68 height 8
click at [45, 135] on span "Meeting spaces" at bounding box center [43, 134] width 47 height 8
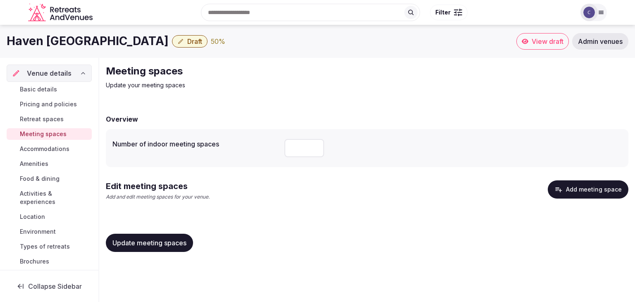
click at [60, 42] on h1 "Haven [GEOGRAPHIC_DATA]" at bounding box center [88, 41] width 162 height 16
click at [61, 42] on h1 "Haven [GEOGRAPHIC_DATA]" at bounding box center [88, 41] width 162 height 16
click at [62, 42] on h1 "Haven [GEOGRAPHIC_DATA]" at bounding box center [88, 41] width 162 height 16
click at [63, 42] on h1 "Haven [GEOGRAPHIC_DATA]" at bounding box center [88, 41] width 162 height 16
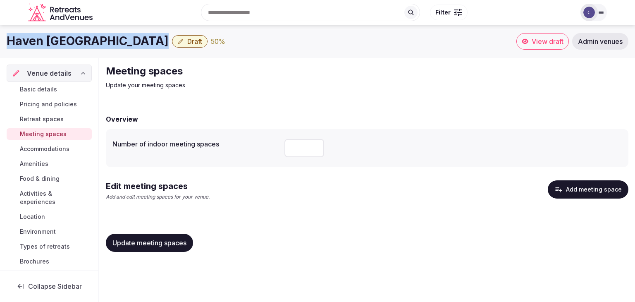
click at [63, 42] on h1 "Haven [GEOGRAPHIC_DATA]" at bounding box center [88, 41] width 162 height 16
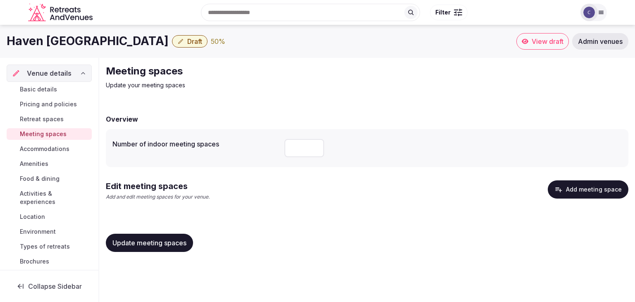
click at [293, 147] on input "number" at bounding box center [304, 148] width 40 height 18
type input "**"
click at [177, 247] on button "Update meeting spaces" at bounding box center [149, 243] width 87 height 18
click at [167, 239] on span "Update meeting spaces" at bounding box center [149, 243] width 74 height 8
click at [600, 192] on button "Add meeting space" at bounding box center [588, 189] width 81 height 18
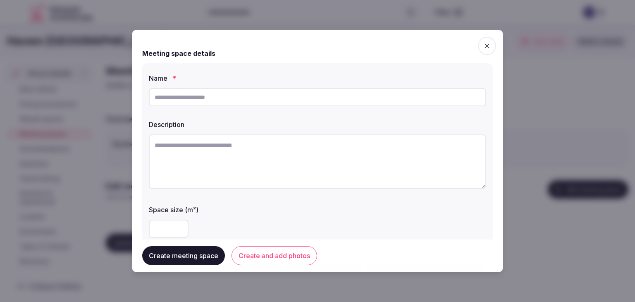
click at [257, 98] on input "text" at bounding box center [317, 97] width 337 height 18
paste input "**********"
type input "**********"
click at [291, 183] on textarea at bounding box center [317, 161] width 337 height 55
paste textarea "**********"
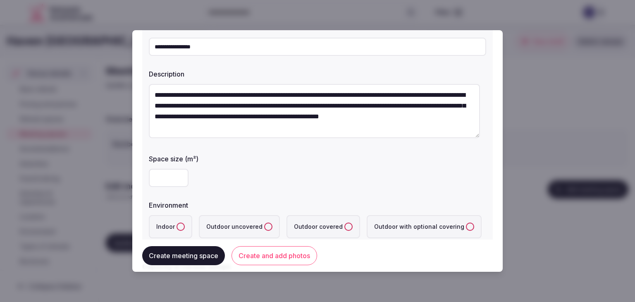
scroll to position [83, 0]
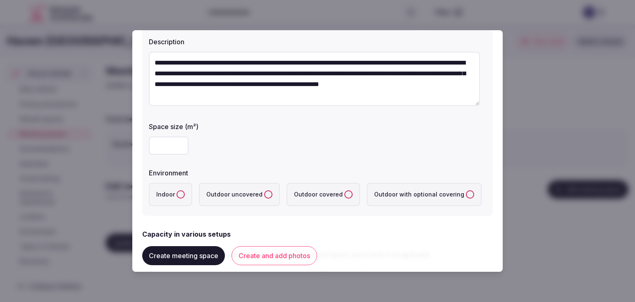
type textarea "**********"
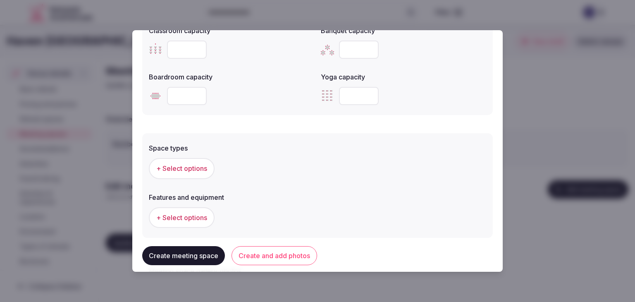
scroll to position [463, 0]
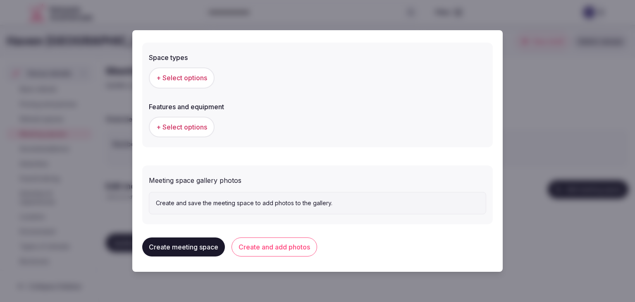
click at [185, 76] on span "+ Select options" at bounding box center [181, 77] width 51 height 9
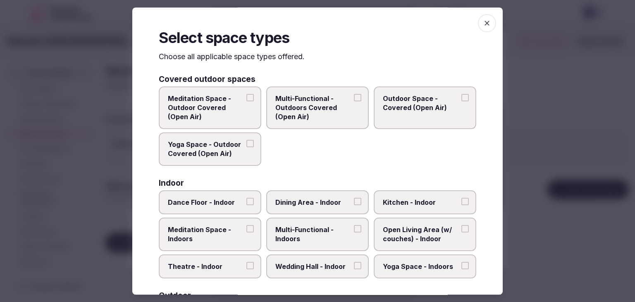
scroll to position [41, 0]
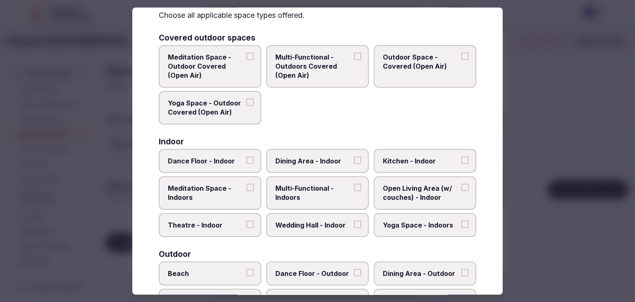
drag, startPoint x: 316, startPoint y: 203, endPoint x: 318, endPoint y: 170, distance: 33.1
click at [316, 202] on label "Multi-Functional - Indoors" at bounding box center [317, 192] width 103 height 33
click at [354, 191] on button "Multi-Functional - Indoors" at bounding box center [357, 187] width 7 height 7
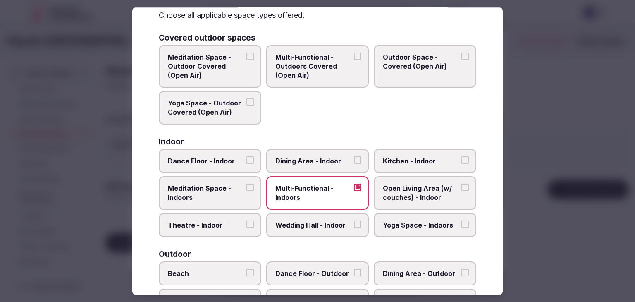
click at [320, 154] on label "Dining Area - Indoor" at bounding box center [317, 161] width 103 height 24
click at [354, 156] on button "Dining Area - Indoor" at bounding box center [357, 159] width 7 height 7
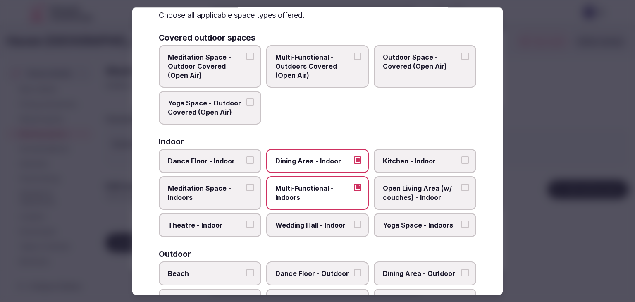
click at [303, 227] on span "Wedding Hall - Indoor" at bounding box center [313, 224] width 76 height 9
click at [354, 227] on button "Wedding Hall - Indoor" at bounding box center [357, 223] width 7 height 7
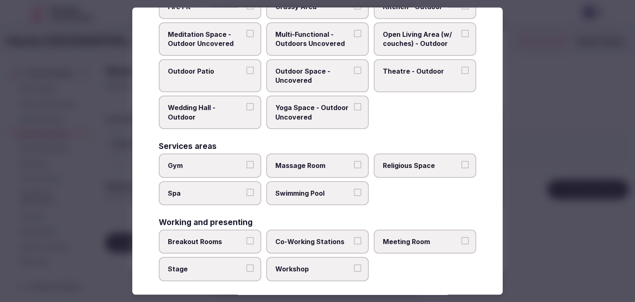
scroll to position [337, 0]
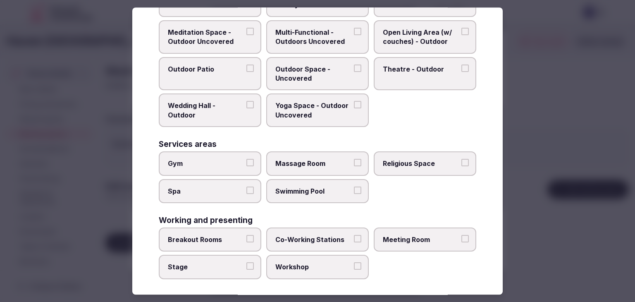
click at [432, 238] on span "Meeting Room" at bounding box center [421, 239] width 76 height 9
click at [461, 238] on button "Meeting Room" at bounding box center [464, 238] width 7 height 7
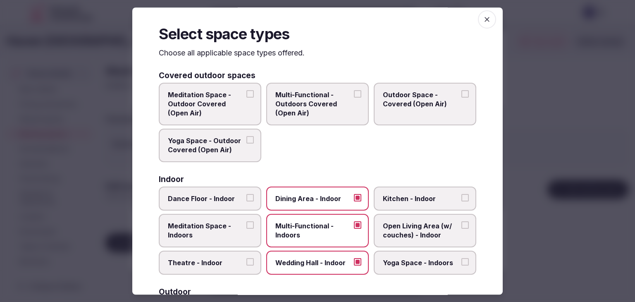
scroll to position [0, 0]
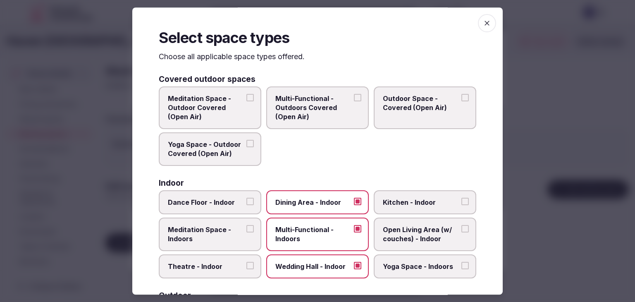
click at [483, 19] on icon "button" at bounding box center [487, 23] width 8 height 8
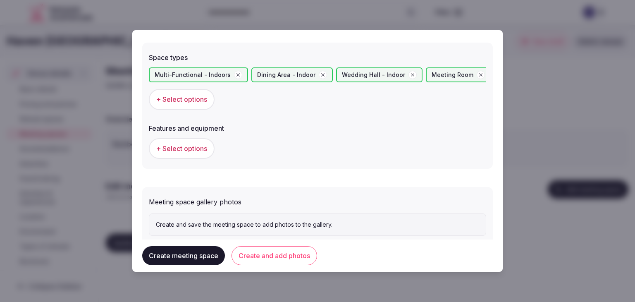
click at [204, 141] on button "+ Select options" at bounding box center [182, 148] width 66 height 21
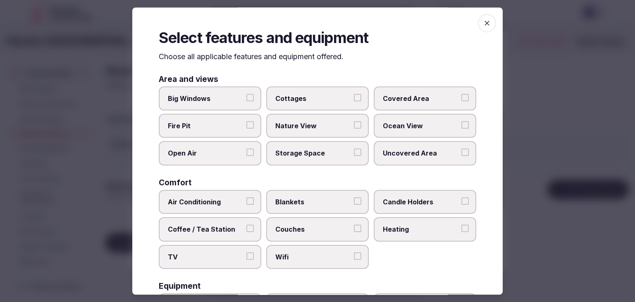
click at [307, 257] on span "Wifi" at bounding box center [313, 256] width 76 height 9
click at [354, 257] on button "Wifi" at bounding box center [357, 255] width 7 height 7
click at [234, 252] on span "TV" at bounding box center [206, 256] width 76 height 9
click at [246, 252] on button "TV" at bounding box center [249, 255] width 7 height 7
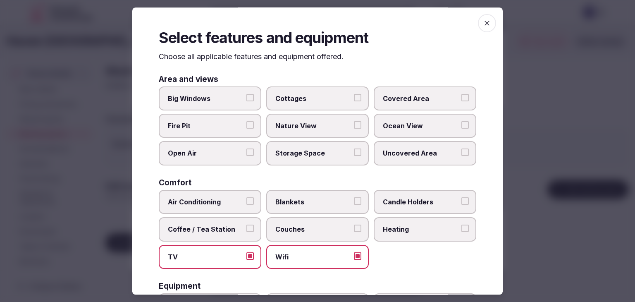
click at [229, 225] on span "Coffee / Tea Station" at bounding box center [206, 229] width 76 height 9
click at [246, 225] on button "Coffee / Tea Station" at bounding box center [249, 228] width 7 height 7
click at [225, 195] on label "Air Conditioning" at bounding box center [210, 202] width 103 height 24
click at [246, 197] on button "Air Conditioning" at bounding box center [249, 200] width 7 height 7
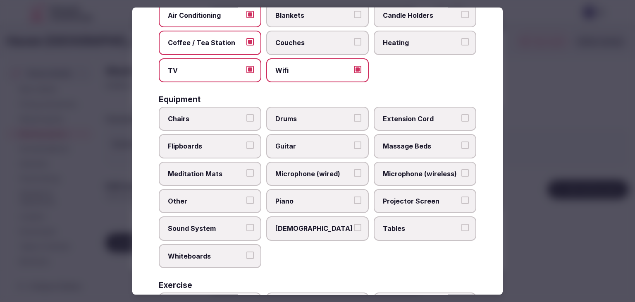
scroll to position [248, 0]
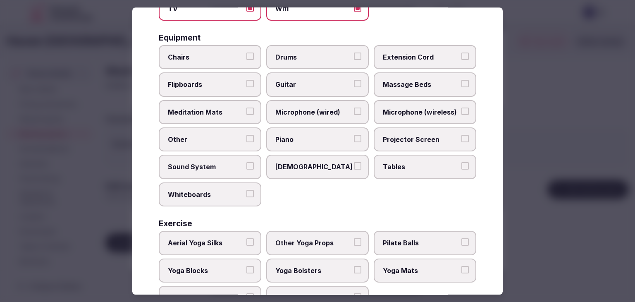
drag, startPoint x: 396, startPoint y: 171, endPoint x: 402, endPoint y: 144, distance: 27.9
click at [396, 170] on label "Tables" at bounding box center [425, 167] width 103 height 24
click at [461, 170] on button "Tables" at bounding box center [464, 166] width 7 height 7
click at [404, 137] on span "Projector Screen" at bounding box center [421, 139] width 76 height 9
click at [461, 137] on button "Projector Screen" at bounding box center [464, 138] width 7 height 7
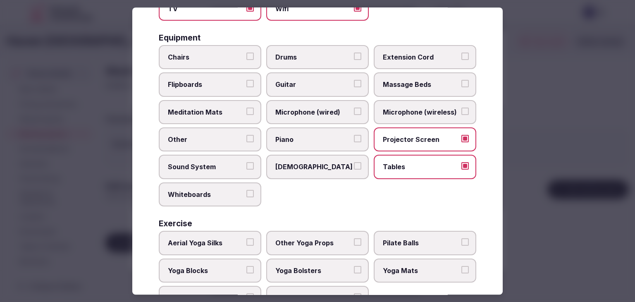
click at [406, 113] on span "Microphone (wireless)" at bounding box center [421, 112] width 76 height 9
click at [461, 113] on button "Microphone (wireless)" at bounding box center [464, 111] width 7 height 7
click at [221, 55] on span "Chairs" at bounding box center [206, 57] width 76 height 9
click at [246, 55] on button "Chairs" at bounding box center [249, 56] width 7 height 7
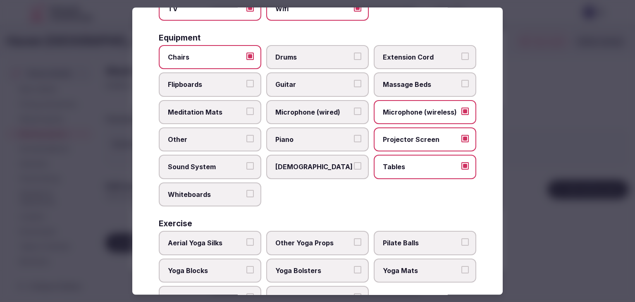
click at [215, 167] on span "Sound System" at bounding box center [206, 167] width 76 height 9
click at [246, 167] on button "Sound System" at bounding box center [249, 166] width 7 height 7
click at [222, 80] on span "Flipboards" at bounding box center [206, 84] width 76 height 9
click at [246, 80] on button "Flipboards" at bounding box center [249, 83] width 7 height 7
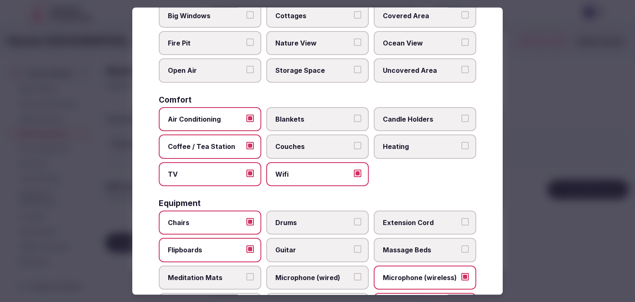
scroll to position [0, 0]
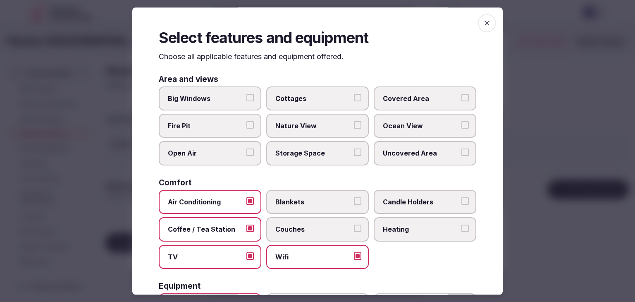
click at [483, 25] on icon "button" at bounding box center [487, 23] width 8 height 8
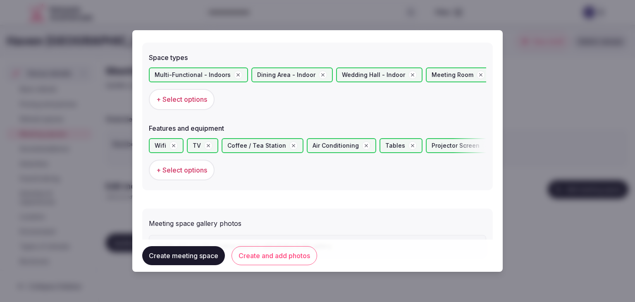
click at [294, 257] on button "Create and add photos" at bounding box center [275, 255] width 86 height 19
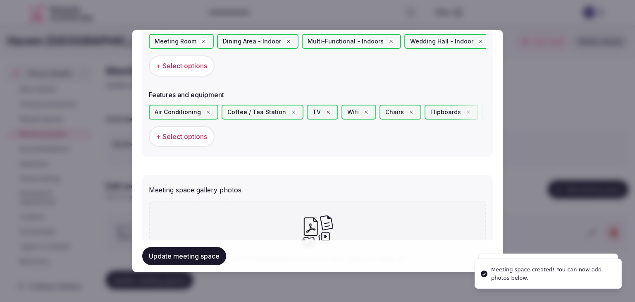
scroll to position [581, 0]
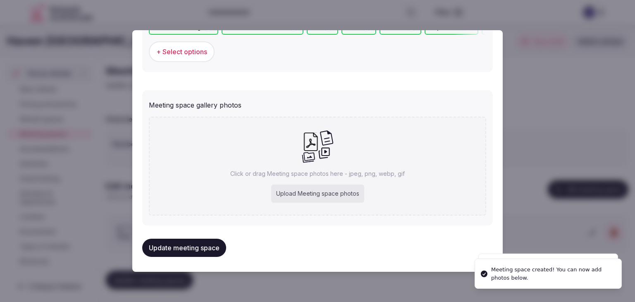
click at [313, 195] on div "Upload Meeting space photos" at bounding box center [317, 193] width 93 height 18
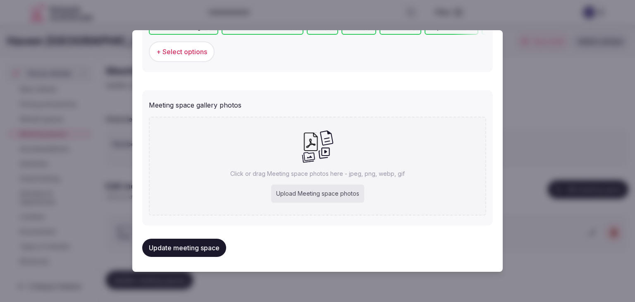
type input "**********"
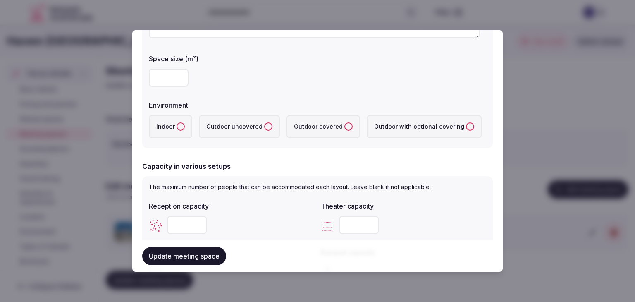
scroll to position [126, 0]
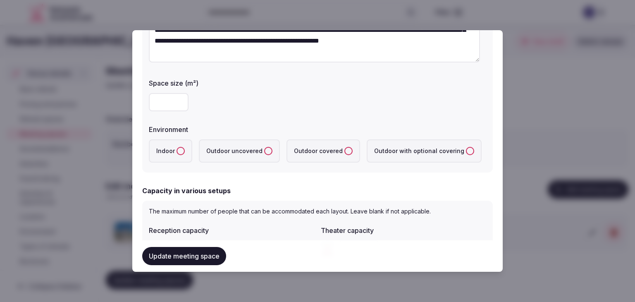
click at [172, 97] on input "number" at bounding box center [169, 102] width 40 height 18
click at [165, 105] on input "number" at bounding box center [169, 102] width 40 height 18
type input "****"
click at [177, 151] on button "Indoor" at bounding box center [181, 151] width 8 height 8
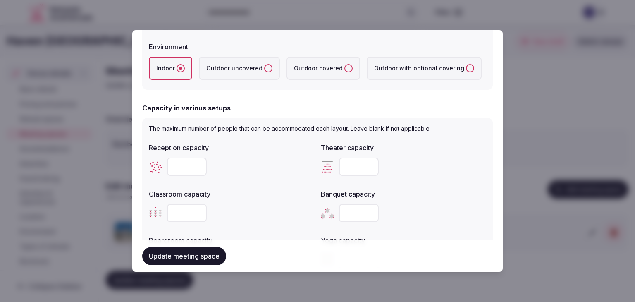
click at [184, 171] on input "number" at bounding box center [187, 167] width 40 height 18
paste input "***"
type input "***"
click at [346, 169] on input "number" at bounding box center [359, 167] width 40 height 18
paste input "****"
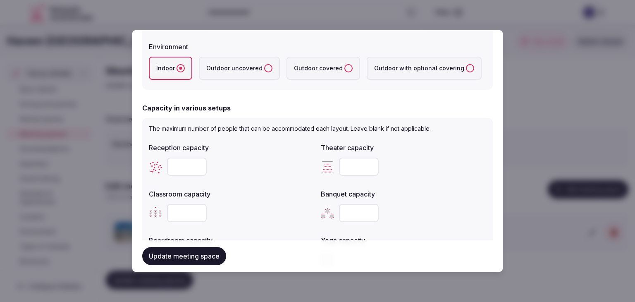
type input "****"
click at [177, 211] on input "number" at bounding box center [187, 213] width 40 height 18
click at [181, 215] on input "number" at bounding box center [187, 213] width 40 height 18
type input "***"
click at [347, 218] on input "number" at bounding box center [359, 213] width 40 height 18
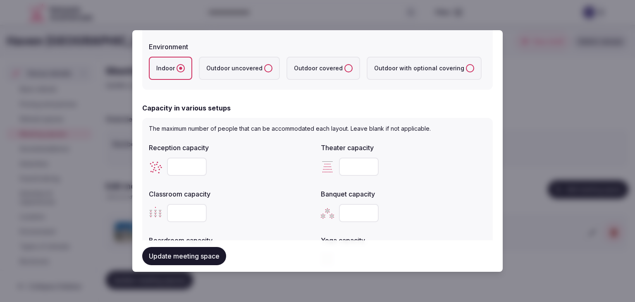
click at [293, 213] on div "***" at bounding box center [231, 213] width 165 height 18
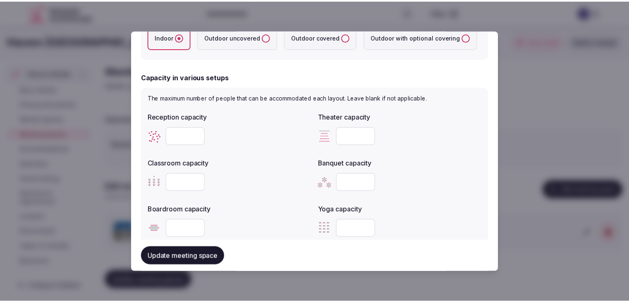
scroll to position [292, 0]
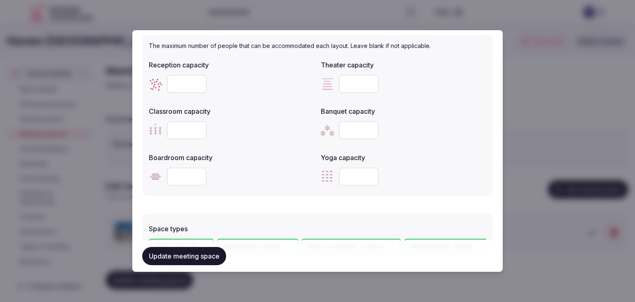
drag, startPoint x: 356, startPoint y: 131, endPoint x: 325, endPoint y: 128, distance: 30.8
click at [329, 126] on div "***" at bounding box center [403, 130] width 165 height 18
type input "***"
click at [438, 138] on div "***" at bounding box center [403, 130] width 165 height 18
drag, startPoint x: 207, startPoint y: 253, endPoint x: 235, endPoint y: 246, distance: 29.1
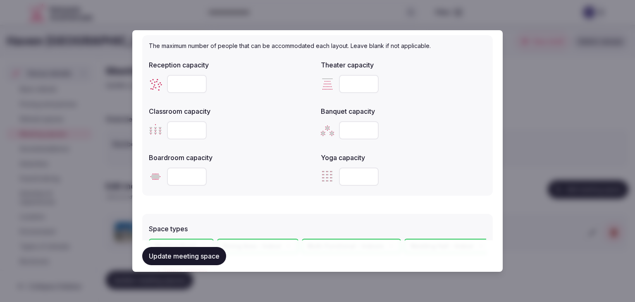
click at [205, 253] on button "Update meeting space" at bounding box center [184, 256] width 84 height 18
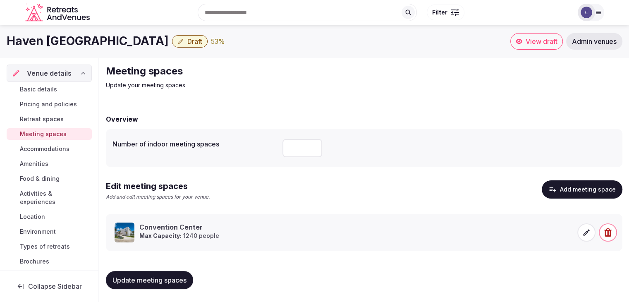
click at [27, 86] on span "Basic details" at bounding box center [38, 89] width 37 height 8
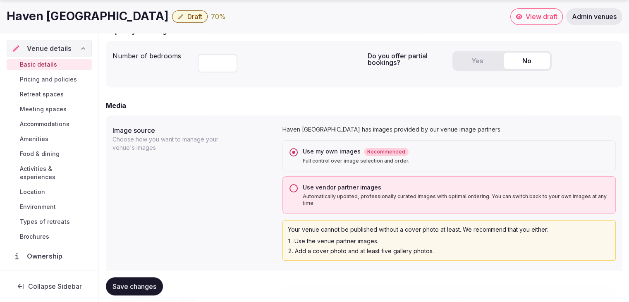
scroll to position [620, 0]
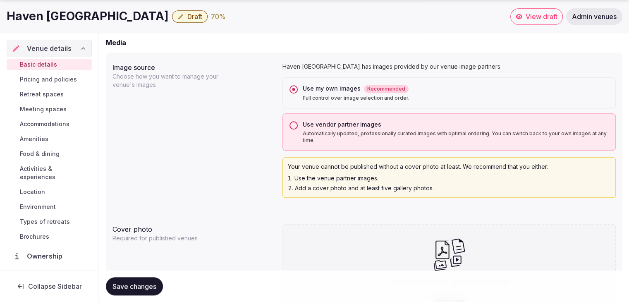
click at [291, 127] on button "Use vendor partner images Automatically updated, professionally curated images …" at bounding box center [293, 125] width 8 height 8
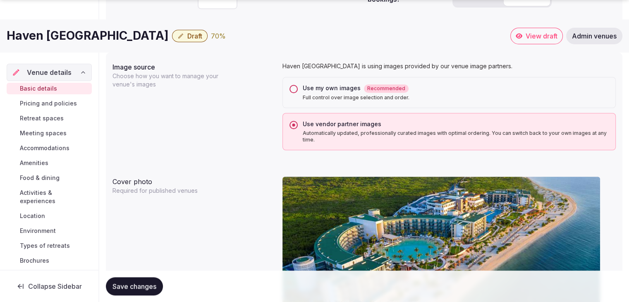
scroll to position [662, 0]
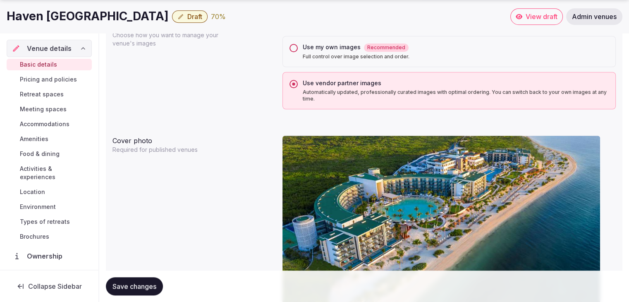
click at [294, 50] on button "Use my own images Recommended Full control over image selection and order." at bounding box center [293, 48] width 8 height 8
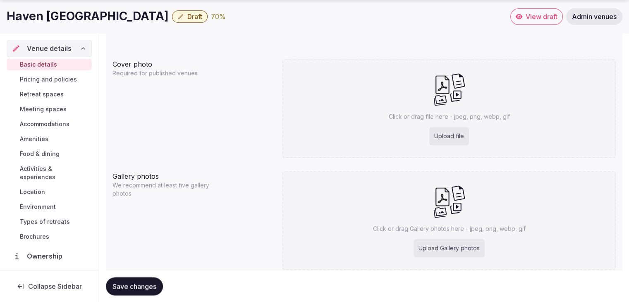
scroll to position [786, 0]
click at [457, 131] on div "Upload file" at bounding box center [449, 136] width 40 height 18
type input "**********"
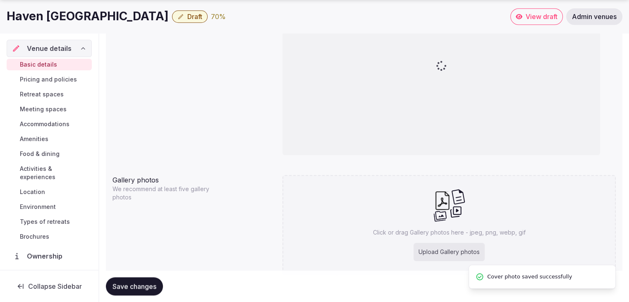
scroll to position [854, 0]
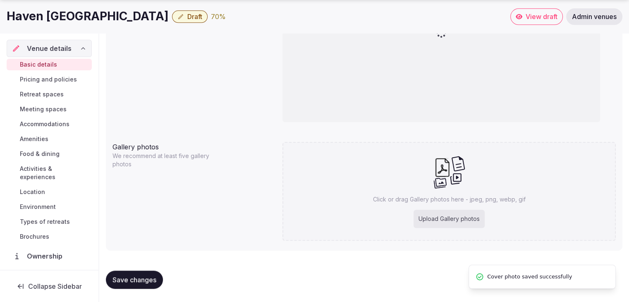
click at [453, 220] on div "Upload Gallery photos" at bounding box center [449, 219] width 71 height 18
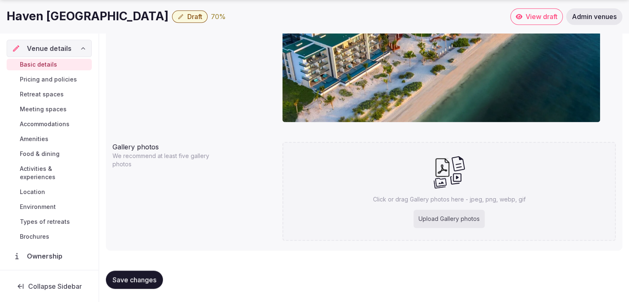
type input "**********"
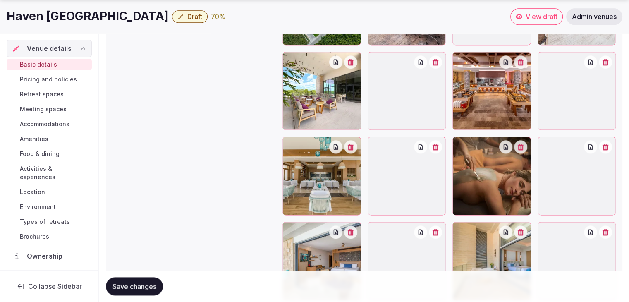
scroll to position [1143, 0]
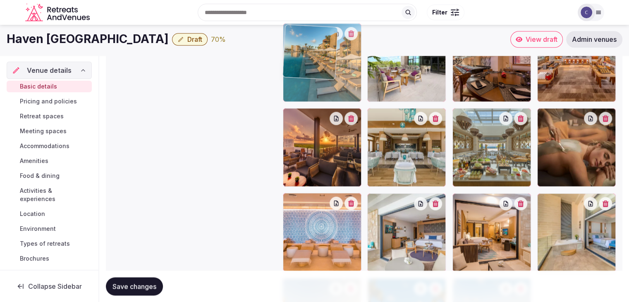
drag, startPoint x: 542, startPoint y: 179, endPoint x: 311, endPoint y: 91, distance: 247.6
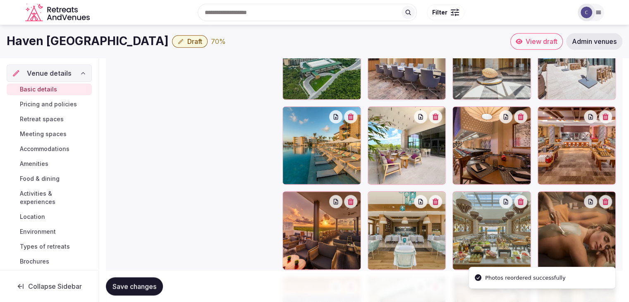
scroll to position [1040, 0]
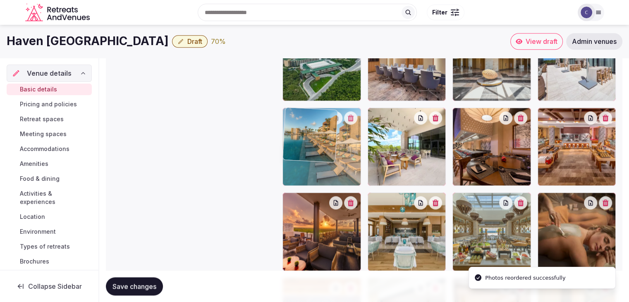
drag, startPoint x: 291, startPoint y: 112, endPoint x: 293, endPoint y: 89, distance: 23.7
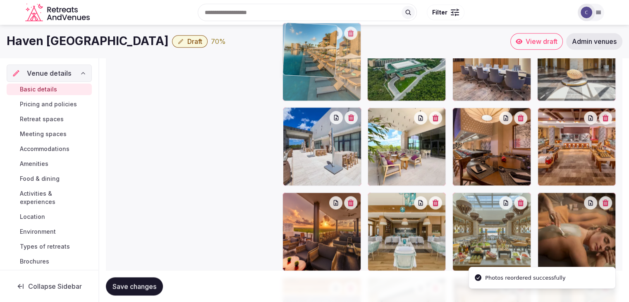
drag, startPoint x: 288, startPoint y: 117, endPoint x: 296, endPoint y: 64, distance: 54.0
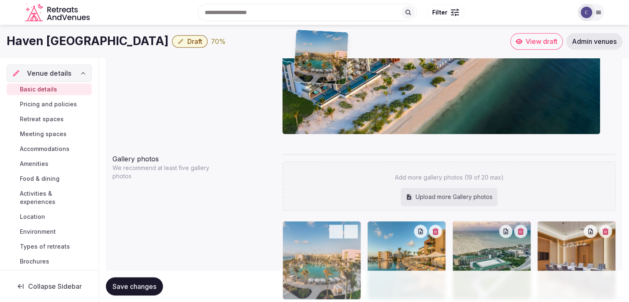
scroll to position [835, 0]
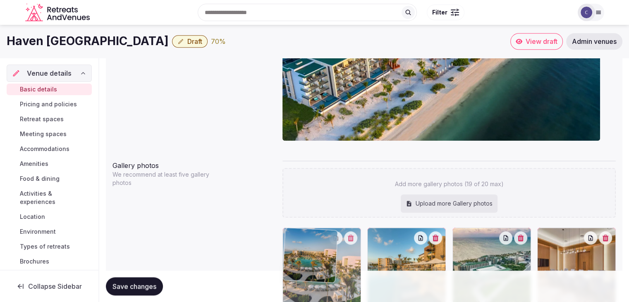
drag, startPoint x: 464, startPoint y: 168, endPoint x: 291, endPoint y: 233, distance: 184.1
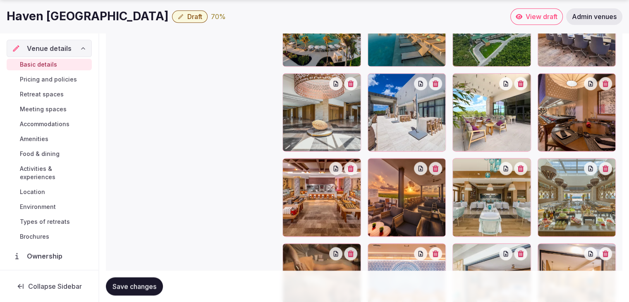
scroll to position [1157, 0]
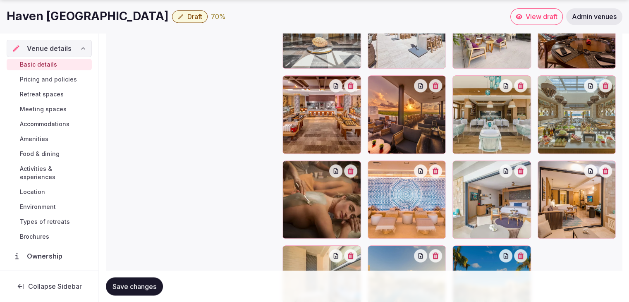
click at [544, 172] on div at bounding box center [577, 199] width 79 height 79
click at [461, 171] on div at bounding box center [458, 166] width 13 height 13
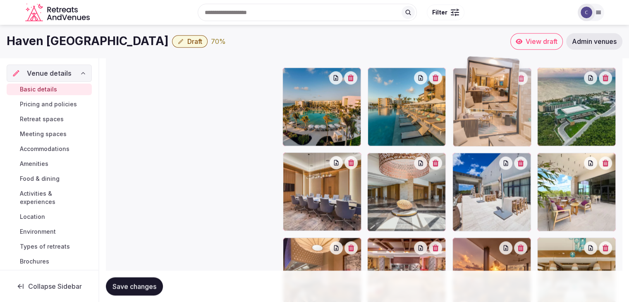
scroll to position [995, 0]
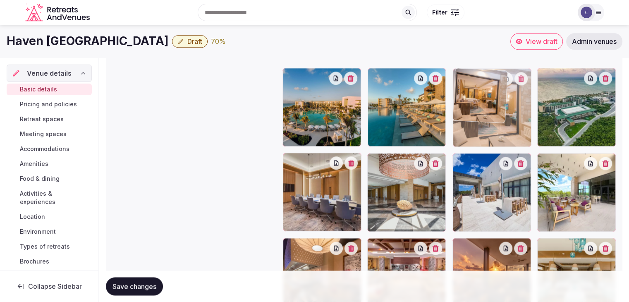
drag, startPoint x: 543, startPoint y: 166, endPoint x: 470, endPoint y: 89, distance: 106.5
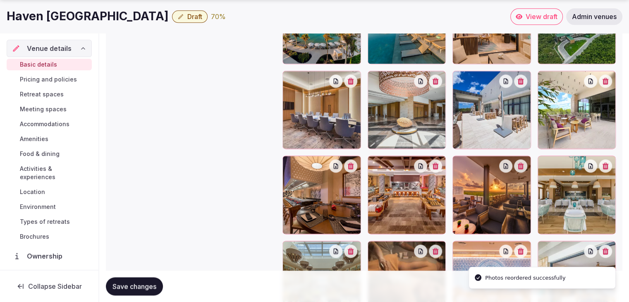
scroll to position [1078, 0]
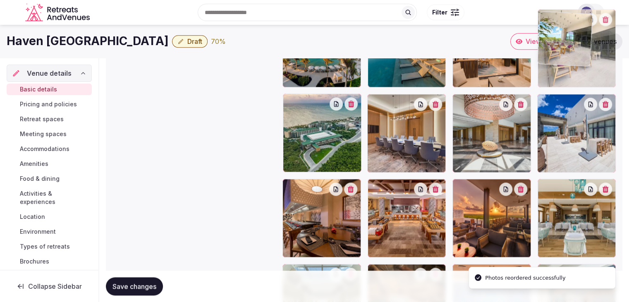
drag, startPoint x: 544, startPoint y: 78, endPoint x: 544, endPoint y: 54, distance: 24.0
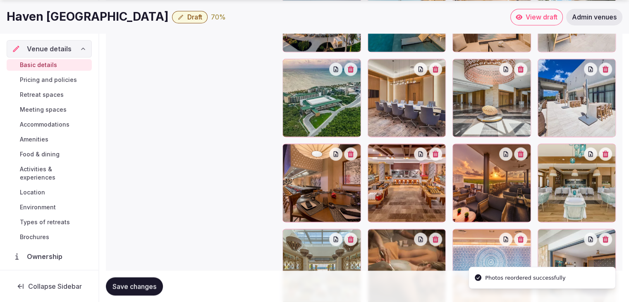
scroll to position [1134, 0]
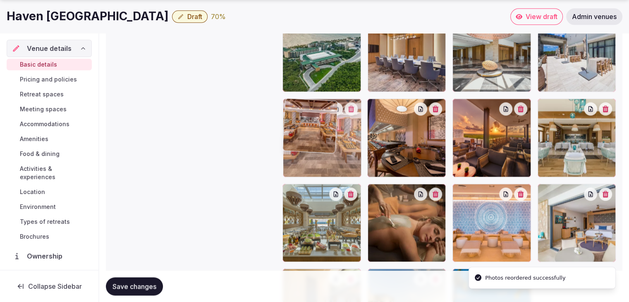
drag, startPoint x: 367, startPoint y: 105, endPoint x: 318, endPoint y: 79, distance: 55.3
click at [319, 80] on div at bounding box center [448, 137] width 333 height 418
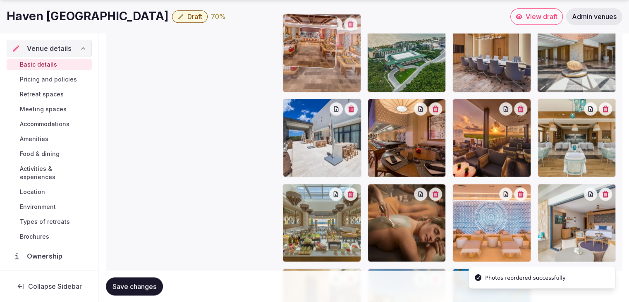
drag, startPoint x: 293, startPoint y: 105, endPoint x: 296, endPoint y: 58, distance: 46.8
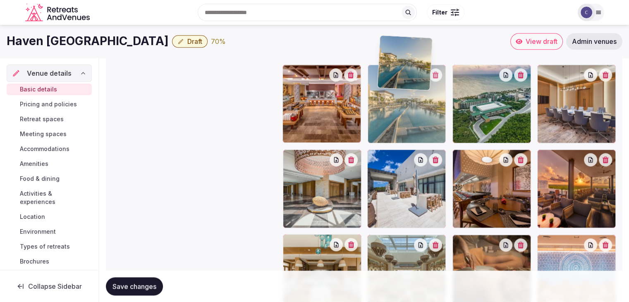
scroll to position [1081, 0]
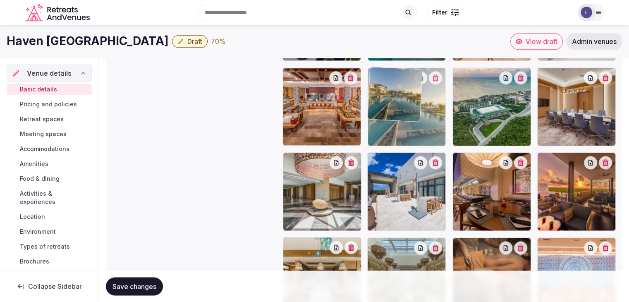
drag, startPoint x: 373, startPoint y: 191, endPoint x: 375, endPoint y: 91, distance: 100.1
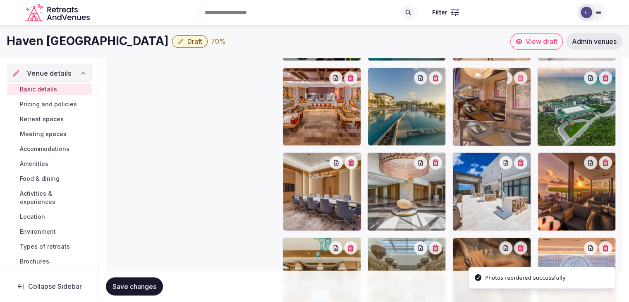
drag, startPoint x: 463, startPoint y: 161, endPoint x: 463, endPoint y: 116, distance: 45.1
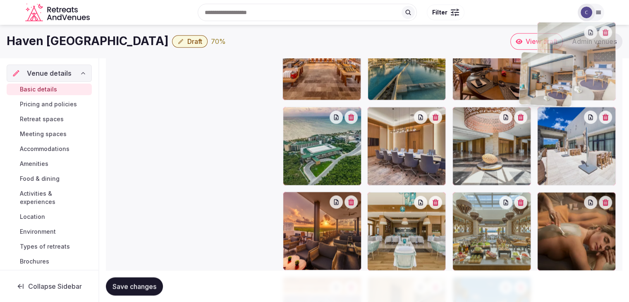
scroll to position [1122, 0]
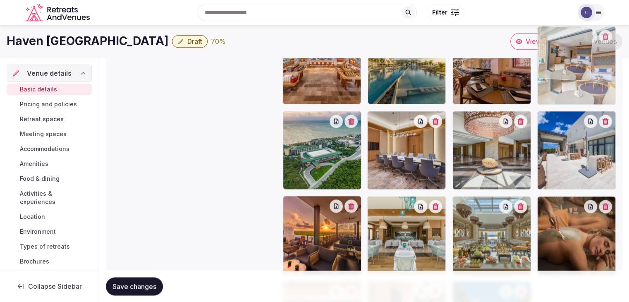
drag, startPoint x: 288, startPoint y: 207, endPoint x: 539, endPoint y: 80, distance: 281.8
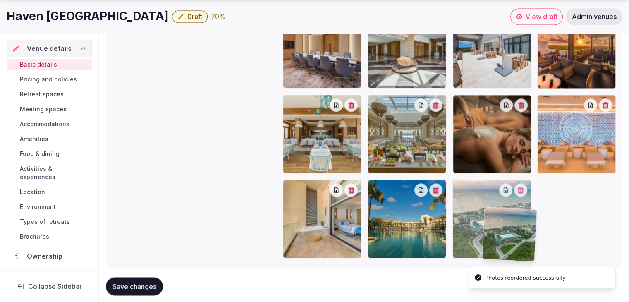
scroll to position [1225, 0]
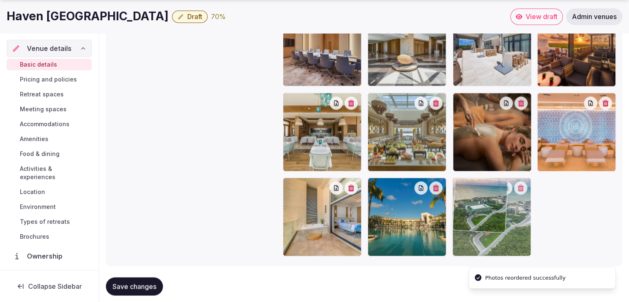
drag, startPoint x: 288, startPoint y: 118, endPoint x: 476, endPoint y: 182, distance: 199.2
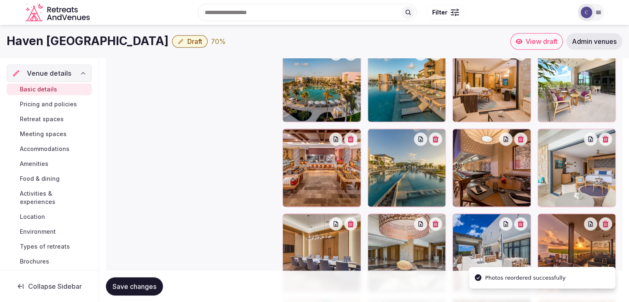
scroll to position [977, 0]
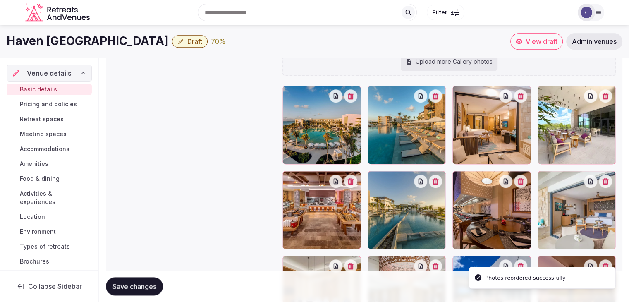
click at [148, 284] on span "Save changes" at bounding box center [134, 286] width 44 height 8
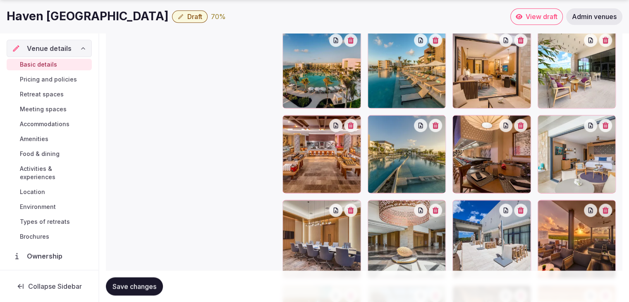
scroll to position [1033, 0]
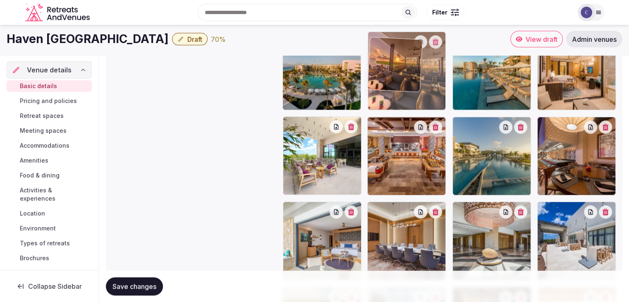
drag, startPoint x: 538, startPoint y: 206, endPoint x: 449, endPoint y: 66, distance: 165.3
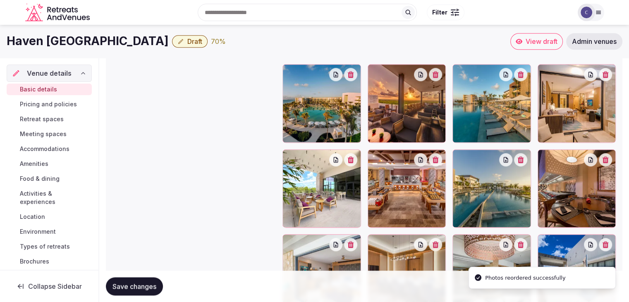
scroll to position [984, 0]
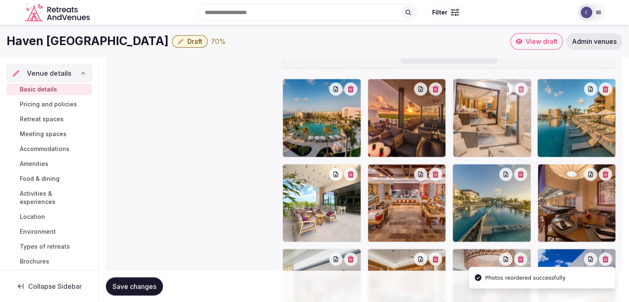
drag, startPoint x: 547, startPoint y: 86, endPoint x: 475, endPoint y: 91, distance: 73.0
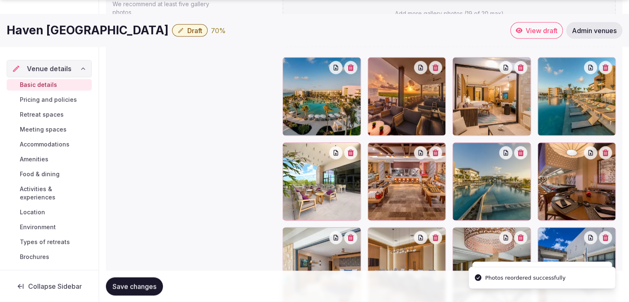
scroll to position [1026, 0]
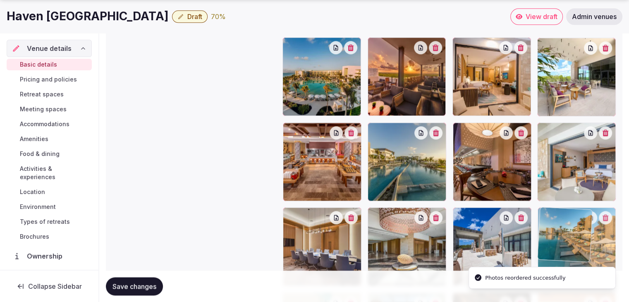
drag, startPoint x: 544, startPoint y: 48, endPoint x: 550, endPoint y: 221, distance: 172.9
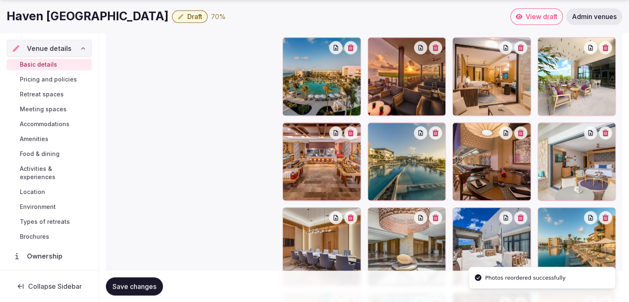
click at [146, 282] on span "Save changes" at bounding box center [134, 286] width 44 height 8
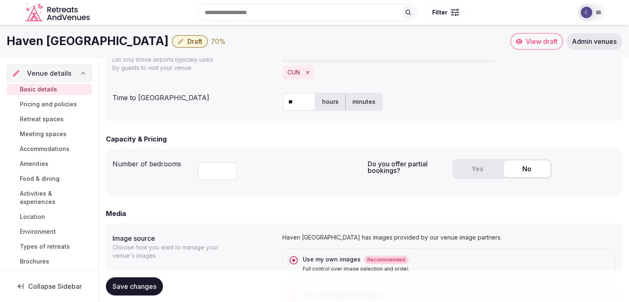
scroll to position [447, 0]
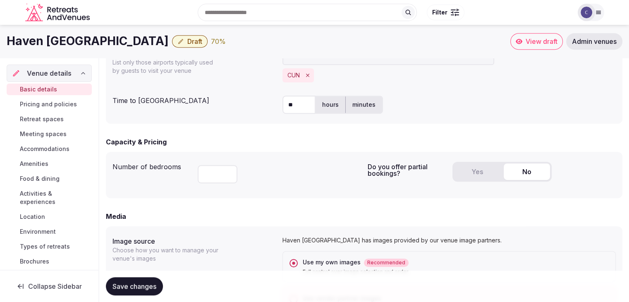
drag, startPoint x: 103, startPoint y: 31, endPoint x: 98, endPoint y: 38, distance: 8.6
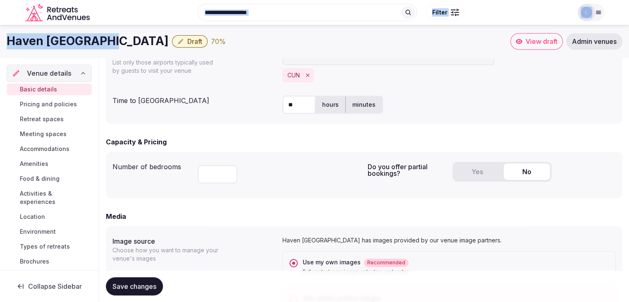
click at [98, 40] on h1 "Haven [GEOGRAPHIC_DATA]" at bounding box center [88, 41] width 162 height 16
copy div "Haven [GEOGRAPHIC_DATA]"
click at [480, 169] on button "Yes" at bounding box center [477, 171] width 46 height 17
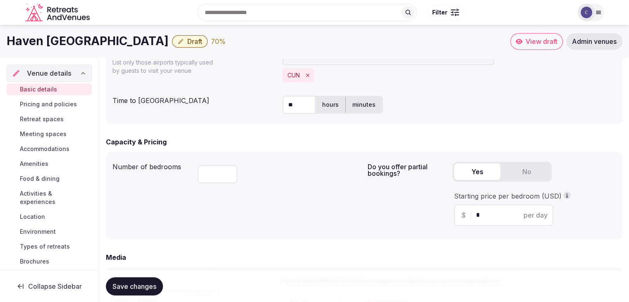
drag, startPoint x: 483, startPoint y: 212, endPoint x: 443, endPoint y: 202, distance: 40.8
click at [450, 203] on div "Do you offer partial bookings? Yes No Starting price per bedroom (USD) $ * per …" at bounding box center [492, 195] width 249 height 74
type input "***"
click at [145, 281] on button "Save changes" at bounding box center [134, 286] width 57 height 18
click at [47, 103] on span "Pricing and policies" at bounding box center [48, 104] width 57 height 8
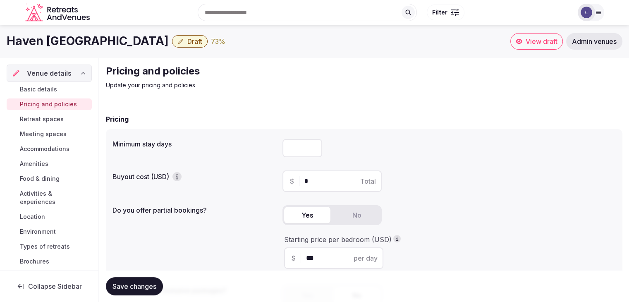
click at [302, 148] on input "number" at bounding box center [302, 148] width 40 height 18
type input "*"
click at [126, 291] on button "Save changes" at bounding box center [134, 286] width 57 height 18
click at [71, 33] on div "Search Popular Destinations Toscana, Italy Riviera Maya, Mexico Indonesia, Bali…" at bounding box center [314, 12] width 579 height 42
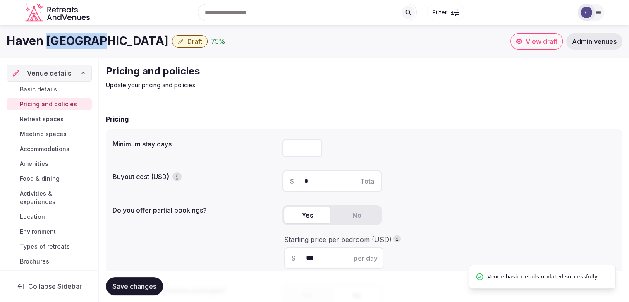
click at [71, 33] on h1 "Haven [GEOGRAPHIC_DATA]" at bounding box center [88, 41] width 162 height 16
copy div "Haven [GEOGRAPHIC_DATA]"
click at [50, 117] on span "Retreat spaces" at bounding box center [42, 119] width 44 height 8
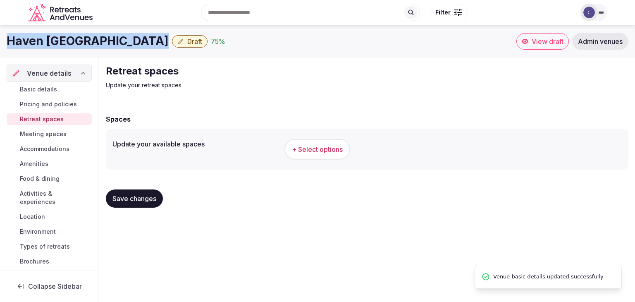
click at [313, 153] on span "+ Select options" at bounding box center [317, 149] width 51 height 9
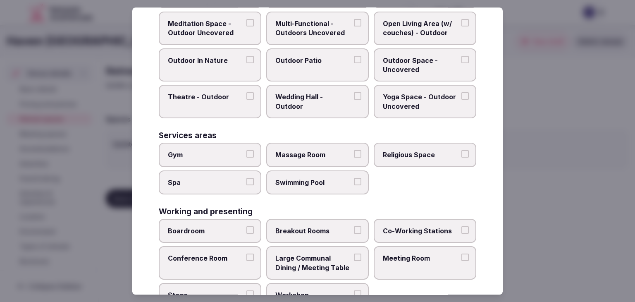
scroll to position [374, 0]
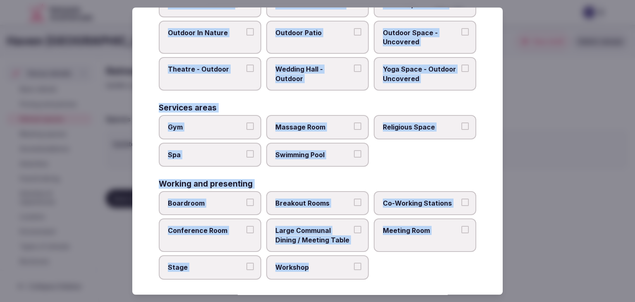
drag, startPoint x: 158, startPoint y: 56, endPoint x: 381, endPoint y: 272, distance: 310.3
click at [382, 273] on div "Select your retreat spaces Choose all applicable retreat spaces offered. Covere…" at bounding box center [317, 150] width 371 height 287
copy div "Choose all applicable retreat spaces offered. Covered outdoor spaces Meditation…"
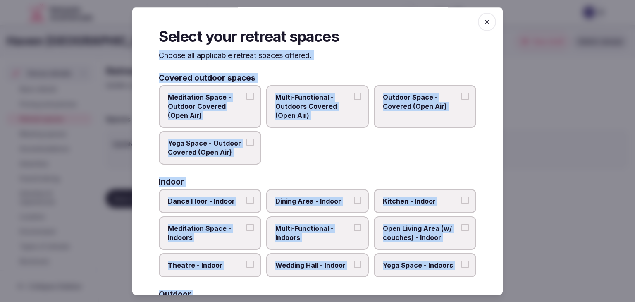
scroll to position [0, 0]
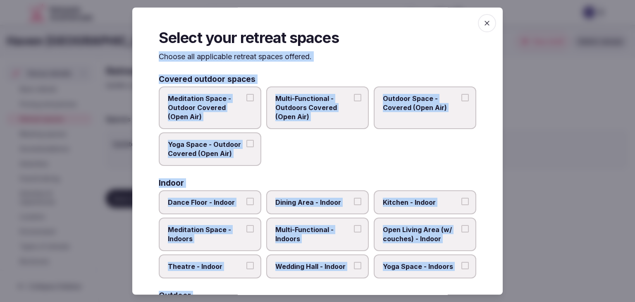
click at [311, 105] on span "Multi-Functional - Outdoors Covered (Open Air)" at bounding box center [313, 108] width 76 height 28
click at [354, 101] on button "Multi-Functional - Outdoors Covered (Open Air)" at bounding box center [357, 97] width 7 height 7
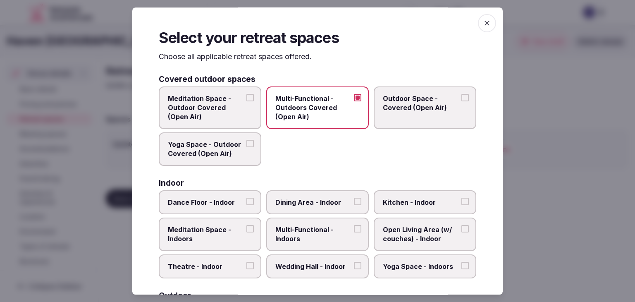
click at [401, 105] on span "Outdoor Space - Covered (Open Air)" at bounding box center [421, 103] width 76 height 19
click at [461, 101] on button "Outdoor Space - Covered (Open Air)" at bounding box center [464, 97] width 7 height 7
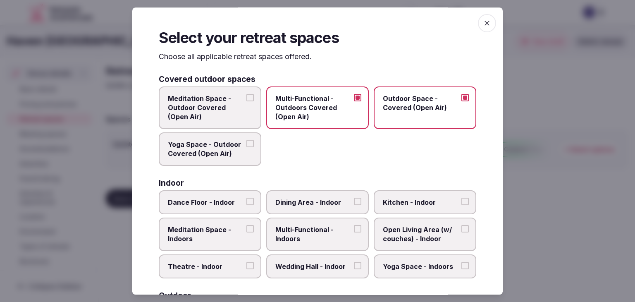
click at [175, 114] on span "Meditation Space - Outdoor Covered (Open Air)" at bounding box center [206, 108] width 76 height 28
click at [246, 101] on button "Meditation Space - Outdoor Covered (Open Air)" at bounding box center [249, 97] width 7 height 7
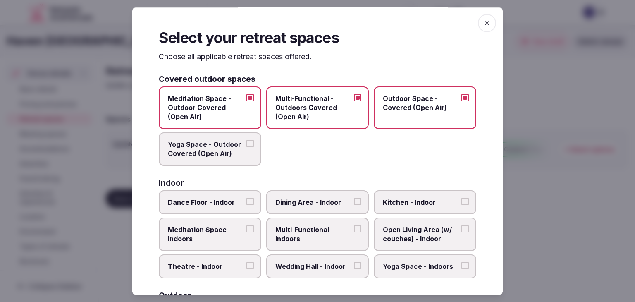
click at [186, 160] on label "Yoga Space - Outdoor Covered (Open Air)" at bounding box center [210, 148] width 103 height 33
click at [246, 147] on button "Yoga Space - Outdoor Covered (Open Air)" at bounding box center [249, 143] width 7 height 7
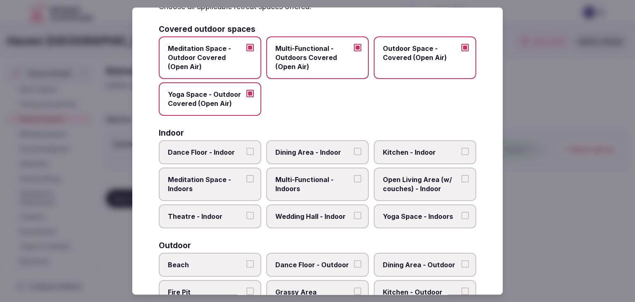
scroll to position [83, 0]
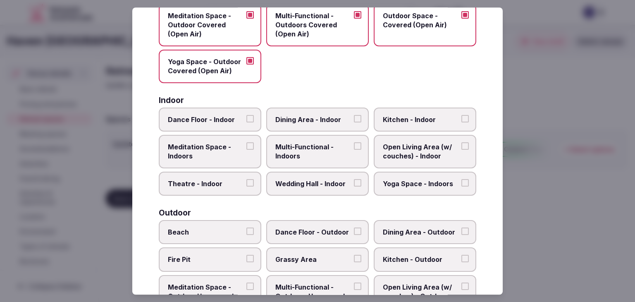
click at [311, 164] on label "Multi-Functional - Indoors" at bounding box center [317, 151] width 103 height 33
click at [354, 150] on button "Multi-Functional - Indoors" at bounding box center [357, 145] width 7 height 7
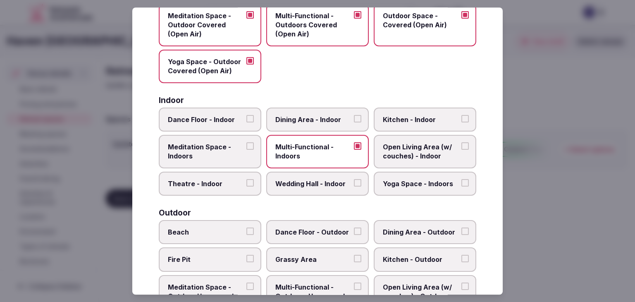
click at [325, 108] on label "Dining Area - Indoor" at bounding box center [317, 120] width 103 height 24
click at [354, 115] on button "Dining Area - Indoor" at bounding box center [357, 118] width 7 height 7
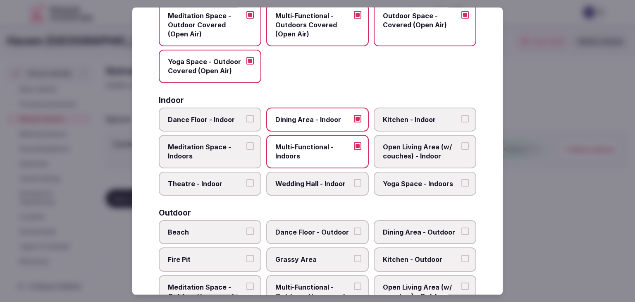
click at [399, 184] on span "Yoga Space - Indoors" at bounding box center [421, 183] width 76 height 9
click at [461, 184] on button "Yoga Space - Indoors" at bounding box center [464, 182] width 7 height 7
click at [210, 150] on span "Meditation Space - Indoors" at bounding box center [206, 151] width 76 height 19
click at [246, 150] on button "Meditation Space - Indoors" at bounding box center [249, 145] width 7 height 7
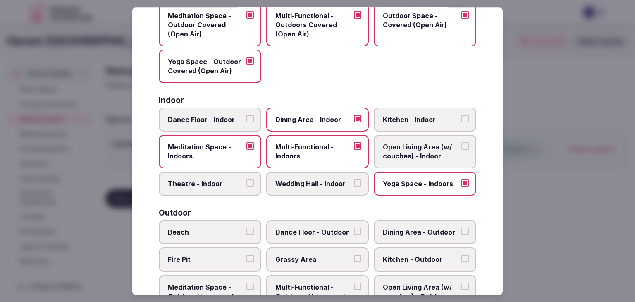
click at [407, 116] on span "Kitchen - Indoor" at bounding box center [421, 119] width 76 height 9
click at [461, 116] on button "Kitchen - Indoor" at bounding box center [464, 118] width 7 height 7
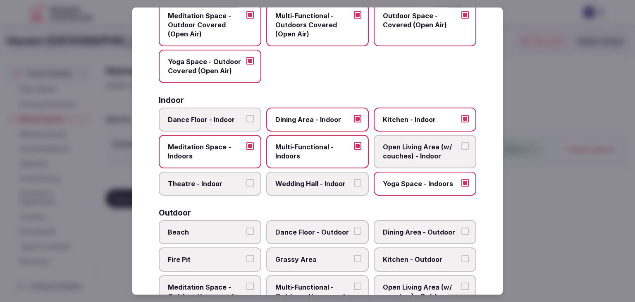
click at [433, 147] on span "Open Living Area (w/ couches) - Indoor" at bounding box center [421, 151] width 76 height 19
click at [461, 147] on button "Open Living Area (w/ couches) - Indoor" at bounding box center [464, 145] width 7 height 7
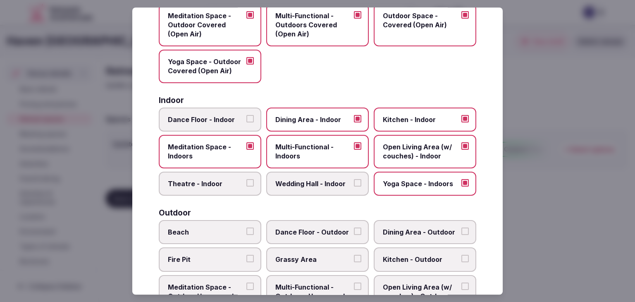
scroll to position [248, 0]
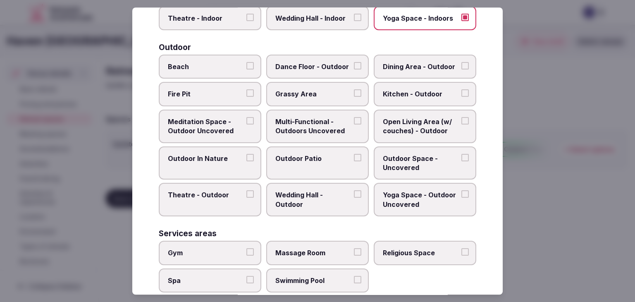
click at [312, 123] on span "Multi-Functional - Outdoors Uncovered" at bounding box center [313, 126] width 76 height 19
click at [354, 123] on button "Multi-Functional - Outdoors Uncovered" at bounding box center [357, 120] width 7 height 7
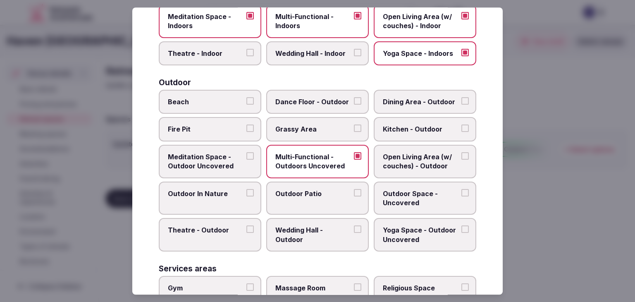
scroll to position [165, 0]
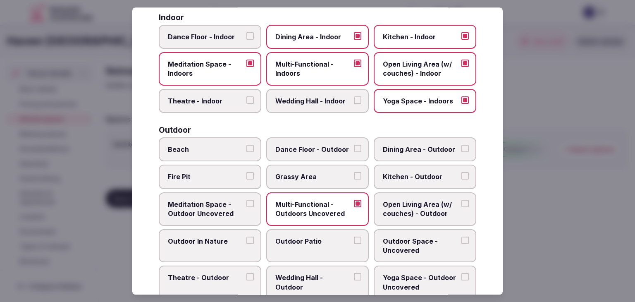
drag, startPoint x: 214, startPoint y: 152, endPoint x: 253, endPoint y: 191, distance: 55.3
click at [214, 152] on span "Beach" at bounding box center [206, 149] width 76 height 9
click at [246, 152] on button "Beach" at bounding box center [249, 148] width 7 height 7
click at [309, 249] on label "Outdoor Patio" at bounding box center [317, 245] width 103 height 33
click at [354, 244] on button "Outdoor Patio" at bounding box center [357, 240] width 7 height 7
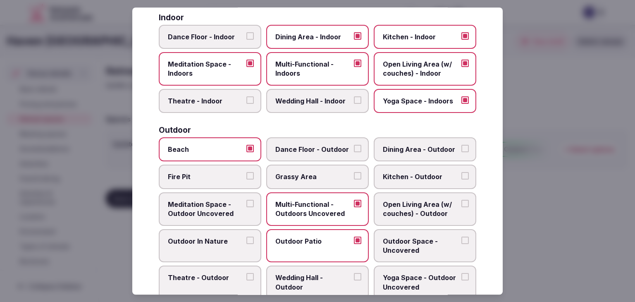
drag, startPoint x: 394, startPoint y: 248, endPoint x: 356, endPoint y: 222, distance: 46.1
click at [394, 247] on span "Outdoor Space - Uncovered" at bounding box center [421, 246] width 76 height 19
click at [461, 244] on button "Outdoor Space - Uncovered" at bounding box center [464, 240] width 7 height 7
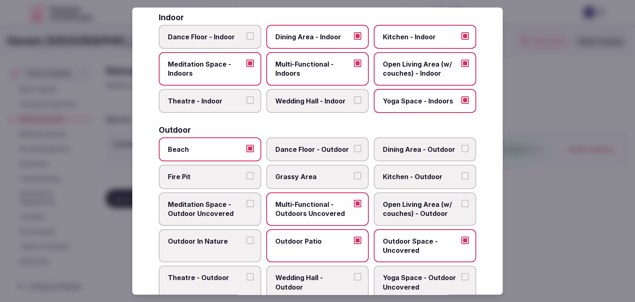
click at [239, 177] on span "Fire Pit" at bounding box center [206, 176] width 76 height 9
click at [246, 177] on button "Fire Pit" at bounding box center [249, 175] width 7 height 7
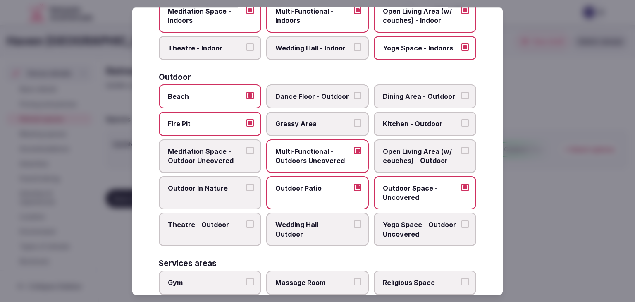
scroll to position [248, 0]
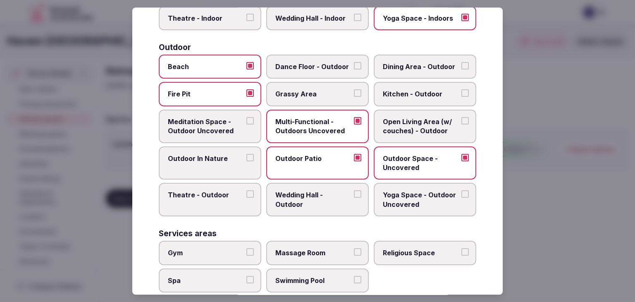
click at [410, 202] on span "Yoga Space - Outdoor Uncovered" at bounding box center [421, 200] width 76 height 19
click at [461, 198] on button "Yoga Space - Outdoor Uncovered" at bounding box center [464, 194] width 7 height 7
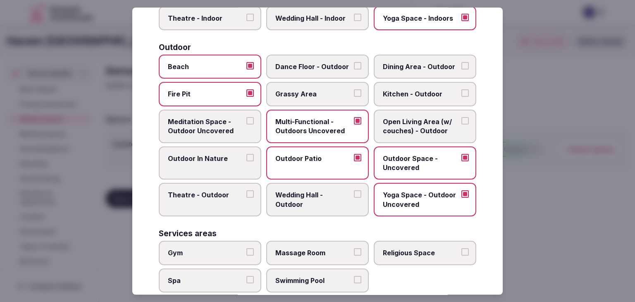
scroll to position [331, 0]
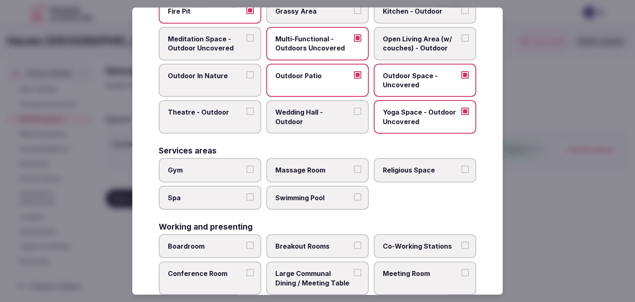
click at [212, 175] on label "Gym" at bounding box center [210, 170] width 103 height 24
click at [246, 173] on button "Gym" at bounding box center [249, 168] width 7 height 7
click at [212, 202] on label "Spa" at bounding box center [210, 198] width 103 height 24
click at [246, 201] on button "Spa" at bounding box center [249, 196] width 7 height 7
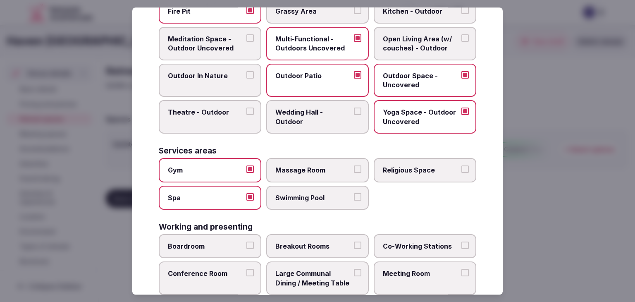
drag, startPoint x: 294, startPoint y: 202, endPoint x: 301, endPoint y: 175, distance: 28.2
click at [294, 200] on label "Swimming Pool" at bounding box center [317, 198] width 103 height 24
click at [354, 200] on button "Swimming Pool" at bounding box center [357, 196] width 7 height 7
click at [301, 174] on label "Massage Room" at bounding box center [317, 170] width 103 height 24
click at [354, 173] on button "Massage Room" at bounding box center [357, 168] width 7 height 7
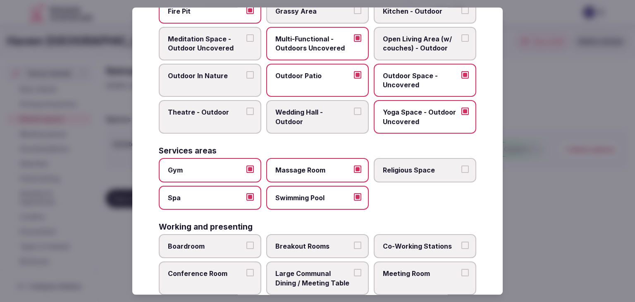
scroll to position [372, 0]
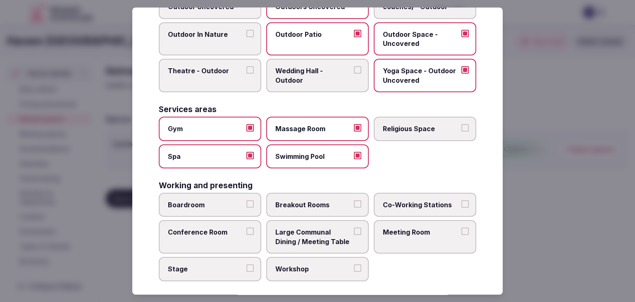
click at [228, 209] on label "Boardroom" at bounding box center [210, 205] width 103 height 24
click at [246, 208] on button "Boardroom" at bounding box center [249, 203] width 7 height 7
click at [302, 209] on label "Breakout Rooms" at bounding box center [317, 205] width 103 height 24
click at [354, 208] on button "Breakout Rooms" at bounding box center [357, 203] width 7 height 7
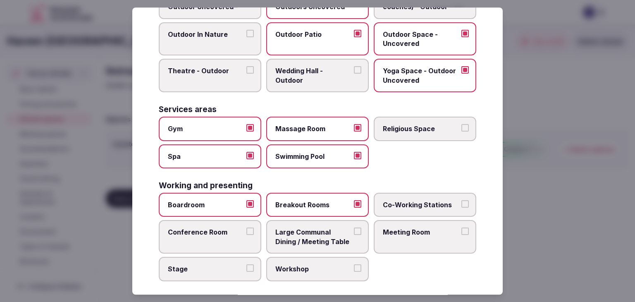
click at [239, 236] on label "Conference Room" at bounding box center [210, 236] width 103 height 33
click at [246, 235] on button "Conference Room" at bounding box center [249, 231] width 7 height 7
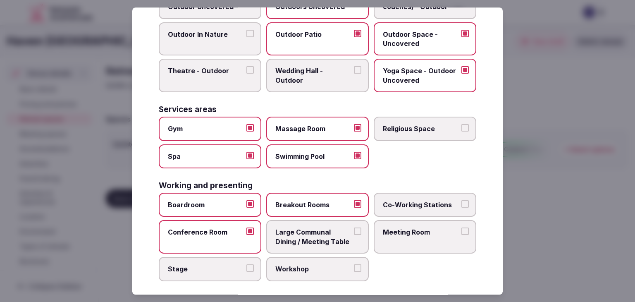
drag, startPoint x: 303, startPoint y: 235, endPoint x: 423, endPoint y: 249, distance: 121.5
click at [303, 234] on span "Large Communal Dining / Meeting Table" at bounding box center [313, 237] width 76 height 19
click at [354, 234] on button "Large Communal Dining / Meeting Table" at bounding box center [357, 231] width 7 height 7
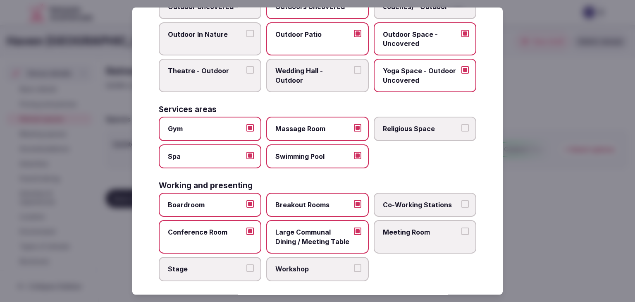
click at [419, 230] on span "Meeting Room" at bounding box center [421, 232] width 76 height 9
click at [461, 230] on button "Meeting Room" at bounding box center [464, 231] width 7 height 7
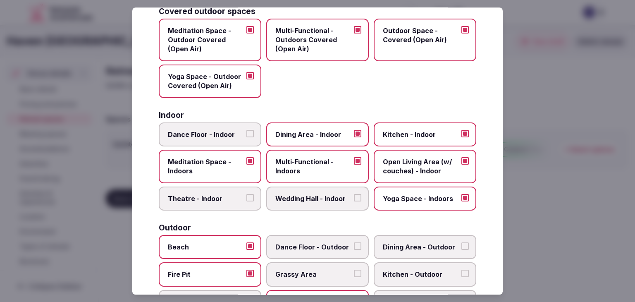
scroll to position [0, 0]
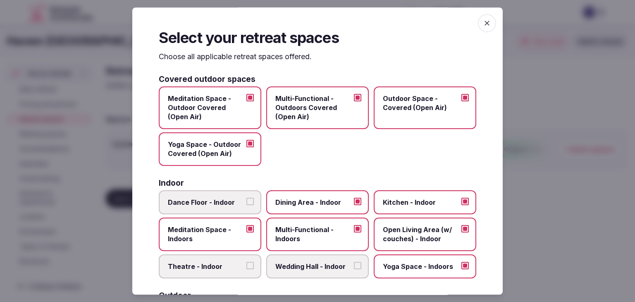
click at [485, 25] on icon "button" at bounding box center [487, 23] width 8 height 8
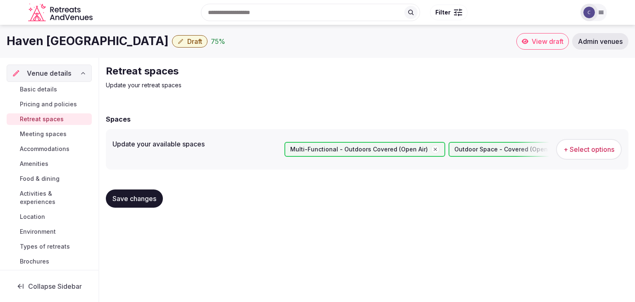
click at [151, 205] on button "Save changes" at bounding box center [134, 198] width 57 height 18
click at [54, 135] on span "Meeting spaces" at bounding box center [43, 134] width 47 height 8
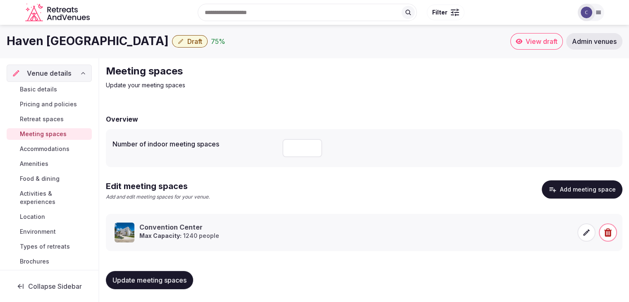
click at [58, 149] on span "Accommodations" at bounding box center [45, 149] width 50 height 8
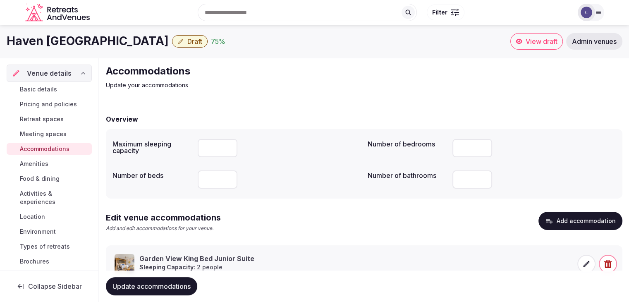
click at [41, 163] on span "Amenities" at bounding box center [34, 164] width 29 height 8
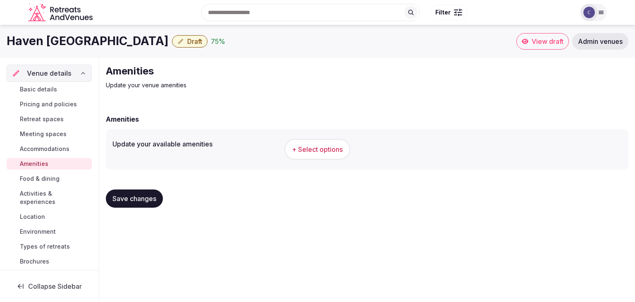
click at [335, 148] on span "+ Select options" at bounding box center [317, 149] width 51 height 9
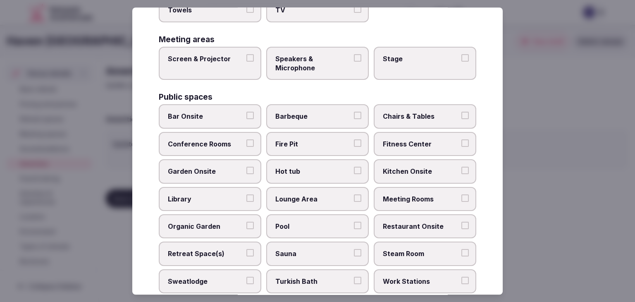
scroll to position [445, 0]
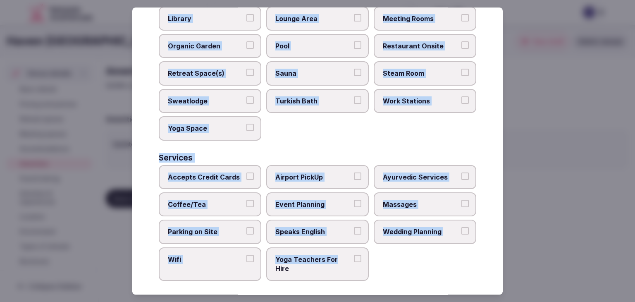
drag, startPoint x: 156, startPoint y: 52, endPoint x: 375, endPoint y: 252, distance: 296.8
click at [375, 254] on div "Select your venue amenities Choose all applicable amenities offered. Activities…" at bounding box center [317, 150] width 371 height 287
copy div "Choose all applicable amenities offered. Activities Bicycles Camping Allowed On…"
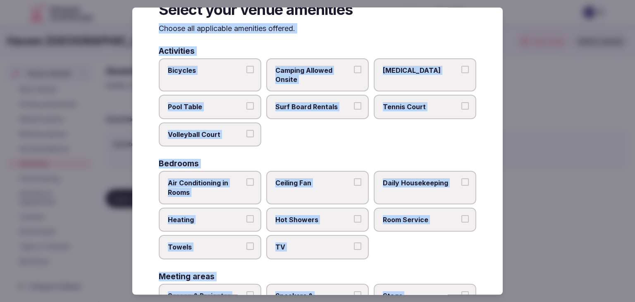
scroll to position [0, 0]
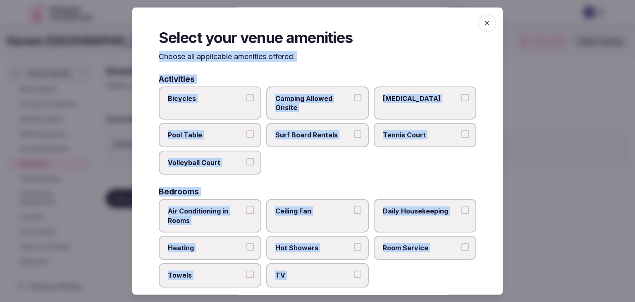
click at [217, 111] on label "Bicycles" at bounding box center [210, 102] width 103 height 33
click at [246, 101] on button "Bicycles" at bounding box center [249, 97] width 7 height 7
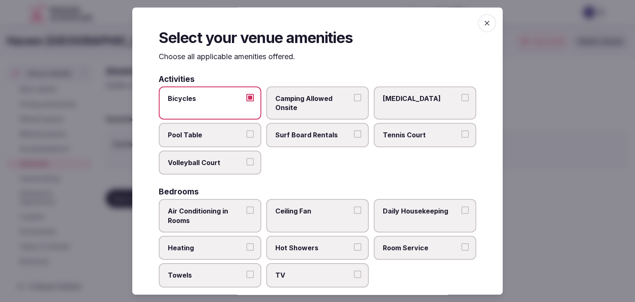
click at [408, 131] on span "Tennis Court" at bounding box center [421, 135] width 76 height 9
click at [461, 131] on button "Tennis Court" at bounding box center [464, 134] width 7 height 7
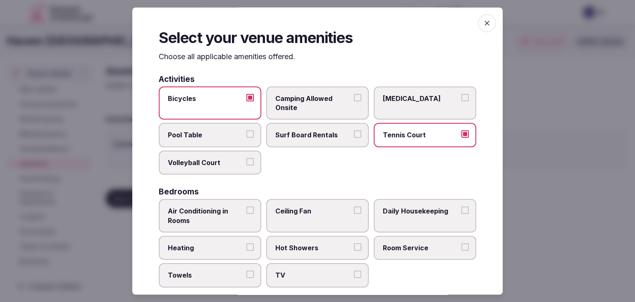
click at [202, 128] on label "Pool Table" at bounding box center [210, 135] width 103 height 24
click at [246, 131] on button "Pool Table" at bounding box center [249, 134] width 7 height 7
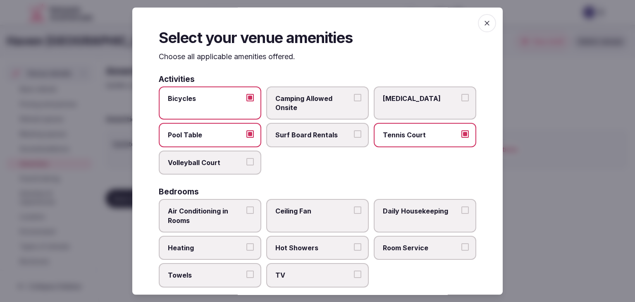
click at [220, 158] on span "Volleyball Court" at bounding box center [206, 162] width 76 height 9
click at [246, 158] on button "Volleyball Court" at bounding box center [249, 161] width 7 height 7
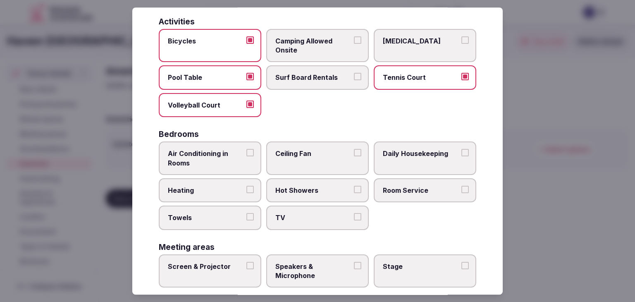
scroll to position [124, 0]
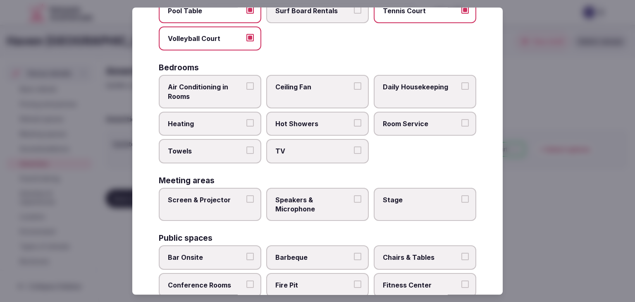
click at [230, 91] on span "Air Conditioning in Rooms" at bounding box center [206, 91] width 76 height 19
click at [246, 90] on button "Air Conditioning in Rooms" at bounding box center [249, 85] width 7 height 7
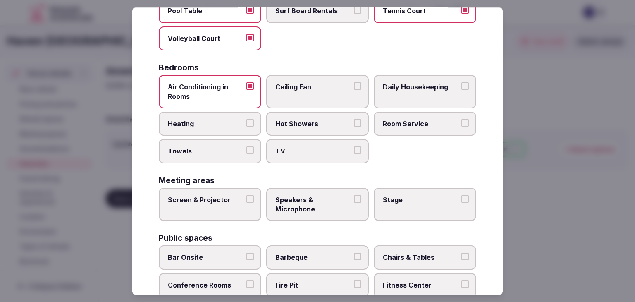
click at [227, 122] on span "Heating" at bounding box center [206, 123] width 76 height 9
click at [246, 122] on button "Heating" at bounding box center [249, 122] width 7 height 7
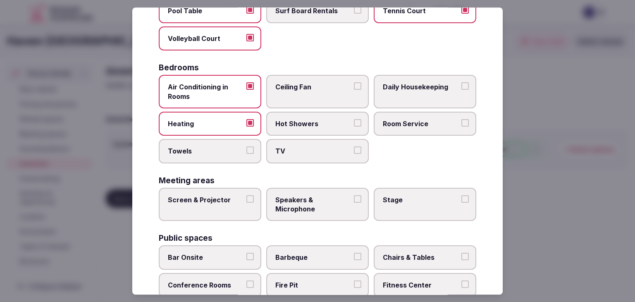
drag, startPoint x: 213, startPoint y: 152, endPoint x: 220, endPoint y: 150, distance: 7.1
click at [213, 153] on span "Towels" at bounding box center [206, 151] width 76 height 9
click at [246, 153] on button "Towels" at bounding box center [249, 150] width 7 height 7
drag, startPoint x: 284, startPoint y: 146, endPoint x: 288, endPoint y: 124, distance: 21.8
click at [284, 147] on span "TV" at bounding box center [313, 151] width 76 height 9
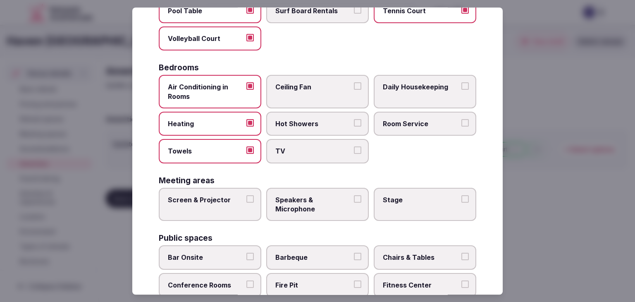
click at [354, 147] on button "TV" at bounding box center [357, 150] width 7 height 7
drag, startPoint x: 288, startPoint y: 124, endPoint x: 294, endPoint y: 104, distance: 20.8
click at [288, 123] on span "Hot Showers" at bounding box center [313, 123] width 76 height 9
click at [354, 123] on button "Hot Showers" at bounding box center [357, 122] width 7 height 7
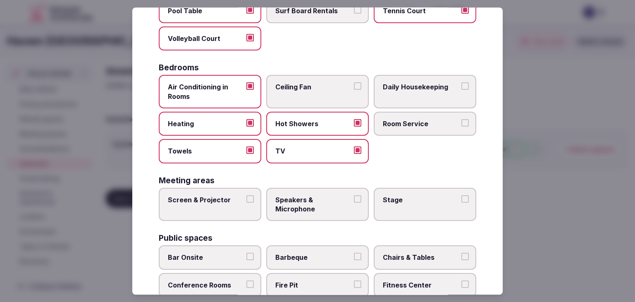
drag, startPoint x: 299, startPoint y: 92, endPoint x: 395, endPoint y: 95, distance: 96.4
click at [300, 92] on label "Ceiling Fan" at bounding box center [317, 91] width 103 height 33
click at [405, 88] on span "Daily Housekeeping" at bounding box center [421, 86] width 76 height 9
click at [461, 88] on button "Daily Housekeeping" at bounding box center [464, 85] width 7 height 7
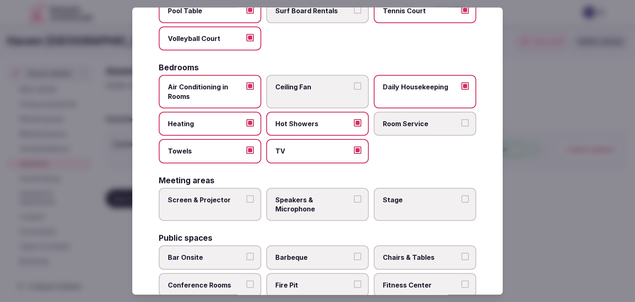
click at [399, 120] on span "Room Service" at bounding box center [421, 123] width 76 height 9
click at [461, 120] on button "Room Service" at bounding box center [464, 122] width 7 height 7
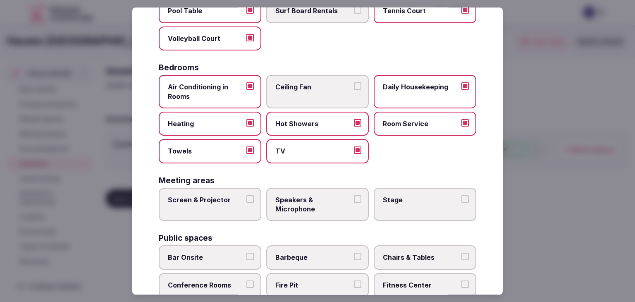
click at [324, 86] on span "Ceiling Fan" at bounding box center [313, 86] width 76 height 9
click at [354, 86] on button "Ceiling Fan" at bounding box center [357, 85] width 7 height 7
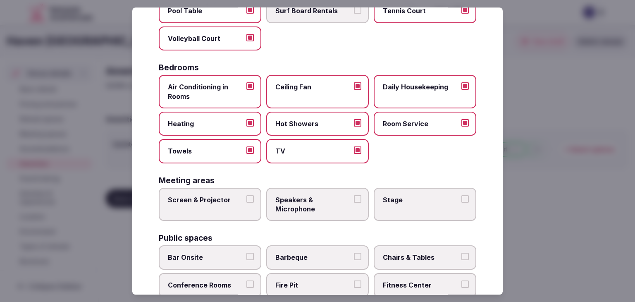
scroll to position [207, 0]
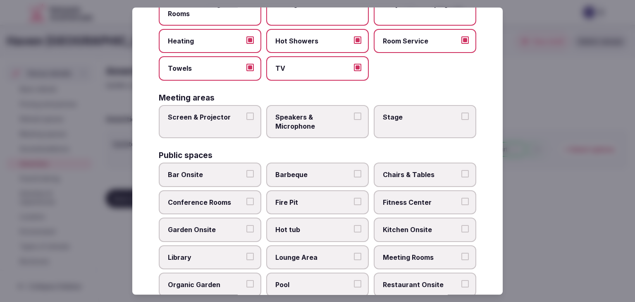
click at [216, 122] on label "Screen & Projector" at bounding box center [210, 121] width 103 height 33
click at [246, 120] on button "Screen & Projector" at bounding box center [249, 115] width 7 height 7
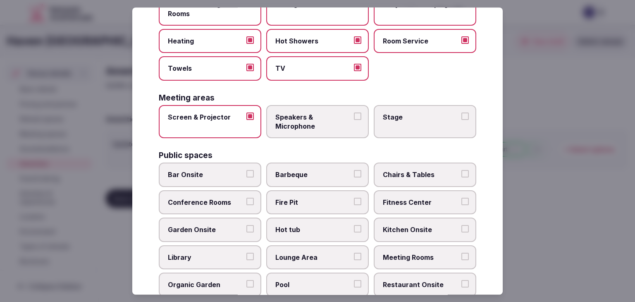
click at [308, 122] on span "Speakers & Microphone" at bounding box center [313, 121] width 76 height 19
click at [354, 120] on button "Speakers & Microphone" at bounding box center [357, 115] width 7 height 7
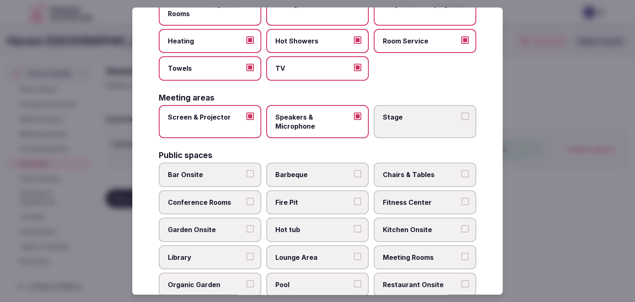
click at [392, 122] on label "Stage" at bounding box center [425, 121] width 103 height 33
click at [461, 120] on button "Stage" at bounding box center [464, 115] width 7 height 7
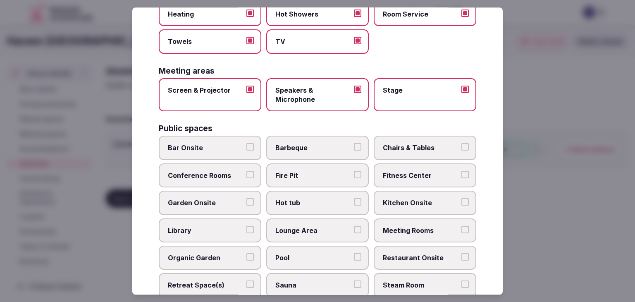
scroll to position [248, 0]
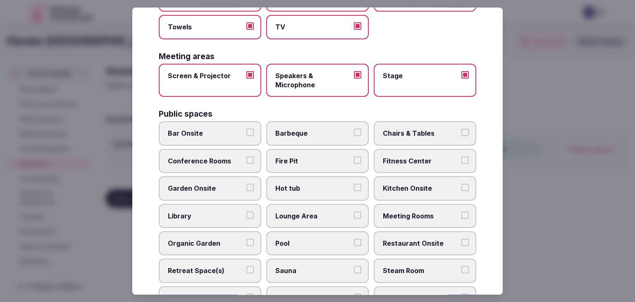
click at [233, 136] on span "Bar Onsite" at bounding box center [206, 133] width 76 height 9
click at [246, 136] on button "Bar Onsite" at bounding box center [249, 132] width 7 height 7
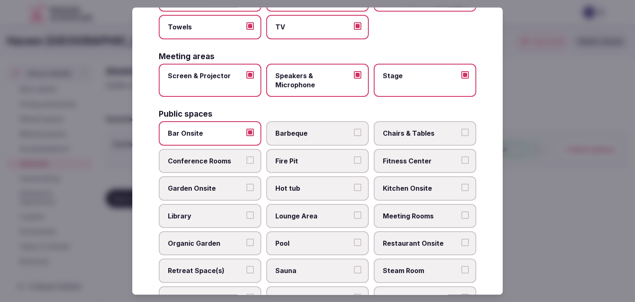
drag, startPoint x: 402, startPoint y: 129, endPoint x: 399, endPoint y: 151, distance: 21.6
click at [402, 129] on span "Chairs & Tables" at bounding box center [421, 133] width 76 height 9
click at [461, 129] on button "Chairs & Tables" at bounding box center [464, 132] width 7 height 7
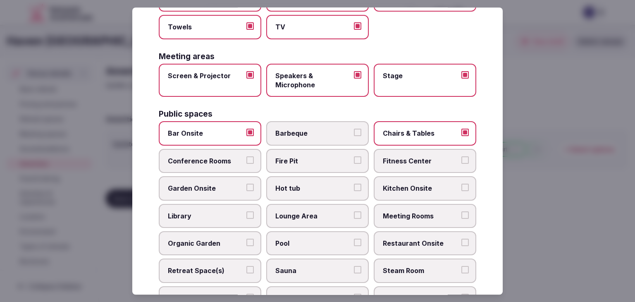
click at [401, 156] on span "Fitness Center" at bounding box center [421, 160] width 76 height 9
click at [461, 156] on button "Fitness Center" at bounding box center [464, 159] width 7 height 7
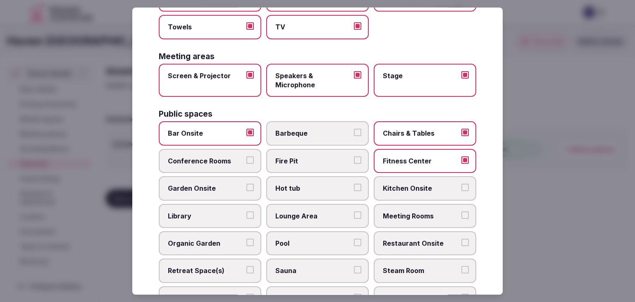
drag, startPoint x: 394, startPoint y: 212, endPoint x: 391, endPoint y: 234, distance: 22.5
click at [394, 217] on span "Meeting Rooms" at bounding box center [421, 215] width 76 height 9
click at [461, 217] on button "Meeting Rooms" at bounding box center [464, 214] width 7 height 7
click at [391, 240] on span "Restaurant Onsite" at bounding box center [421, 243] width 76 height 9
click at [461, 240] on button "Restaurant Onsite" at bounding box center [464, 242] width 7 height 7
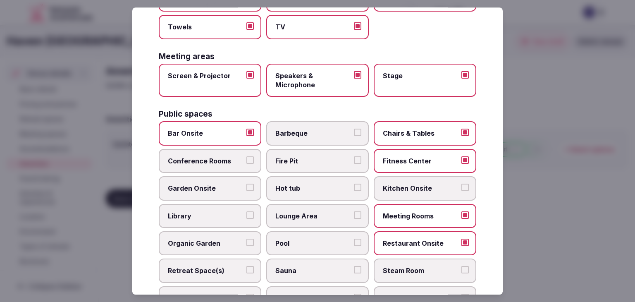
click at [294, 206] on label "Lounge Area" at bounding box center [317, 216] width 103 height 24
click at [354, 211] on button "Lounge Area" at bounding box center [357, 214] width 7 height 7
click at [295, 239] on span "Pool" at bounding box center [313, 243] width 76 height 9
click at [354, 239] on button "Pool" at bounding box center [357, 242] width 7 height 7
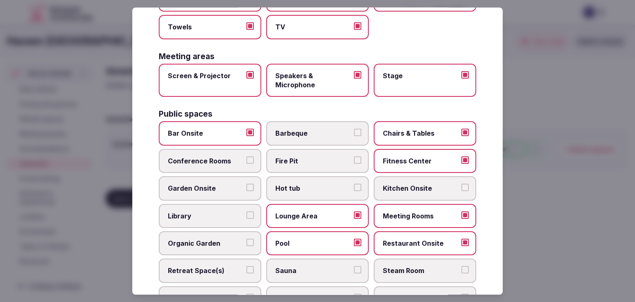
drag, startPoint x: 217, startPoint y: 157, endPoint x: 229, endPoint y: 143, distance: 18.5
click at [217, 157] on span "Conference Rooms" at bounding box center [206, 160] width 76 height 9
click at [246, 157] on button "Conference Rooms" at bounding box center [249, 159] width 7 height 7
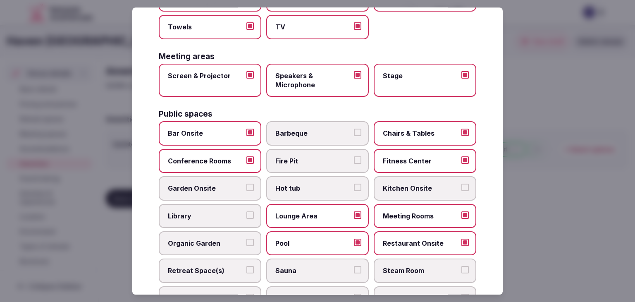
scroll to position [331, 0]
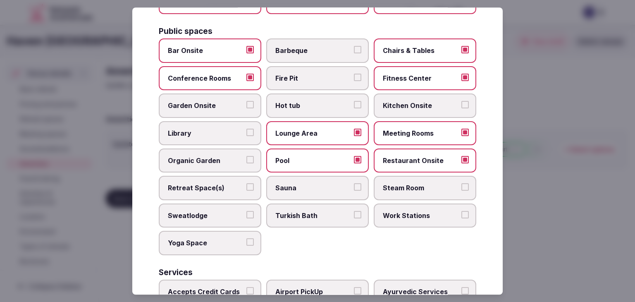
click at [230, 240] on span "Yoga Space" at bounding box center [206, 242] width 76 height 9
click at [246, 240] on button "Yoga Space" at bounding box center [249, 241] width 7 height 7
click at [204, 189] on label "Retreat Space(s)" at bounding box center [210, 188] width 103 height 24
click at [246, 189] on button "Retreat Space(s)" at bounding box center [249, 187] width 7 height 7
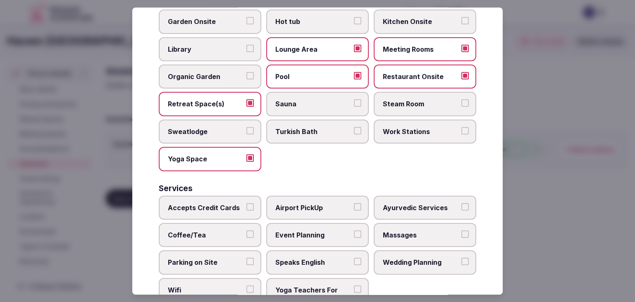
scroll to position [445, 0]
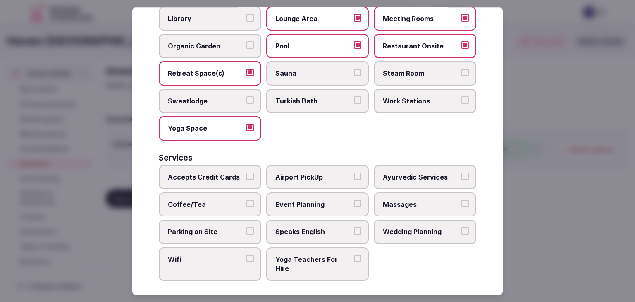
click at [209, 179] on label "Accepts Credit Cards" at bounding box center [210, 177] width 103 height 24
click at [246, 179] on button "Accepts Credit Cards" at bounding box center [249, 175] width 7 height 7
click at [211, 200] on span "Coffee/Tea" at bounding box center [206, 204] width 76 height 9
click at [246, 200] on button "Coffee/Tea" at bounding box center [249, 203] width 7 height 7
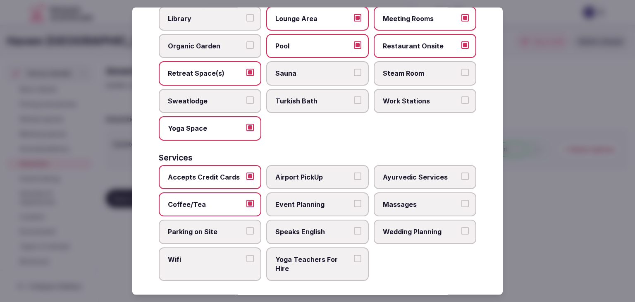
click at [215, 229] on span "Parking on Site" at bounding box center [206, 231] width 76 height 9
click at [246, 229] on button "Parking on Site" at bounding box center [249, 230] width 7 height 7
drag, startPoint x: 211, startPoint y: 266, endPoint x: 249, endPoint y: 243, distance: 44.3
click at [211, 265] on label "Wifi" at bounding box center [210, 263] width 103 height 33
click at [246, 262] on button "Wifi" at bounding box center [249, 258] width 7 height 7
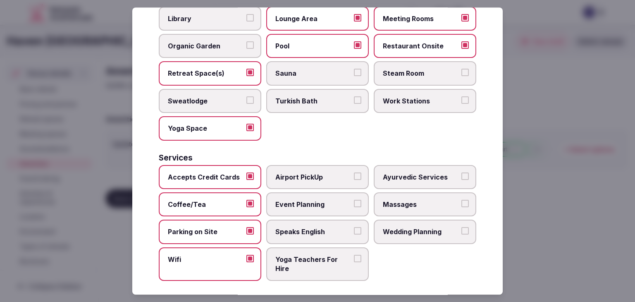
click at [280, 231] on label "Speaks English" at bounding box center [317, 232] width 103 height 24
click at [354, 231] on button "Speaks English" at bounding box center [357, 230] width 7 height 7
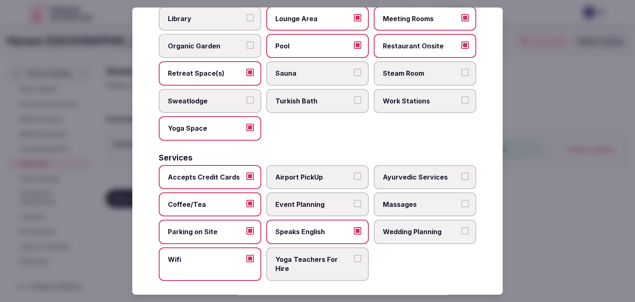
click at [303, 200] on span "Event Planning" at bounding box center [313, 204] width 76 height 9
click at [354, 200] on button "Event Planning" at bounding box center [357, 203] width 7 height 7
click at [316, 172] on span "Airport PickUp" at bounding box center [313, 176] width 76 height 9
click at [354, 172] on button "Airport PickUp" at bounding box center [357, 175] width 7 height 7
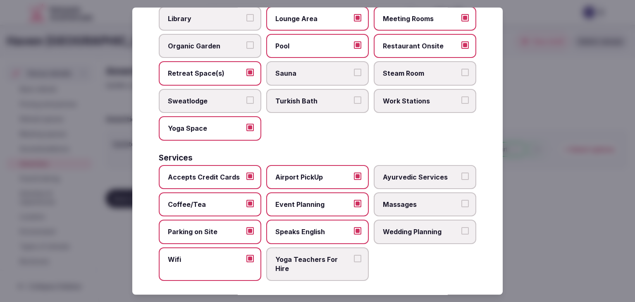
drag, startPoint x: 434, startPoint y: 206, endPoint x: 428, endPoint y: 228, distance: 23.3
click at [434, 206] on label "Massages" at bounding box center [425, 204] width 103 height 24
click at [461, 206] on button "Massages" at bounding box center [464, 203] width 7 height 7
click at [427, 228] on span "Wedding Planning" at bounding box center [421, 231] width 76 height 9
click at [461, 228] on button "Wedding Planning" at bounding box center [464, 230] width 7 height 7
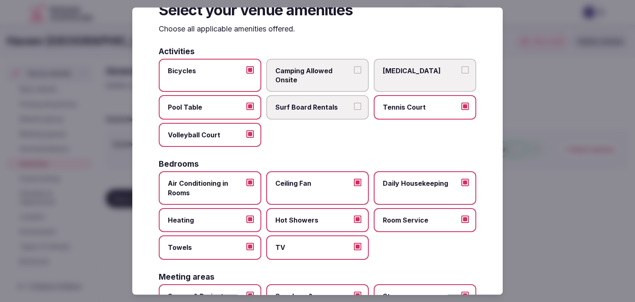
scroll to position [0, 0]
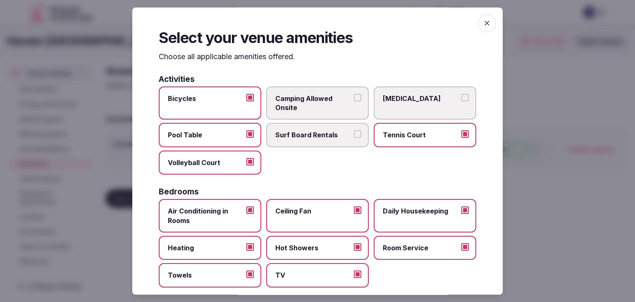
click at [483, 24] on icon "button" at bounding box center [487, 23] width 8 height 8
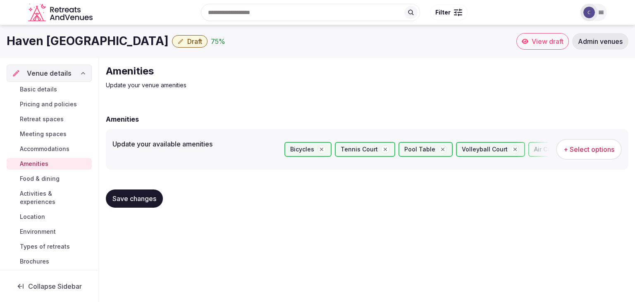
drag, startPoint x: 132, startPoint y: 192, endPoint x: 139, endPoint y: 206, distance: 15.5
click at [132, 192] on button "Save changes" at bounding box center [134, 198] width 57 height 18
drag, startPoint x: 140, startPoint y: 201, endPoint x: 141, endPoint y: 207, distance: 5.8
click at [140, 201] on span "Save changes" at bounding box center [134, 198] width 44 height 8
click at [30, 177] on span "Food & dining" at bounding box center [40, 179] width 40 height 8
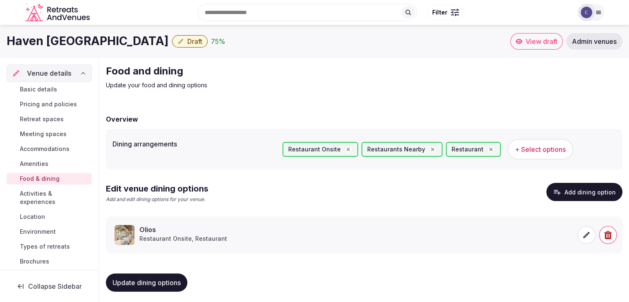
click at [42, 203] on span "Activities & experiences" at bounding box center [54, 197] width 69 height 17
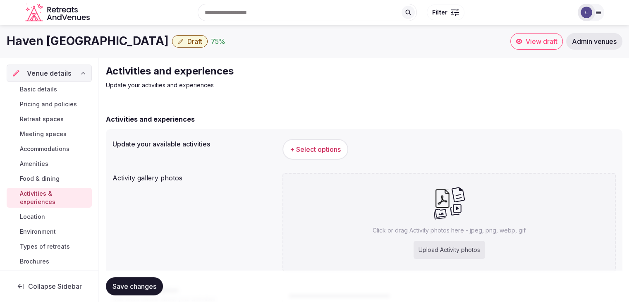
click at [319, 143] on button "+ Select options" at bounding box center [315, 149] width 66 height 21
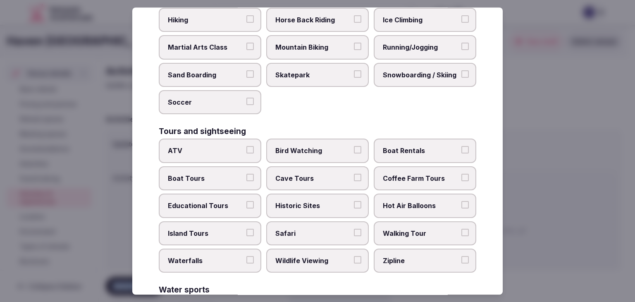
scroll to position [638, 0]
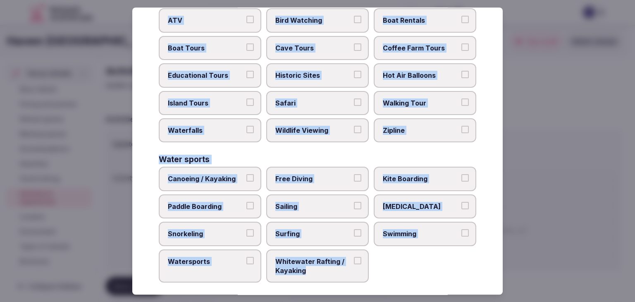
drag, startPoint x: 155, startPoint y: 55, endPoint x: 372, endPoint y: 277, distance: 310.0
click at [372, 277] on div "Select your activities Choose all applicable activities offered. Culture Dancin…" at bounding box center [317, 150] width 371 height 287
copy div "Choose all applicable activities offered. Culture Dancing Food and Culinary Cla…"
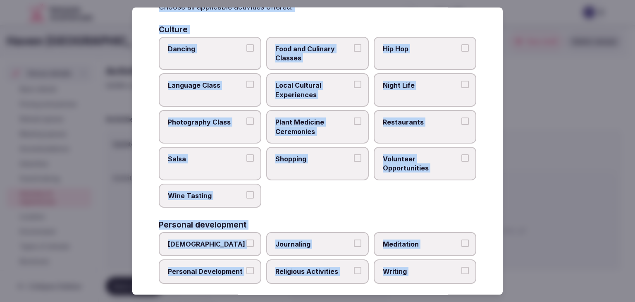
scroll to position [0, 0]
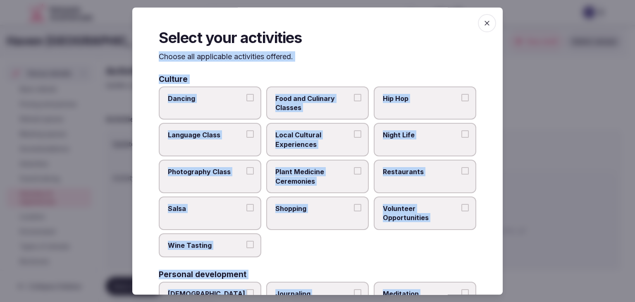
click at [309, 148] on span "Local Cultural Experiences" at bounding box center [313, 140] width 76 height 19
click at [354, 138] on button "Local Cultural Experiences" at bounding box center [357, 134] width 7 height 7
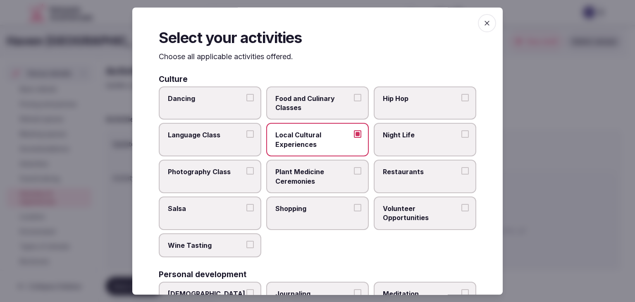
click at [379, 171] on label "Restaurants" at bounding box center [425, 176] width 103 height 33
click at [461, 171] on button "Restaurants" at bounding box center [464, 170] width 7 height 7
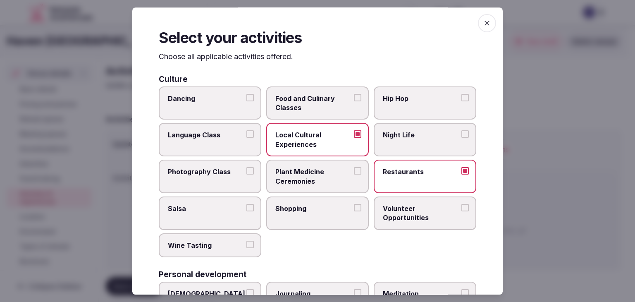
click at [402, 141] on label "Night Life" at bounding box center [425, 139] width 103 height 33
click at [461, 138] on button "Night Life" at bounding box center [464, 134] width 7 height 7
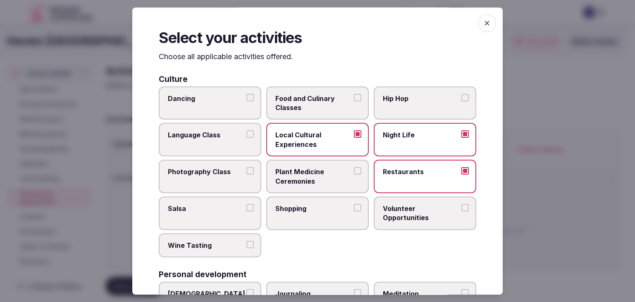
click at [318, 221] on label "Shopping" at bounding box center [317, 212] width 103 height 33
click at [354, 211] on button "Shopping" at bounding box center [357, 207] width 7 height 7
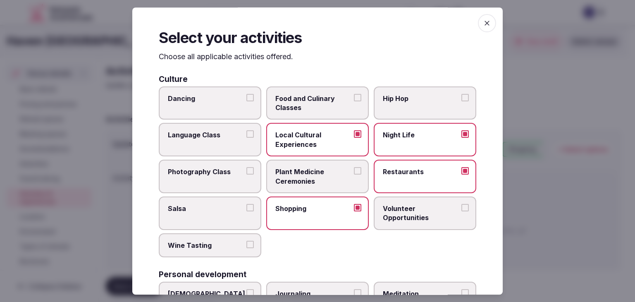
click at [213, 249] on label "Wine Tasting" at bounding box center [210, 245] width 103 height 24
click at [246, 248] on button "Wine Tasting" at bounding box center [249, 244] width 7 height 7
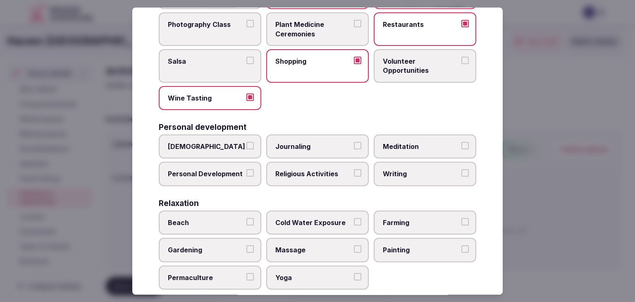
scroll to position [165, 0]
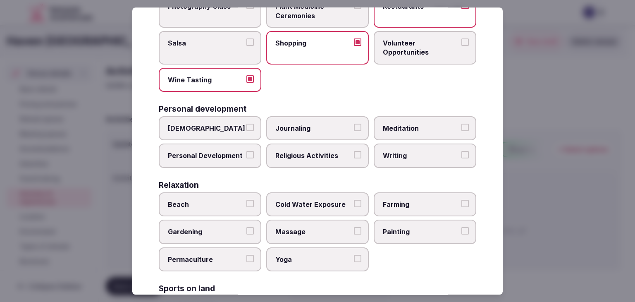
drag, startPoint x: 214, startPoint y: 131, endPoint x: 217, endPoint y: 138, distance: 7.2
click at [214, 131] on label "Ayurveda" at bounding box center [210, 128] width 103 height 24
click at [246, 131] on button "Ayurveda" at bounding box center [249, 127] width 7 height 7
click at [222, 160] on label "Personal Development" at bounding box center [210, 156] width 103 height 24
click at [246, 159] on button "Personal Development" at bounding box center [249, 154] width 7 height 7
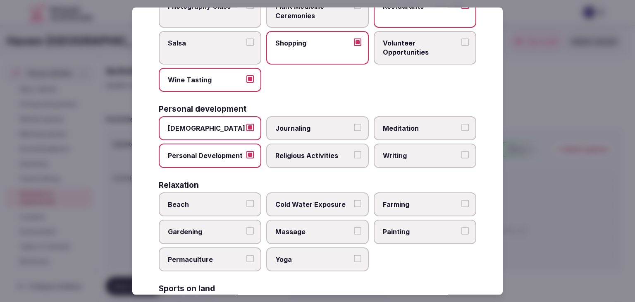
drag, startPoint x: 387, startPoint y: 123, endPoint x: 403, endPoint y: 104, distance: 24.7
click at [388, 124] on span "Meditation" at bounding box center [421, 128] width 76 height 9
click at [461, 124] on button "Meditation" at bounding box center [464, 127] width 7 height 7
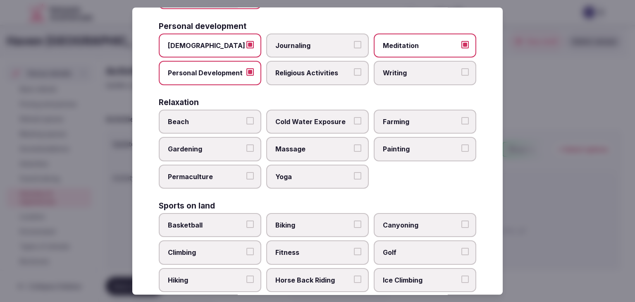
drag, startPoint x: 317, startPoint y: 179, endPoint x: 318, endPoint y: 174, distance: 5.0
click at [318, 179] on label "Yoga" at bounding box center [317, 177] width 103 height 24
click at [354, 179] on button "Yoga" at bounding box center [357, 175] width 7 height 7
click at [316, 145] on span "Massage" at bounding box center [313, 149] width 76 height 9
click at [354, 145] on button "Massage" at bounding box center [357, 148] width 7 height 7
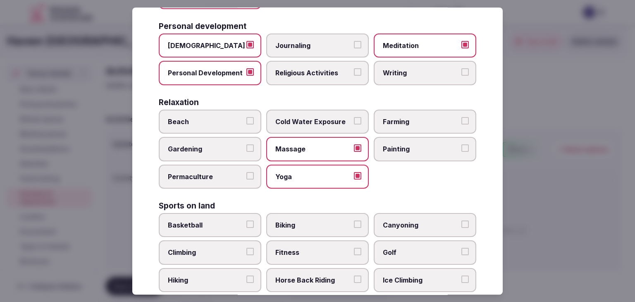
click at [214, 119] on span "Beach" at bounding box center [206, 121] width 76 height 9
click at [246, 119] on button "Beach" at bounding box center [249, 120] width 7 height 7
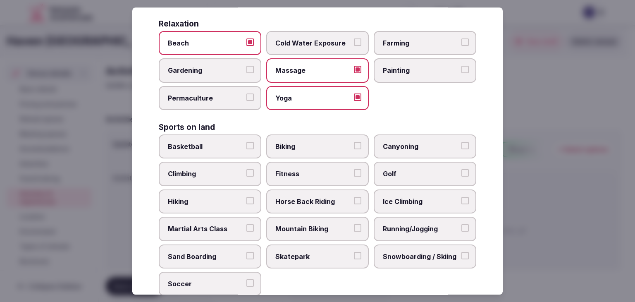
scroll to position [372, 0]
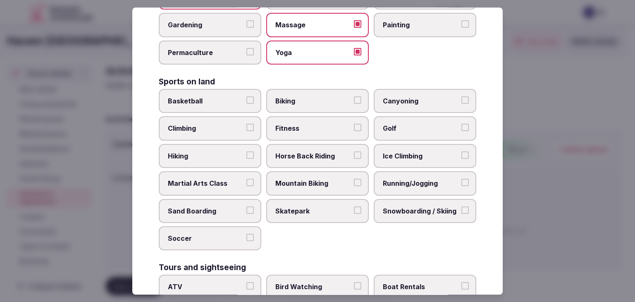
click at [309, 124] on span "Fitness" at bounding box center [313, 128] width 76 height 9
click at [354, 124] on button "Fitness" at bounding box center [357, 127] width 7 height 7
click at [402, 131] on label "Golf" at bounding box center [425, 129] width 103 height 24
click at [461, 131] on button "Golf" at bounding box center [464, 127] width 7 height 7
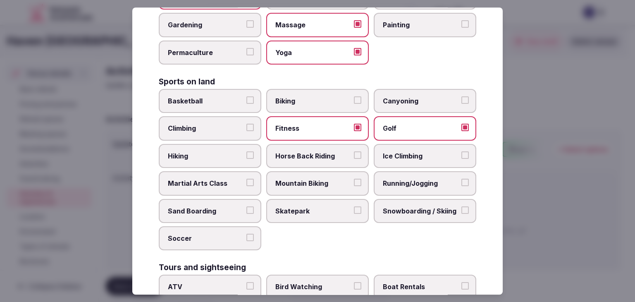
click at [404, 185] on label "Running/Jogging" at bounding box center [425, 183] width 103 height 24
click at [461, 185] on button "Running/Jogging" at bounding box center [464, 182] width 7 height 7
click at [224, 158] on label "Hiking" at bounding box center [210, 156] width 103 height 24
click at [246, 158] on button "Hiking" at bounding box center [249, 154] width 7 height 7
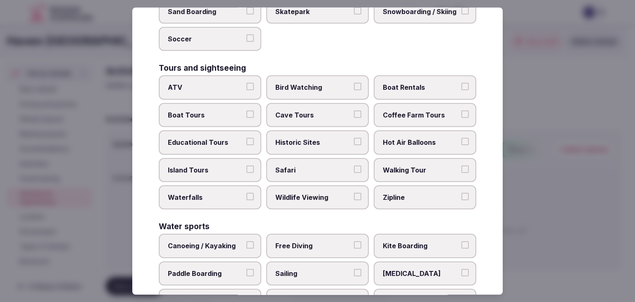
scroll to position [579, 0]
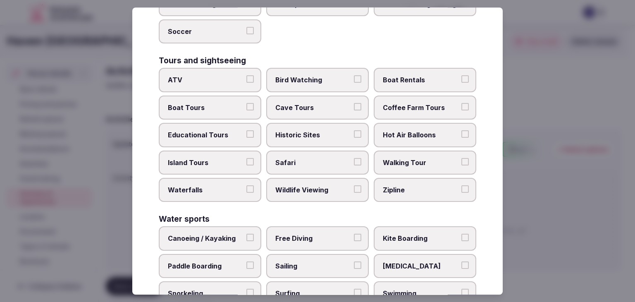
click at [294, 130] on span "Historic Sites" at bounding box center [313, 134] width 76 height 9
click at [354, 130] on button "Historic Sites" at bounding box center [357, 133] width 7 height 7
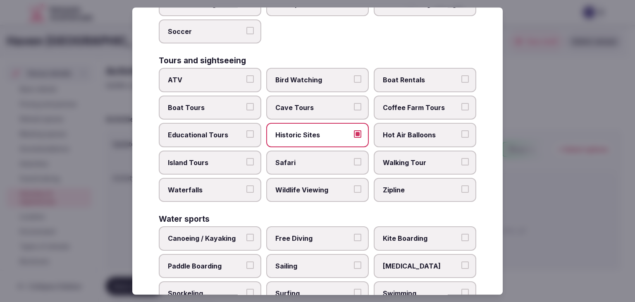
click at [219, 103] on span "Boat Tours" at bounding box center [206, 107] width 76 height 9
click at [246, 103] on button "Boat Tours" at bounding box center [249, 106] width 7 height 7
click at [410, 151] on label "Walking Tour" at bounding box center [425, 163] width 103 height 24
click at [461, 158] on button "Walking Tour" at bounding box center [464, 161] width 7 height 7
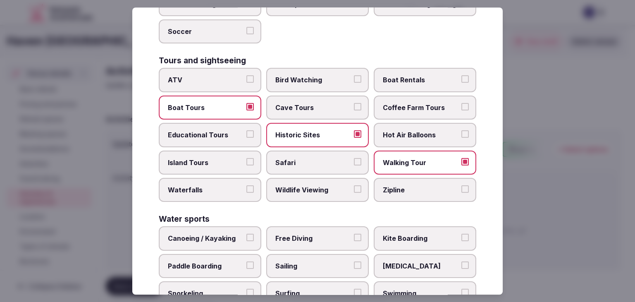
click at [206, 151] on label "Island Tours" at bounding box center [210, 163] width 103 height 24
click at [233, 158] on span "Island Tours" at bounding box center [206, 162] width 76 height 9
click at [246, 158] on button "Island Tours" at bounding box center [249, 161] width 7 height 7
click at [288, 132] on span "Historic Sites" at bounding box center [313, 134] width 76 height 9
click at [354, 132] on button "Historic Sites" at bounding box center [357, 133] width 7 height 7
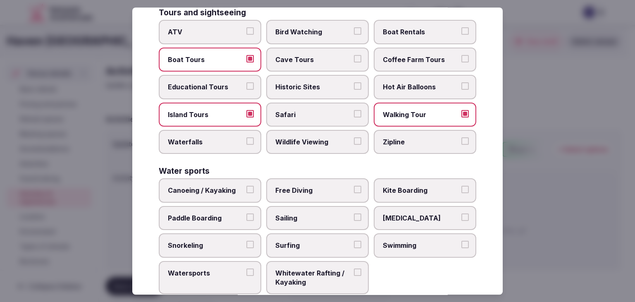
scroll to position [638, 0]
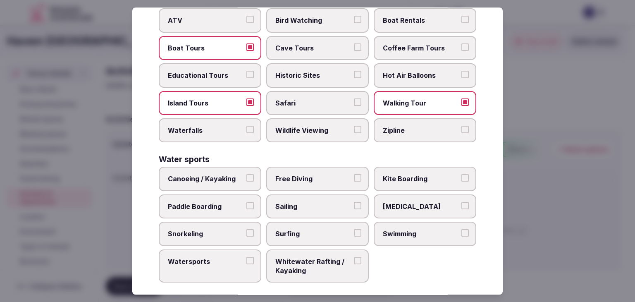
click at [213, 175] on span "Canoeing / Kayaking" at bounding box center [206, 179] width 76 height 9
click at [246, 175] on button "Canoeing / Kayaking" at bounding box center [249, 178] width 7 height 7
click at [420, 229] on span "Swimming" at bounding box center [421, 233] width 76 height 9
click at [461, 229] on button "Swimming" at bounding box center [464, 232] width 7 height 7
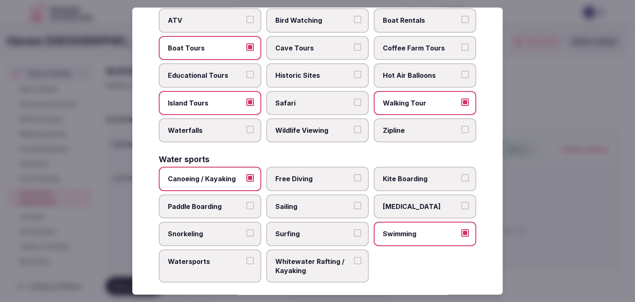
click at [234, 203] on span "Paddle Boarding" at bounding box center [206, 206] width 76 height 9
click at [246, 203] on button "Paddle Boarding" at bounding box center [249, 205] width 7 height 7
click at [298, 234] on label "Surfing" at bounding box center [317, 234] width 103 height 24
click at [354, 234] on button "Surfing" at bounding box center [357, 232] width 7 height 7
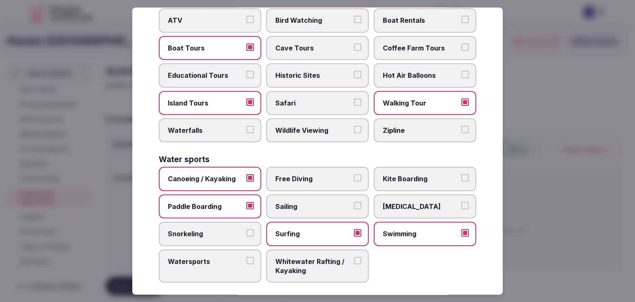
click at [301, 229] on span "Surfing" at bounding box center [313, 233] width 76 height 9
click at [354, 229] on button "Surfing" at bounding box center [357, 232] width 7 height 7
click at [303, 208] on label "Sailing" at bounding box center [317, 206] width 103 height 24
click at [354, 208] on button "Sailing" at bounding box center [357, 205] width 7 height 7
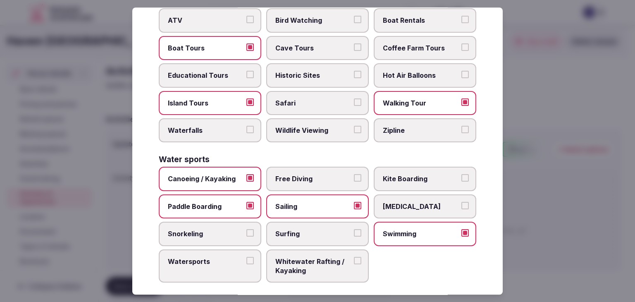
drag, startPoint x: 411, startPoint y: 198, endPoint x: 398, endPoint y: 199, distance: 13.3
click at [411, 202] on span "Scuba Diving" at bounding box center [421, 206] width 76 height 9
click at [461, 202] on button "Scuba Diving" at bounding box center [464, 205] width 7 height 7
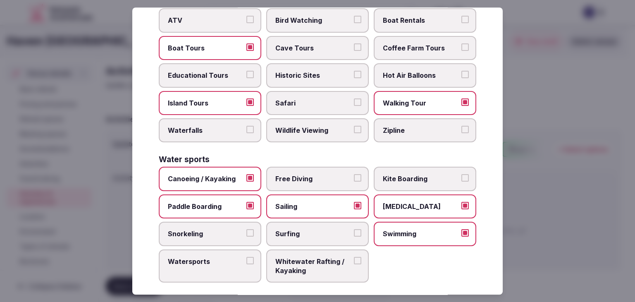
click at [226, 232] on label "Snorkeling" at bounding box center [210, 234] width 103 height 24
click at [246, 232] on button "Snorkeling" at bounding box center [249, 232] width 7 height 7
click at [306, 229] on span "Surfing" at bounding box center [313, 233] width 76 height 9
click at [354, 229] on button "Surfing" at bounding box center [357, 232] width 7 height 7
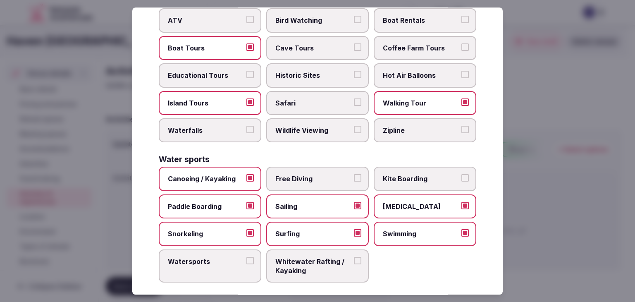
click at [187, 260] on label "Watersports" at bounding box center [210, 265] width 103 height 33
click at [246, 260] on button "Watersports" at bounding box center [249, 260] width 7 height 7
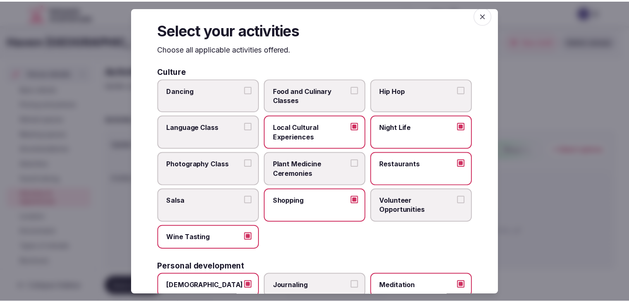
scroll to position [0, 0]
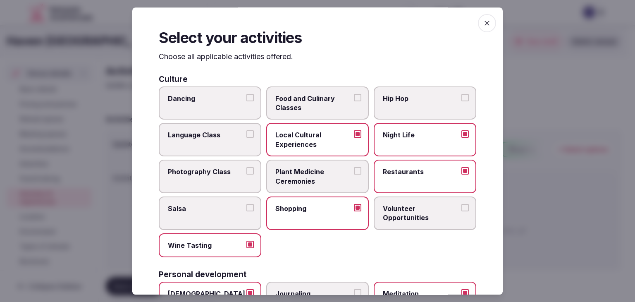
click at [482, 29] on span "button" at bounding box center [487, 23] width 18 height 18
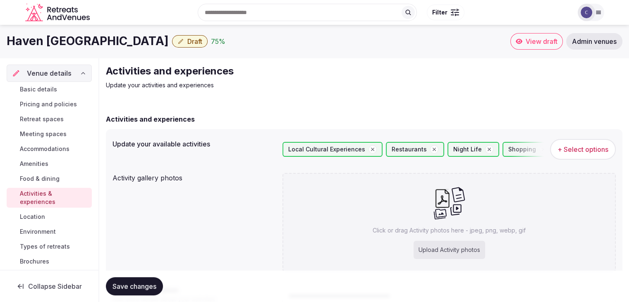
click at [453, 243] on div "Upload Activity photos" at bounding box center [450, 250] width 72 height 18
type input "**********"
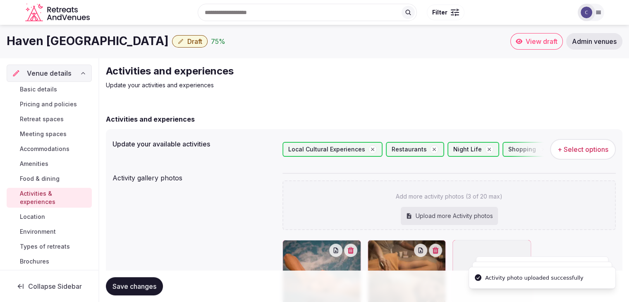
scroll to position [124, 0]
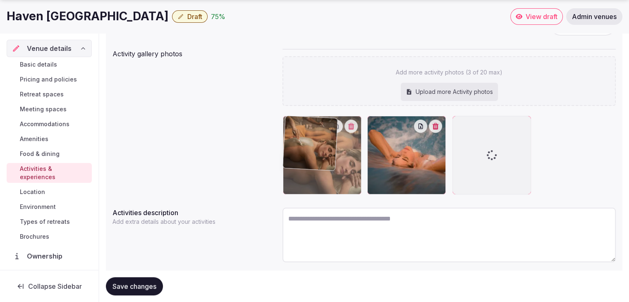
drag, startPoint x: 371, startPoint y: 123, endPoint x: 293, endPoint y: 130, distance: 78.0
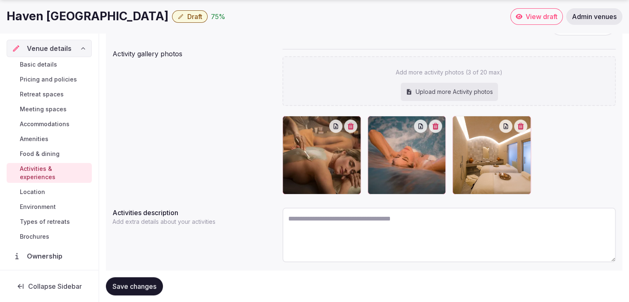
click at [127, 282] on span "Save changes" at bounding box center [134, 286] width 44 height 8
click at [34, 206] on span "Environment" at bounding box center [38, 207] width 36 height 8
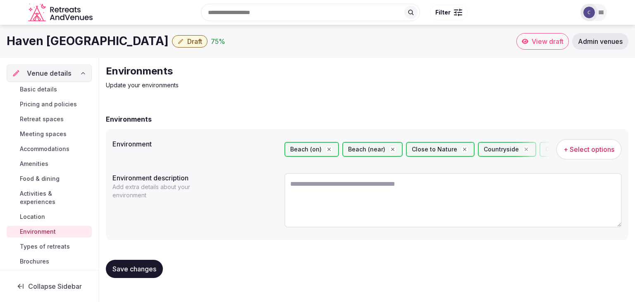
click at [38, 250] on span "Types of retreats" at bounding box center [45, 246] width 50 height 8
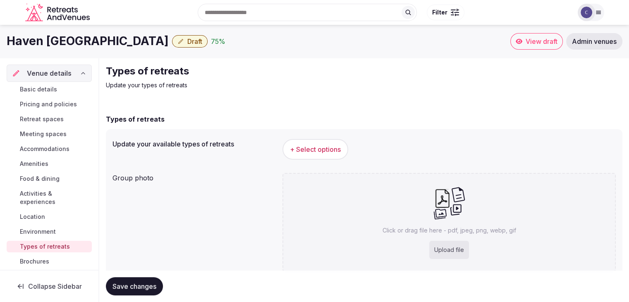
click at [328, 153] on span "+ Select options" at bounding box center [315, 149] width 51 height 9
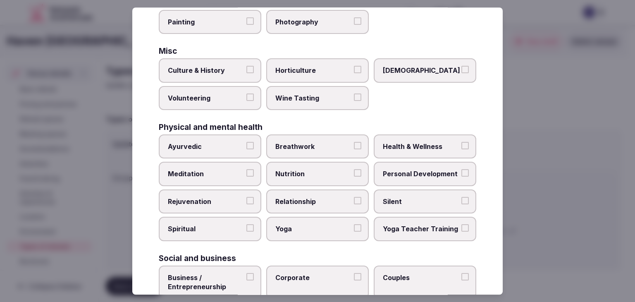
scroll to position [336, 0]
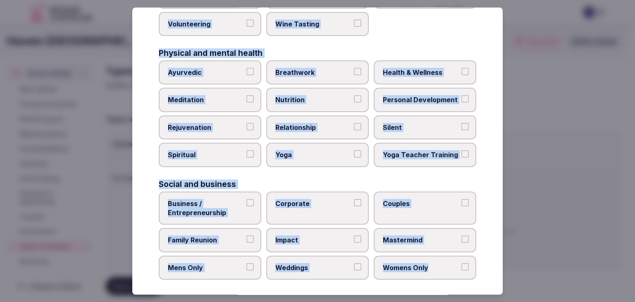
drag, startPoint x: 160, startPoint y: 54, endPoint x: 492, endPoint y: 257, distance: 389.4
click at [500, 268] on div "Select your types of retreats Choose all applicable types of retreats offered. …" at bounding box center [317, 150] width 371 height 287
copy div "Choose all applicable types of retreats offered. Active Adventure Cold Water Ex…"
click at [407, 68] on span "Health & Wellness" at bounding box center [421, 72] width 76 height 9
click at [461, 68] on button "Health & Wellness" at bounding box center [464, 71] width 7 height 7
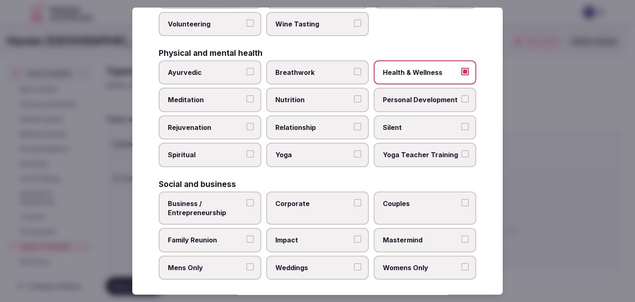
click at [315, 151] on span "Yoga" at bounding box center [313, 155] width 76 height 9
click at [354, 151] on button "Yoga" at bounding box center [357, 154] width 7 height 7
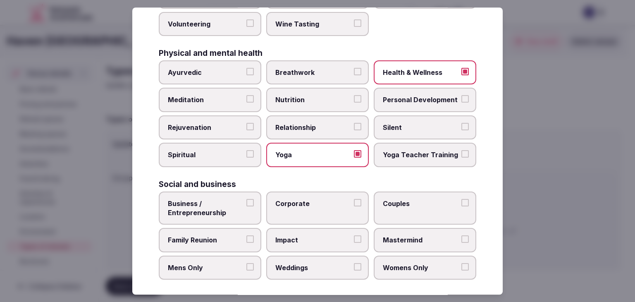
click at [239, 101] on span "Meditation" at bounding box center [206, 100] width 76 height 9
click at [246, 101] on button "Meditation" at bounding box center [249, 99] width 7 height 7
click at [237, 123] on span "Rejuvenation" at bounding box center [206, 127] width 76 height 9
click at [246, 123] on button "Rejuvenation" at bounding box center [249, 126] width 7 height 7
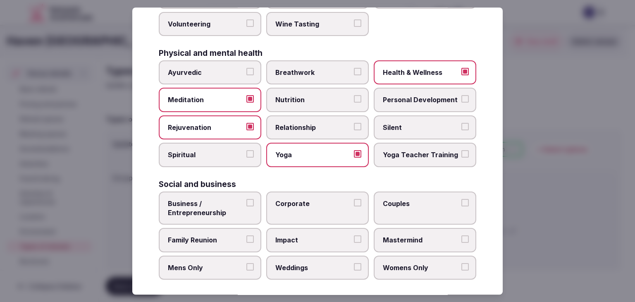
click at [386, 89] on label "Personal Development" at bounding box center [425, 100] width 103 height 24
click at [461, 96] on button "Personal Development" at bounding box center [464, 99] width 7 height 7
click at [308, 199] on span "Corporate" at bounding box center [313, 203] width 76 height 9
click at [354, 199] on button "Corporate" at bounding box center [357, 202] width 7 height 7
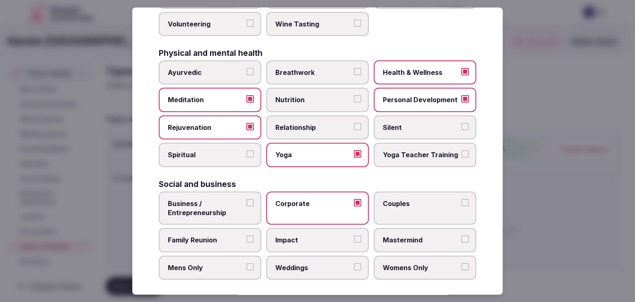
click at [294, 272] on label "Weddings" at bounding box center [317, 268] width 103 height 24
click at [354, 270] on button "Weddings" at bounding box center [357, 266] width 7 height 7
click at [397, 199] on span "Couples" at bounding box center [421, 203] width 76 height 9
click at [461, 199] on button "Couples" at bounding box center [464, 202] width 7 height 7
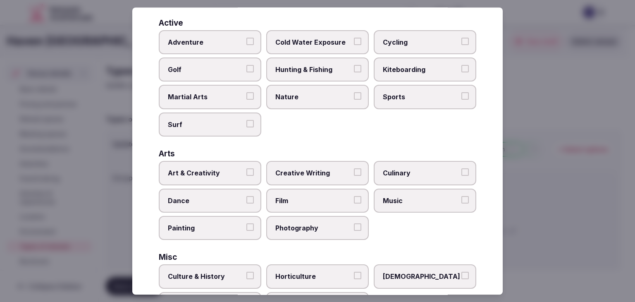
scroll to position [0, 0]
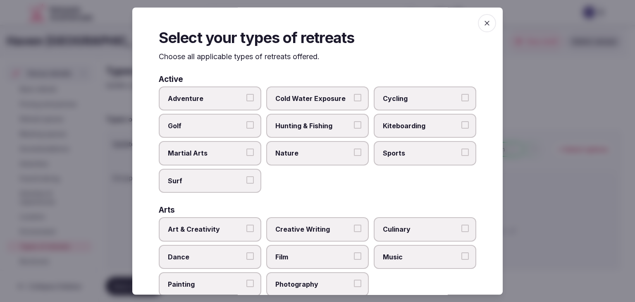
click at [484, 26] on icon "button" at bounding box center [487, 23] width 8 height 8
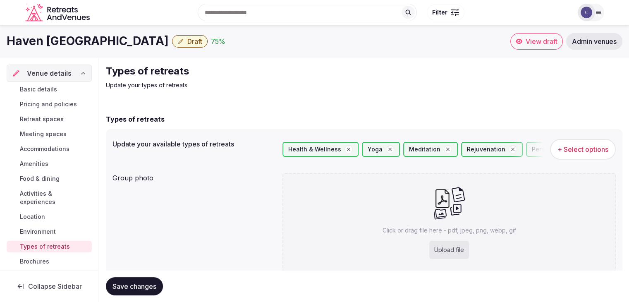
click at [442, 247] on div "Upload file" at bounding box center [449, 250] width 40 height 18
click at [454, 246] on div "Upload file" at bounding box center [449, 250] width 40 height 18
type input "**********"
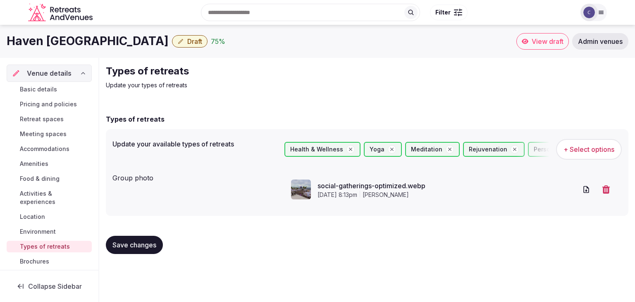
drag, startPoint x: 137, startPoint y: 245, endPoint x: 162, endPoint y: 254, distance: 26.3
click at [138, 244] on span "Save changes" at bounding box center [134, 245] width 44 height 8
click at [187, 42] on span "Draft" at bounding box center [194, 41] width 15 height 8
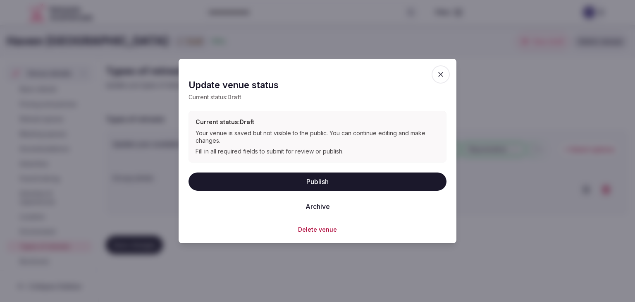
drag, startPoint x: 278, startPoint y: 181, endPoint x: 290, endPoint y: 176, distance: 13.2
click at [278, 180] on button "Publish" at bounding box center [318, 181] width 258 height 18
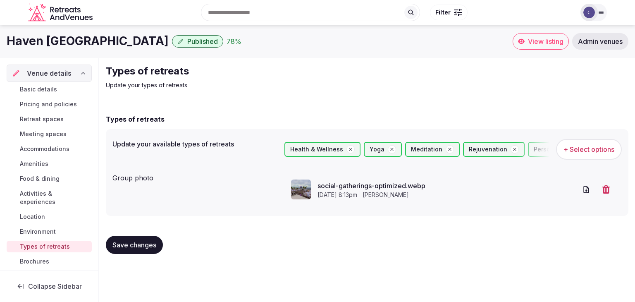
click at [126, 252] on button "Save changes" at bounding box center [134, 245] width 57 height 18
click at [80, 45] on h1 "Haven [GEOGRAPHIC_DATA]" at bounding box center [88, 41] width 162 height 16
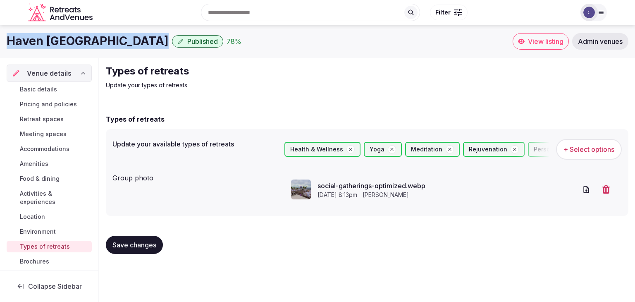
click at [81, 46] on h1 "Haven [GEOGRAPHIC_DATA]" at bounding box center [88, 41] width 162 height 16
copy div "Haven [GEOGRAPHIC_DATA]"
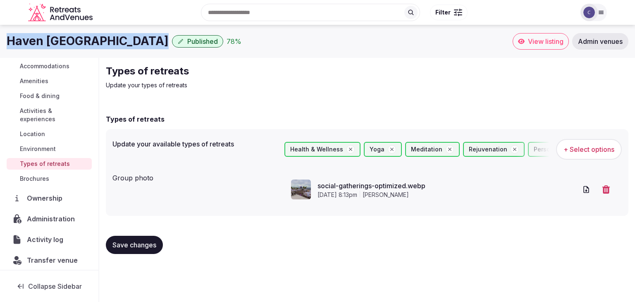
scroll to position [88, 0]
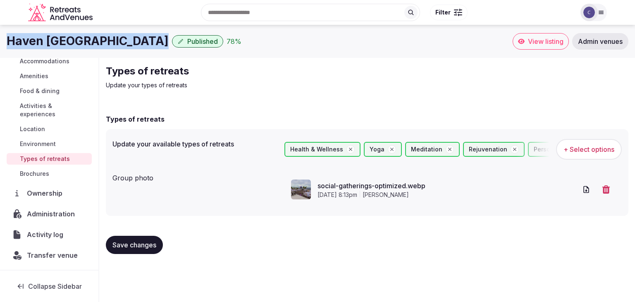
click at [49, 215] on span "Administration" at bounding box center [52, 214] width 51 height 10
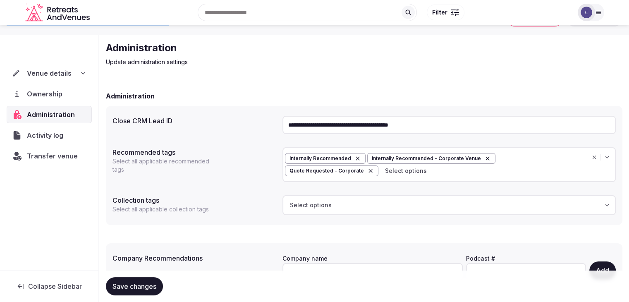
scroll to position [69, 0]
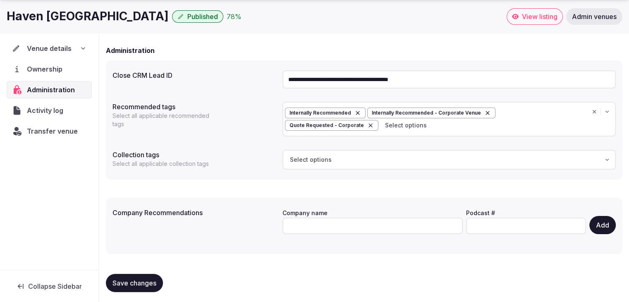
drag, startPoint x: 80, startPoint y: 50, endPoint x: 74, endPoint y: 53, distance: 6.8
click at [80, 49] on icon at bounding box center [83, 48] width 7 height 7
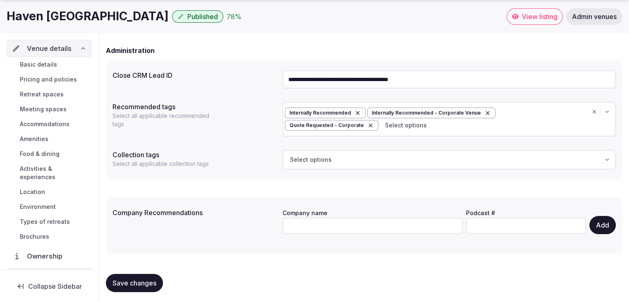
click at [60, 67] on link "Basic details" at bounding box center [49, 65] width 85 height 12
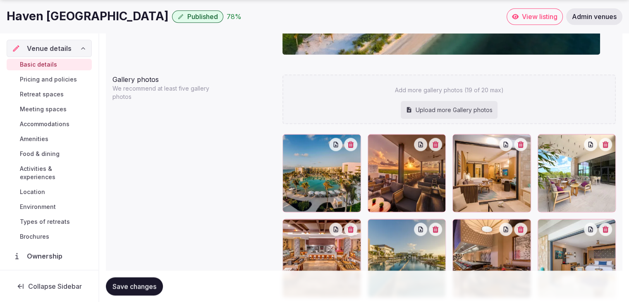
scroll to position [1034, 0]
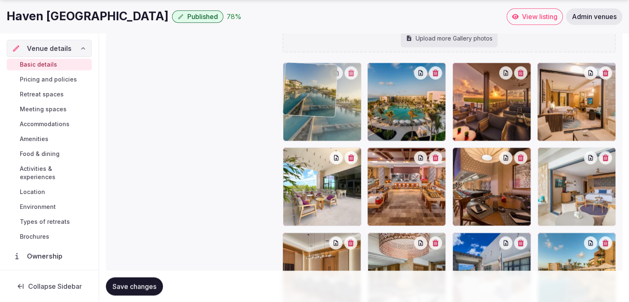
drag, startPoint x: 368, startPoint y: 155, endPoint x: 304, endPoint y: 93, distance: 88.9
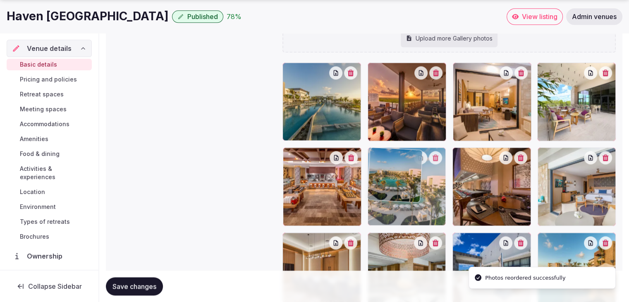
drag, startPoint x: 375, startPoint y: 65, endPoint x: 380, endPoint y: 176, distance: 111.0
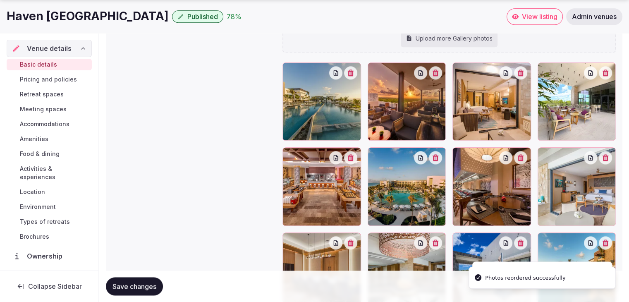
drag, startPoint x: 152, startPoint y: 291, endPoint x: 191, endPoint y: 289, distance: 39.3
click at [151, 290] on button "Save changes" at bounding box center [134, 286] width 57 height 18
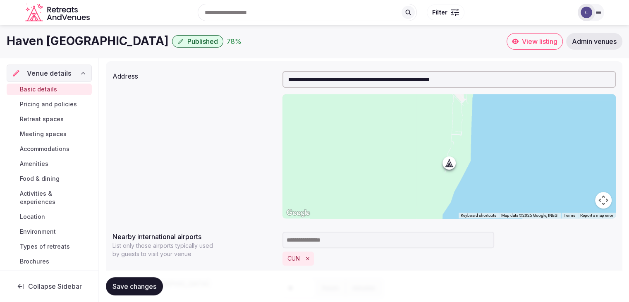
scroll to position [165, 0]
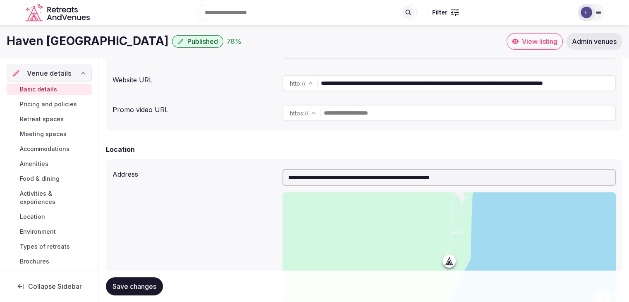
drag, startPoint x: 387, startPoint y: 83, endPoint x: 304, endPoint y: 80, distance: 83.6
click at [307, 81] on div "**********" at bounding box center [448, 83] width 333 height 17
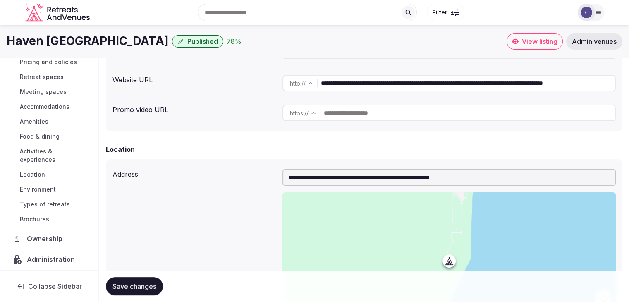
scroll to position [88, 0]
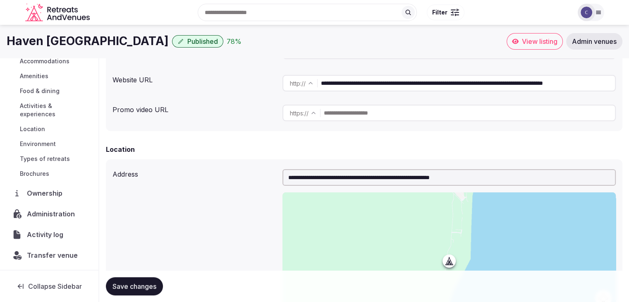
click at [42, 255] on span "Transfer venue" at bounding box center [52, 255] width 51 height 10
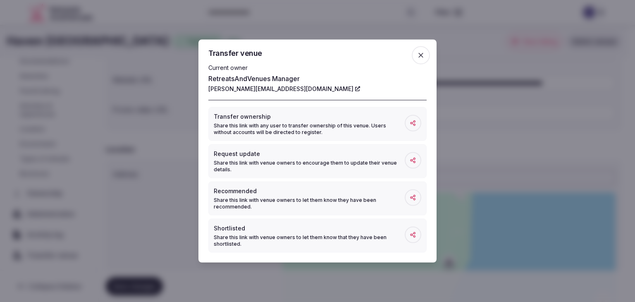
click at [420, 55] on icon "button" at bounding box center [421, 55] width 8 height 8
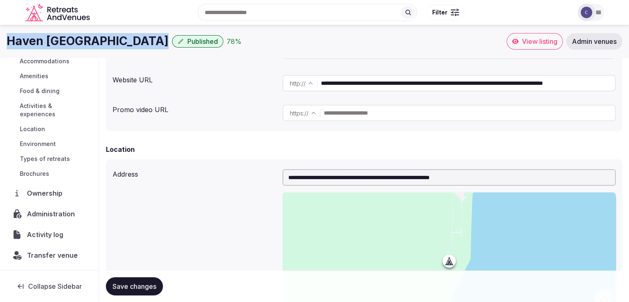
drag, startPoint x: 32, startPoint y: 43, endPoint x: 136, endPoint y: 41, distance: 103.4
click at [136, 43] on div "Haven Riviera Cancun Published 78 % View listing Admin venues" at bounding box center [314, 41] width 629 height 17
copy div "Haven [GEOGRAPHIC_DATA]"
drag, startPoint x: 188, startPoint y: 43, endPoint x: 242, endPoint y: 43, distance: 54.6
click at [192, 43] on div "Published 78 %" at bounding box center [206, 41] width 69 height 12
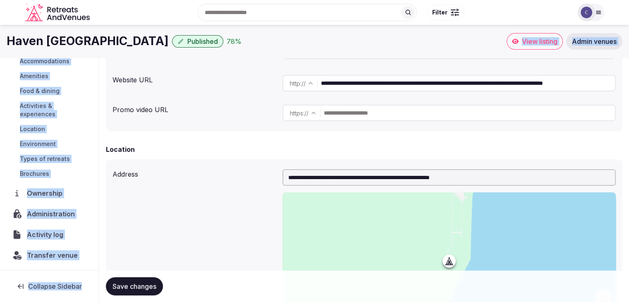
drag, startPoint x: 485, startPoint y: 67, endPoint x: 635, endPoint y: 68, distance: 149.3
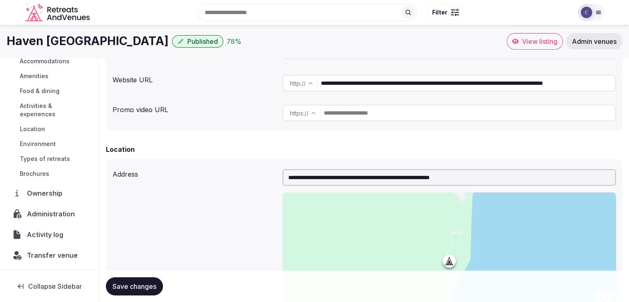
click at [46, 40] on h1 "Haven [GEOGRAPHIC_DATA]" at bounding box center [88, 41] width 162 height 16
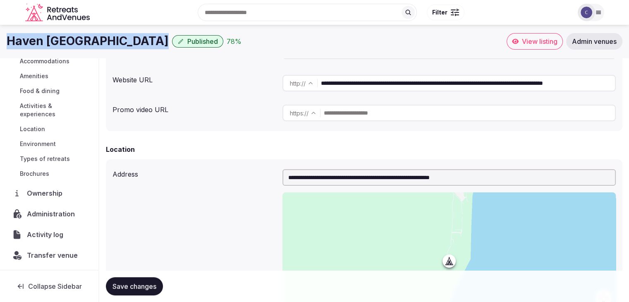
click at [46, 40] on h1 "Haven [GEOGRAPHIC_DATA]" at bounding box center [88, 41] width 162 height 16
copy div "Haven [GEOGRAPHIC_DATA]"
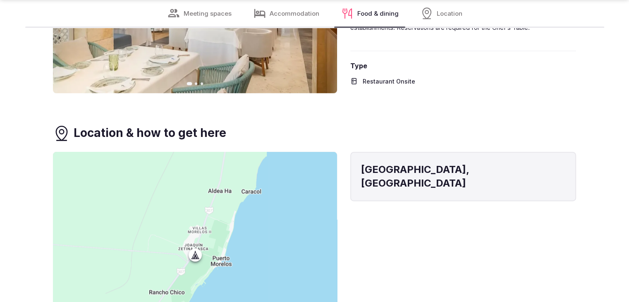
scroll to position [1116, 0]
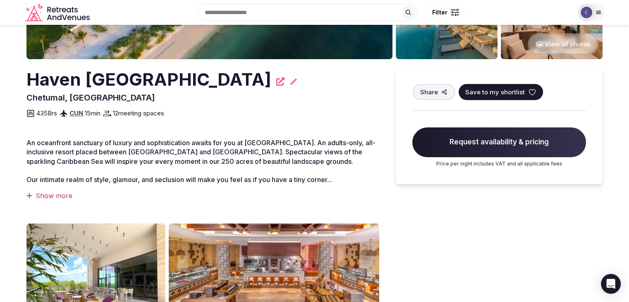
scroll to position [165, 0]
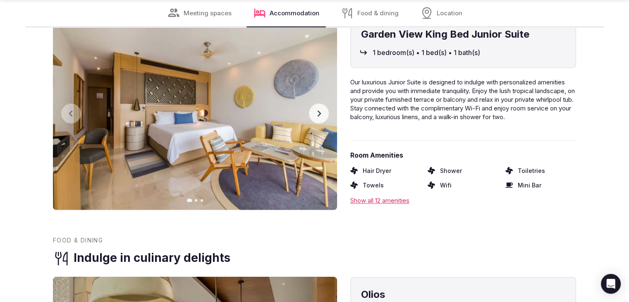
scroll to position [1199, 0]
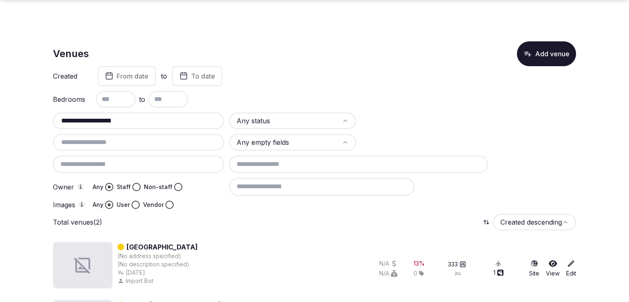
scroll to position [56, 0]
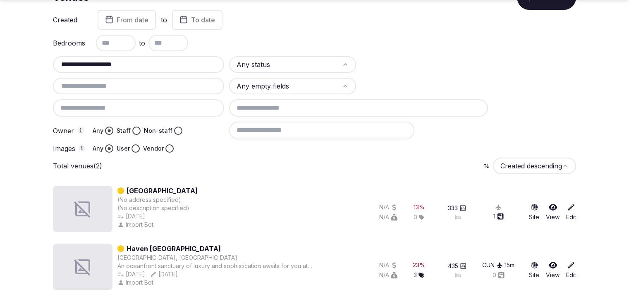
drag, startPoint x: 0, startPoint y: 0, endPoint x: 219, endPoint y: 190, distance: 289.9
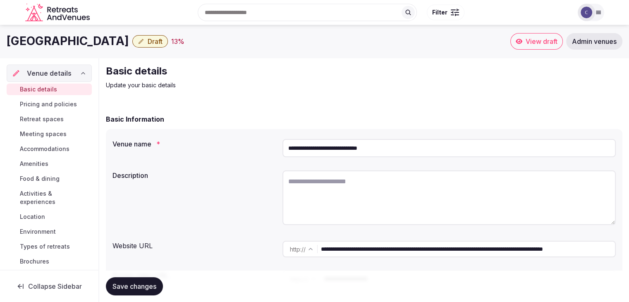
click at [163, 40] on span "Draft" at bounding box center [155, 41] width 15 height 8
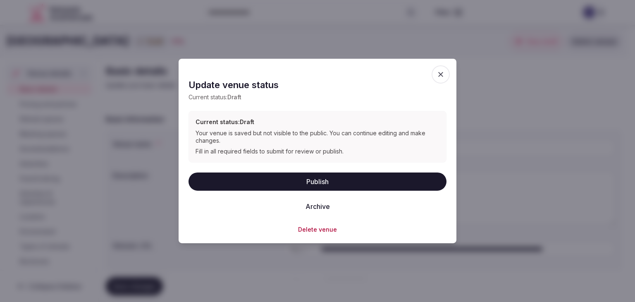
click at [312, 228] on button "Delete venue" at bounding box center [317, 229] width 39 height 8
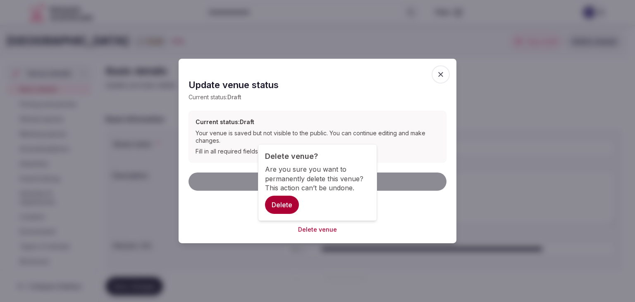
click at [282, 205] on button "Delete" at bounding box center [282, 205] width 34 height 18
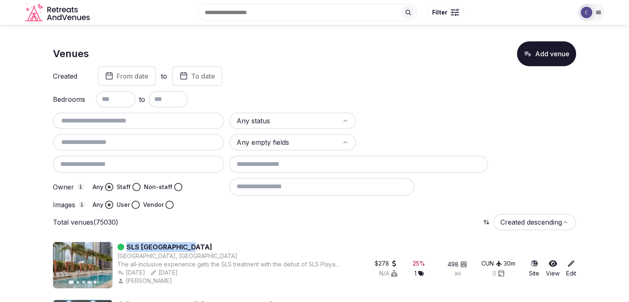
drag, startPoint x: 196, startPoint y: 245, endPoint x: 125, endPoint y: 241, distance: 70.4
click at [126, 245] on div "SLS [GEOGRAPHIC_DATA]" at bounding box center [233, 247] width 232 height 10
copy link "SLS [GEOGRAPHIC_DATA]"
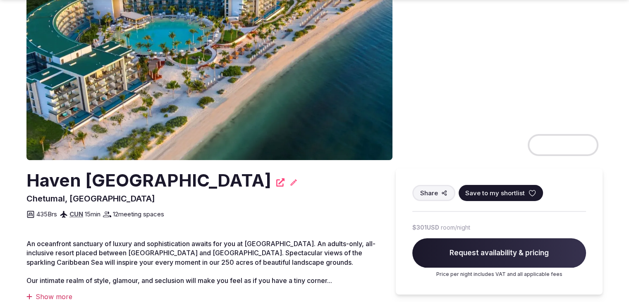
scroll to position [83, 0]
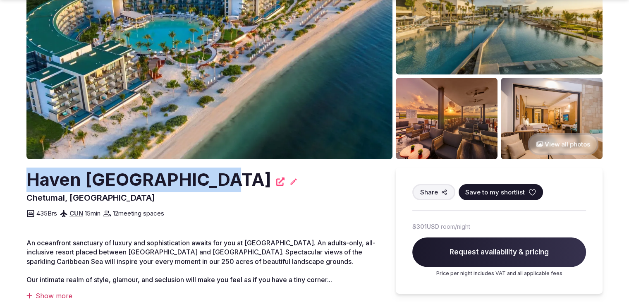
drag, startPoint x: 26, startPoint y: 180, endPoint x: 208, endPoint y: 178, distance: 182.0
click at [208, 178] on h2 "Haven [GEOGRAPHIC_DATA]" at bounding box center [148, 179] width 245 height 24
copy h2 "Haven [GEOGRAPHIC_DATA]"
